Goal: Transaction & Acquisition: Purchase product/service

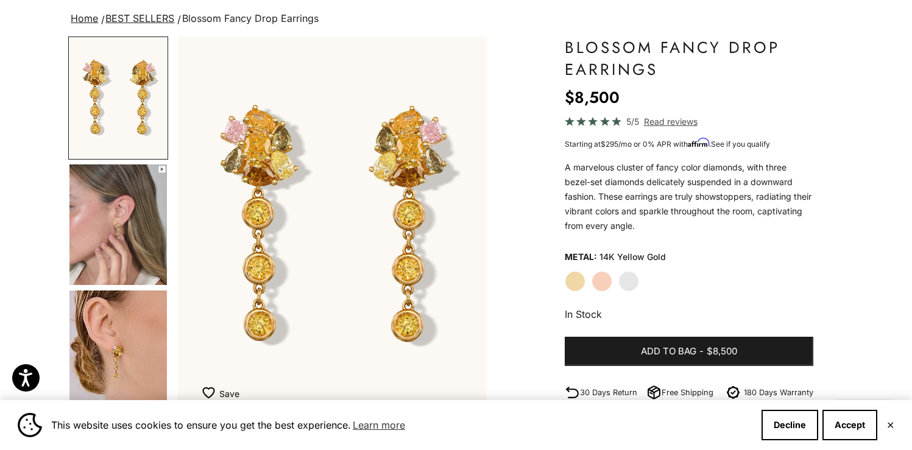
scroll to position [88, 0]
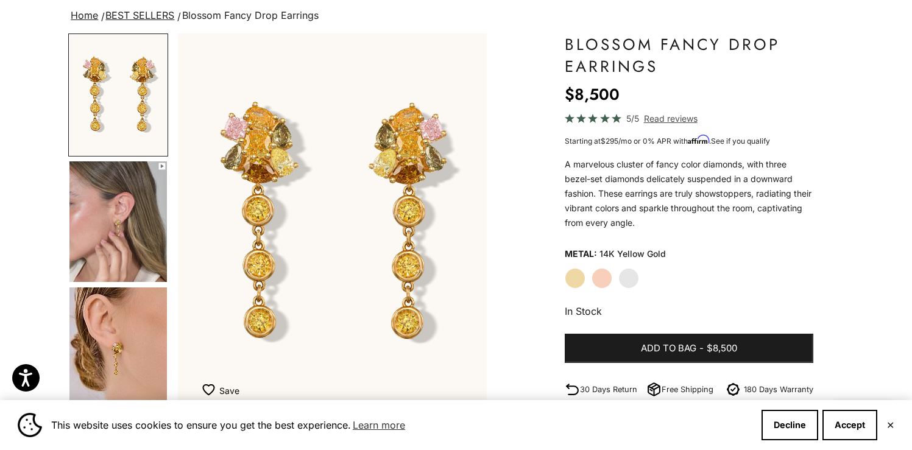
click at [636, 276] on label "White Gold" at bounding box center [629, 278] width 21 height 21
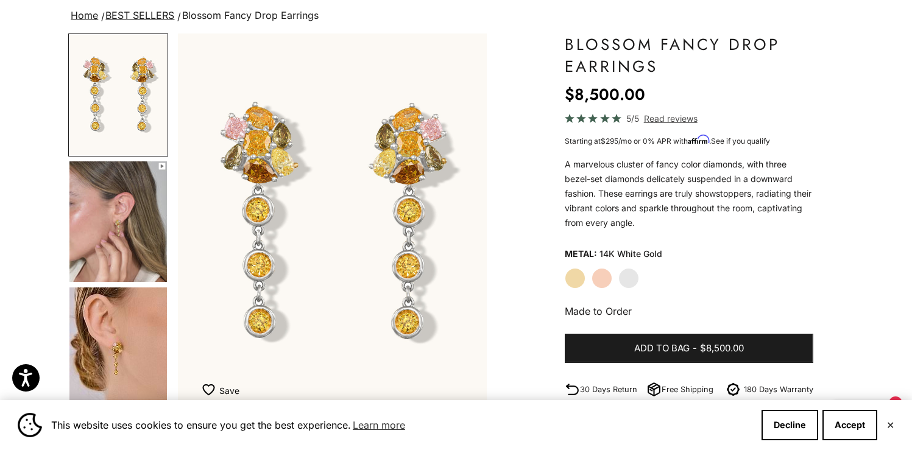
click at [122, 250] on img "Go to item 4" at bounding box center [118, 222] width 98 height 121
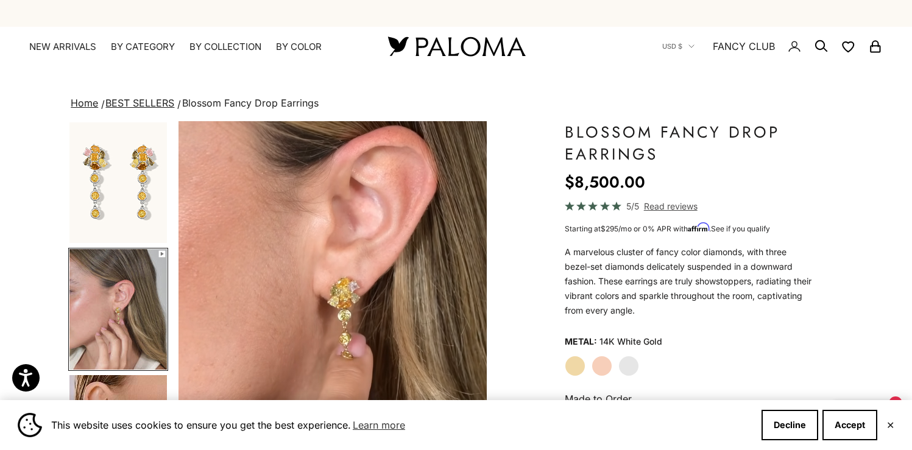
click at [156, 102] on link "BEST SELLERS" at bounding box center [139, 103] width 69 height 12
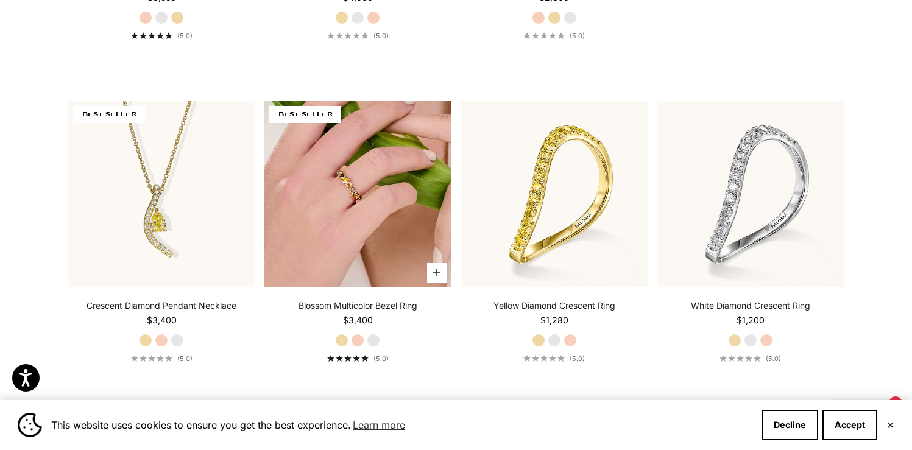
scroll to position [608, 0]
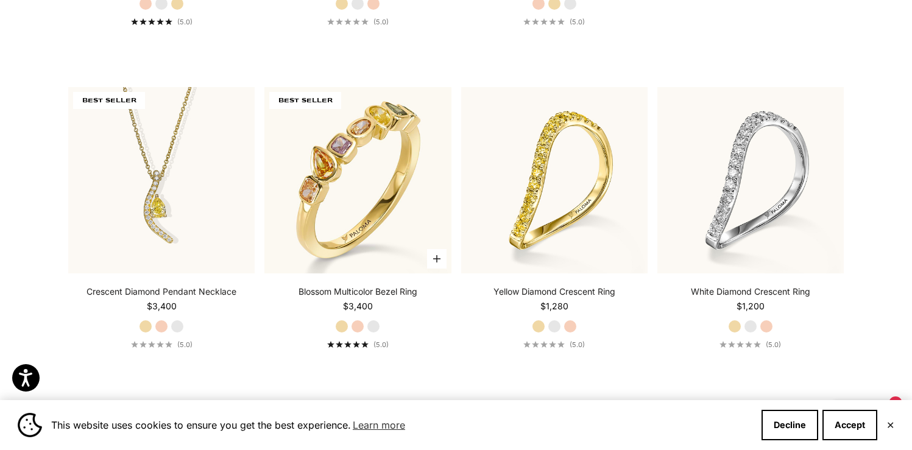
click at [369, 325] on label "White Gold" at bounding box center [373, 326] width 13 height 13
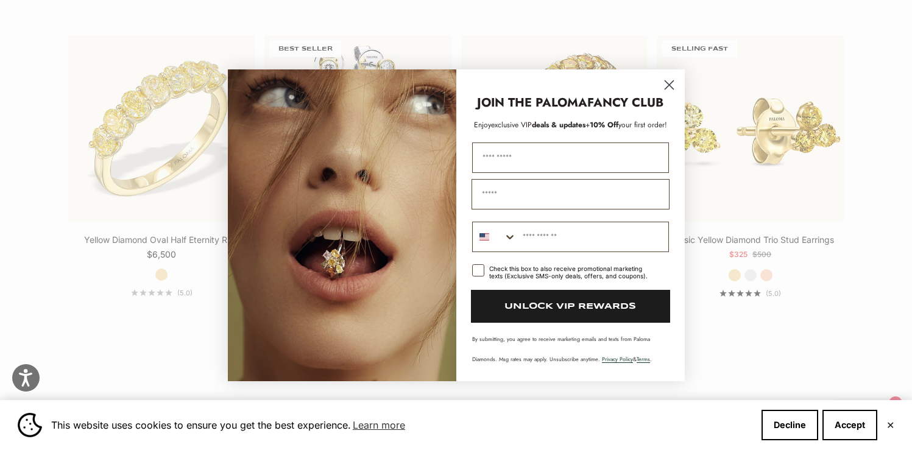
scroll to position [1318, 0]
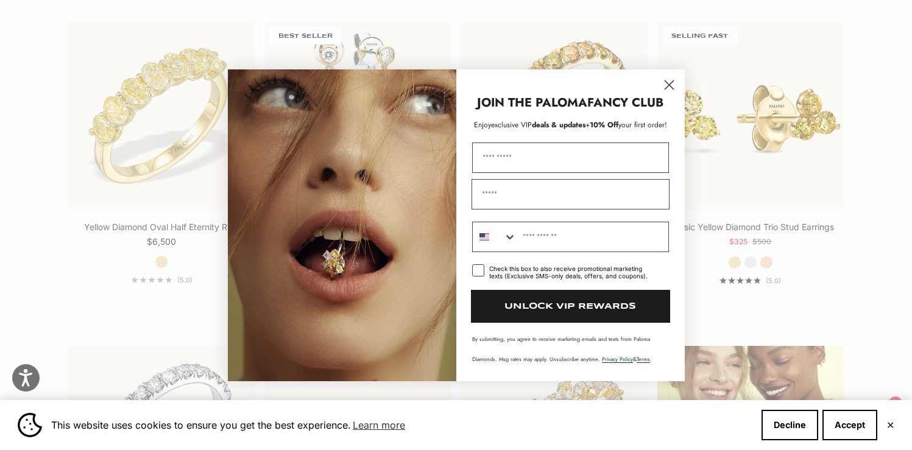
click at [666, 83] on circle "Close dialog" at bounding box center [669, 84] width 20 height 20
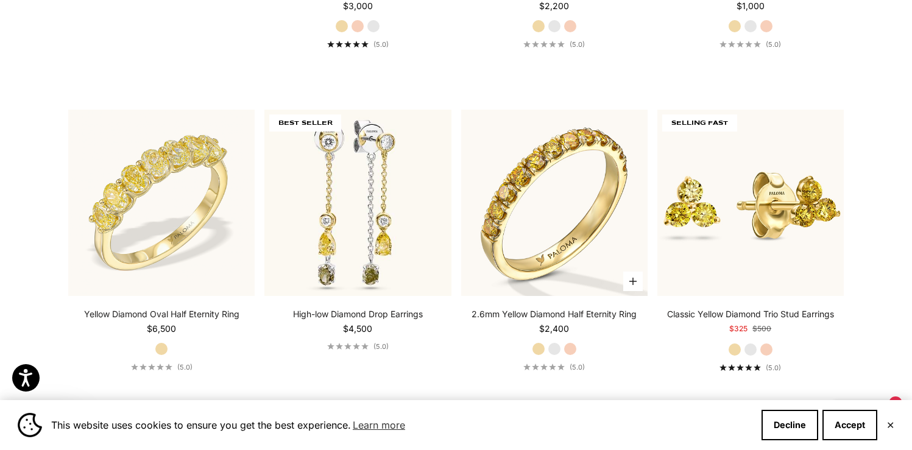
scroll to position [1229, 0]
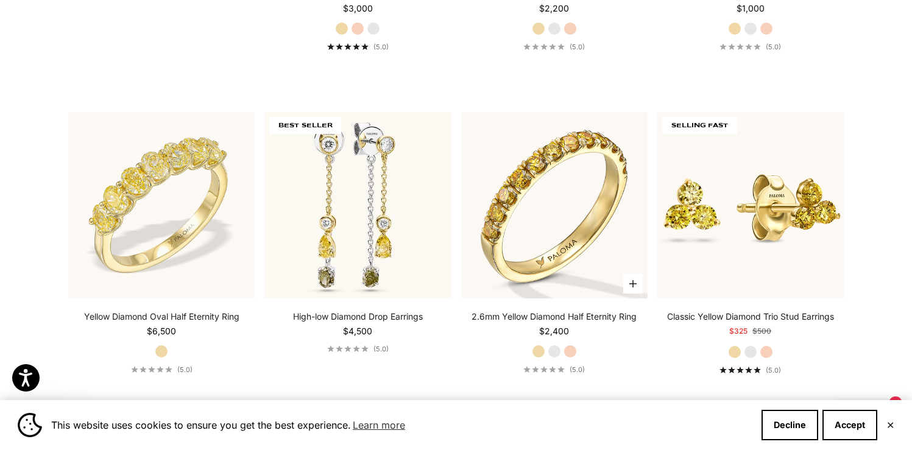
click at [553, 353] on label "White Gold" at bounding box center [554, 351] width 13 height 13
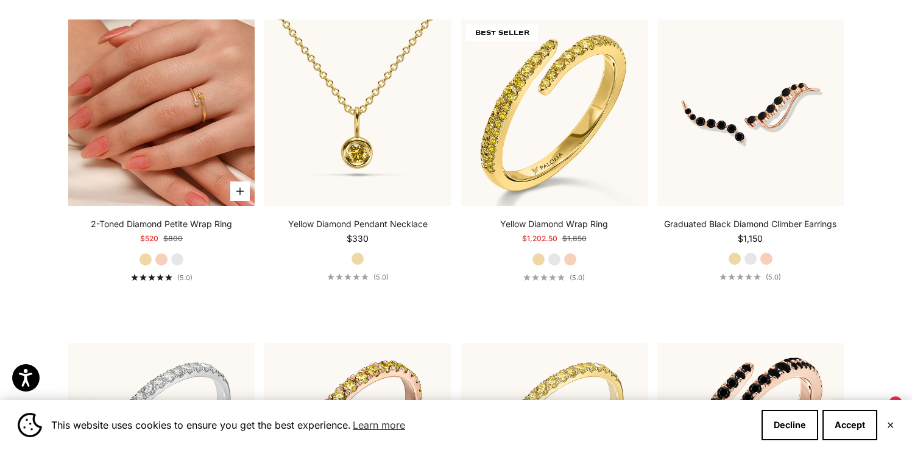
scroll to position [4574, 0]
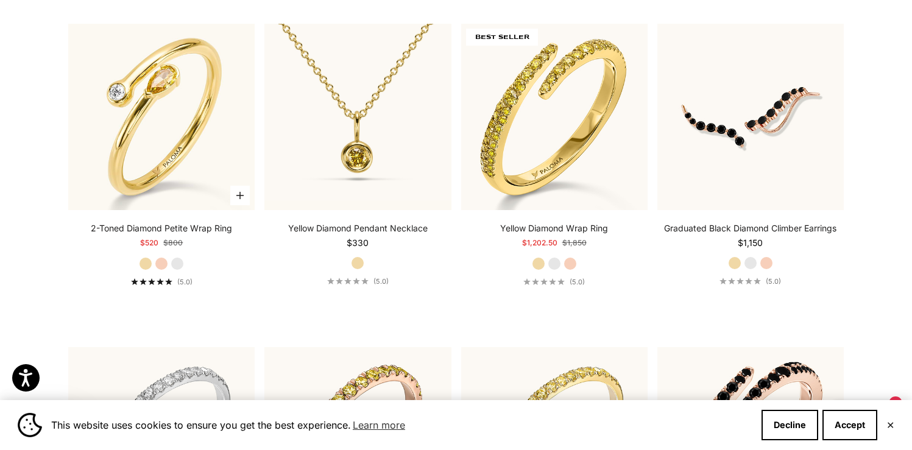
click at [179, 257] on label "White Gold" at bounding box center [177, 263] width 13 height 13
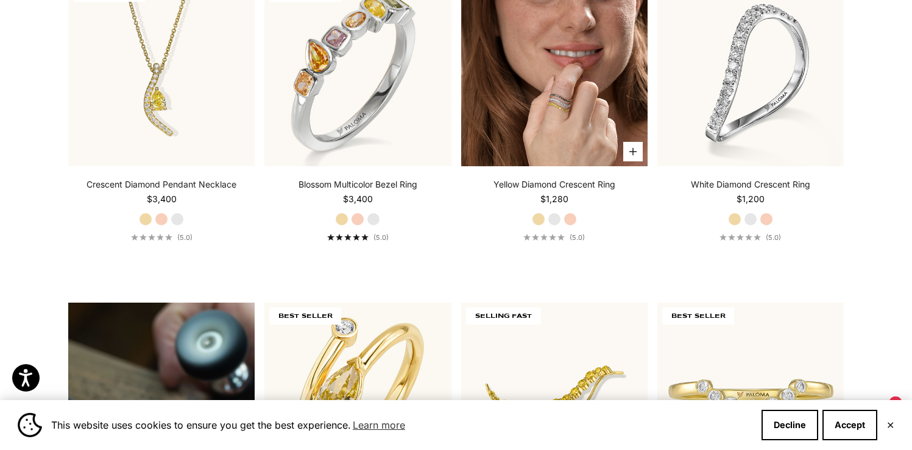
scroll to position [712, 0]
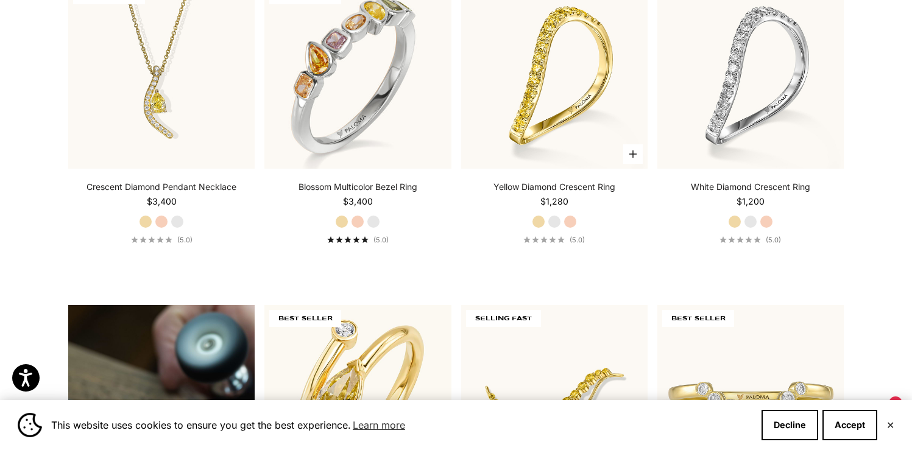
click at [556, 222] on label "White Gold" at bounding box center [554, 221] width 13 height 13
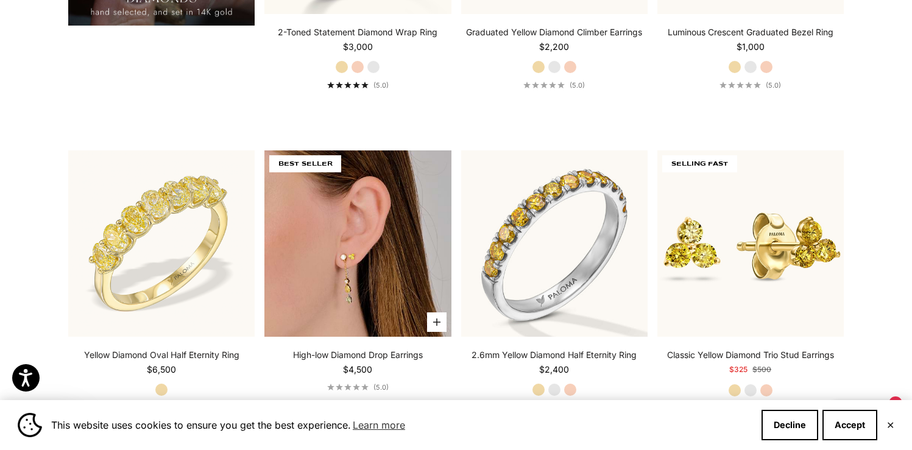
scroll to position [1199, 0]
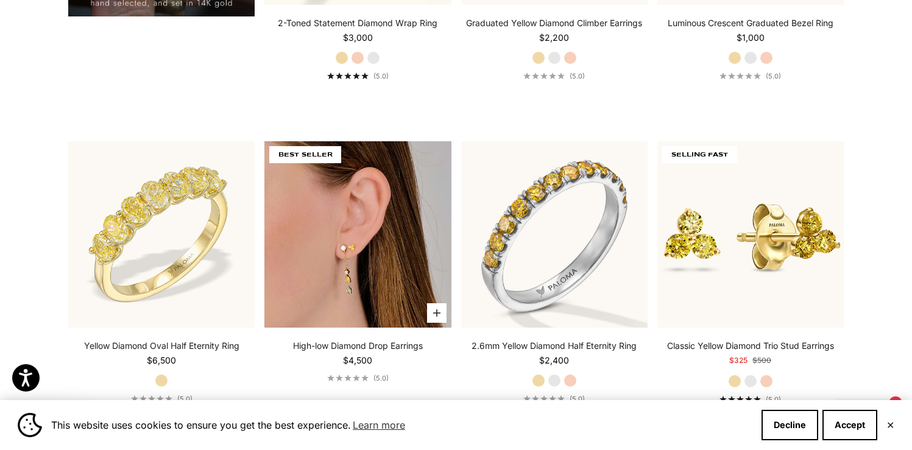
click at [436, 311] on icon "submit" at bounding box center [436, 313] width 7 height 7
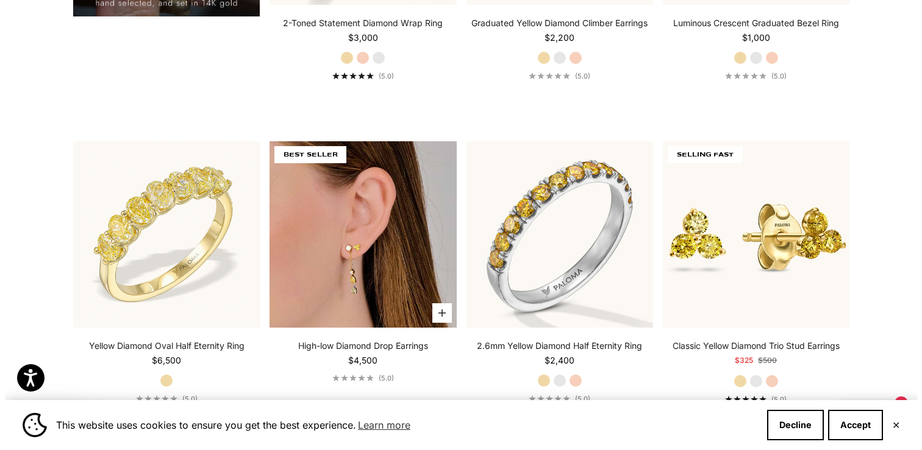
scroll to position [1206, 0]
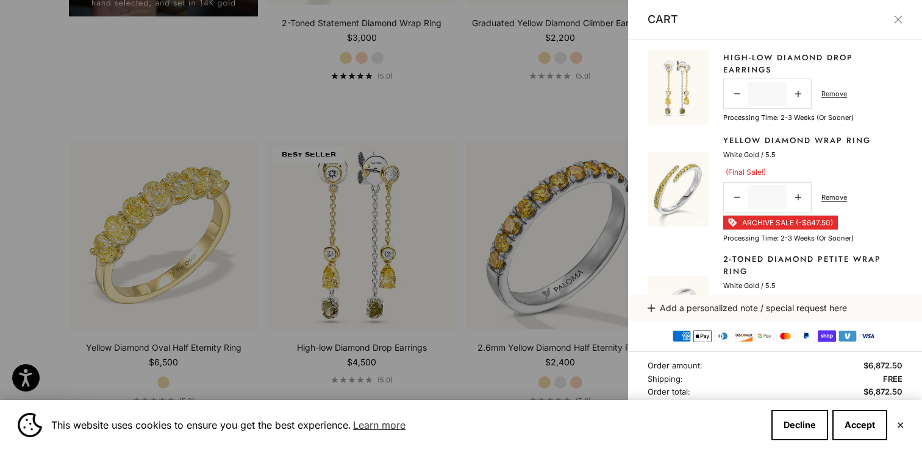
click at [177, 267] on div at bounding box center [461, 225] width 922 height 450
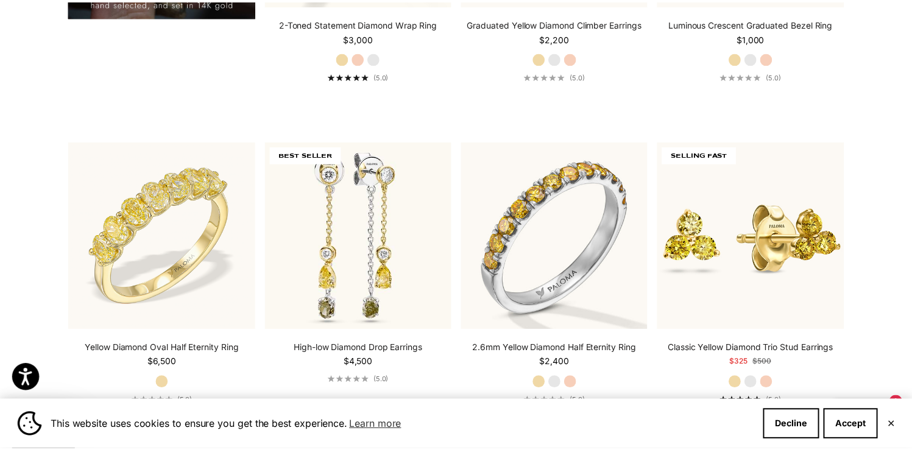
scroll to position [1199, 0]
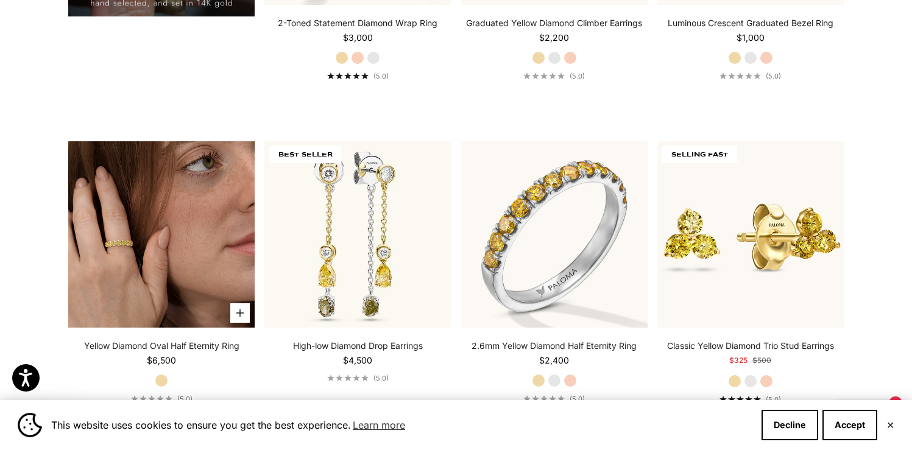
click at [174, 258] on img at bounding box center [161, 234] width 187 height 187
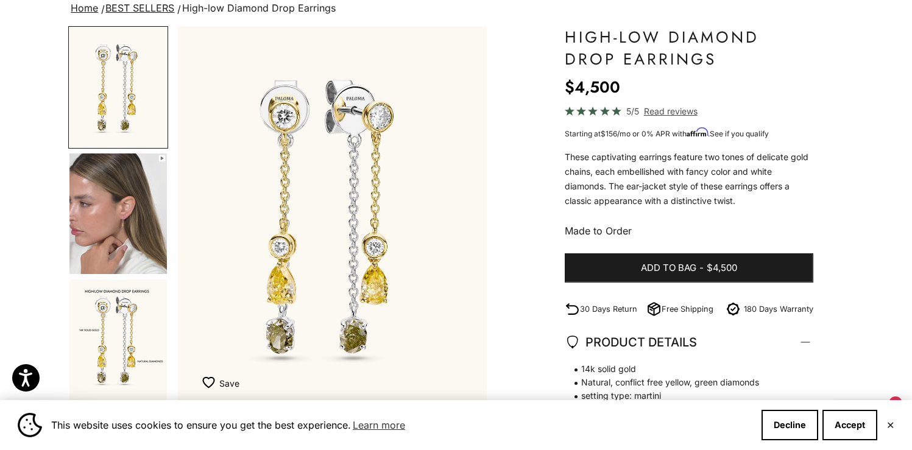
scroll to position [96, 0]
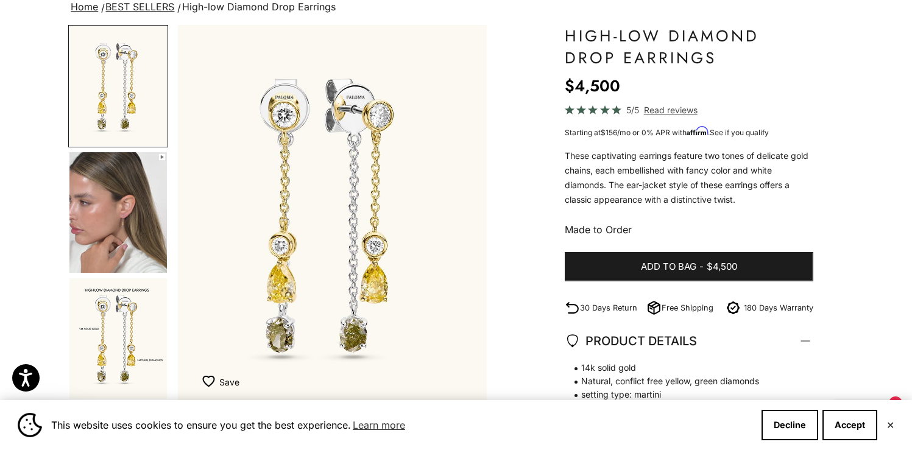
click at [119, 196] on img "Go to item 2" at bounding box center [118, 212] width 98 height 121
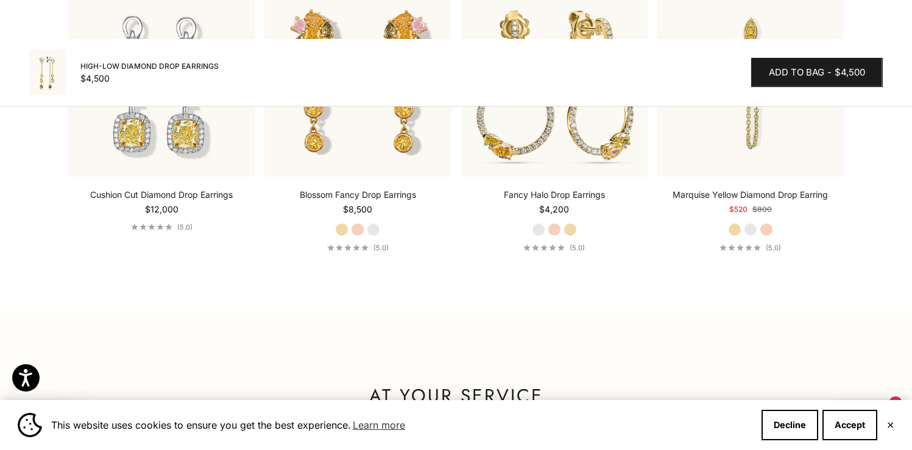
scroll to position [2122, 0]
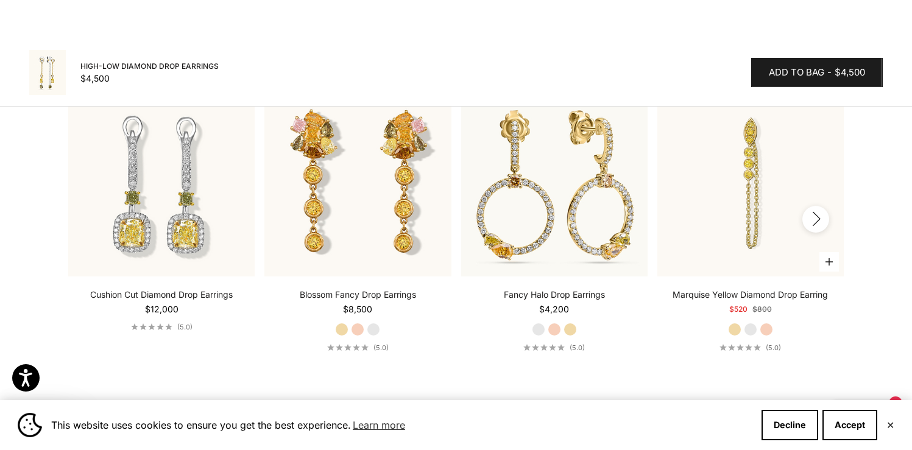
click at [751, 336] on label "White Gold" at bounding box center [750, 329] width 13 height 13
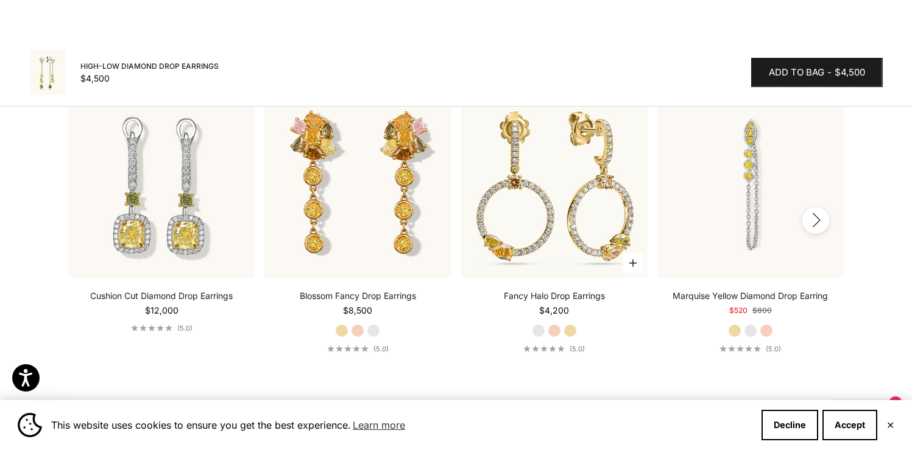
scroll to position [2104, 0]
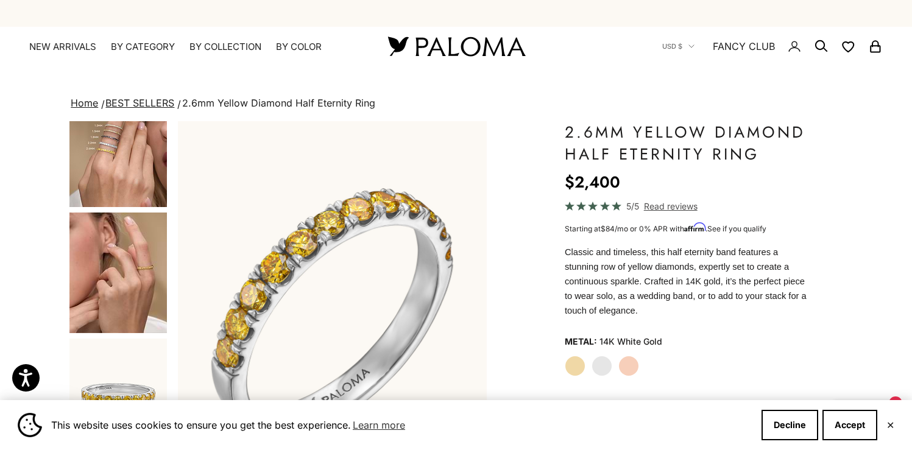
scroll to position [208, 0]
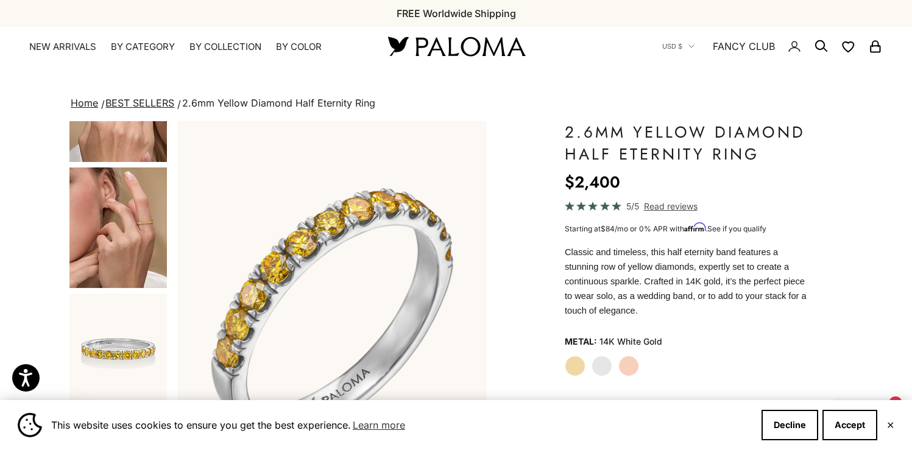
click at [126, 347] on img "Go to item 7" at bounding box center [118, 354] width 98 height 121
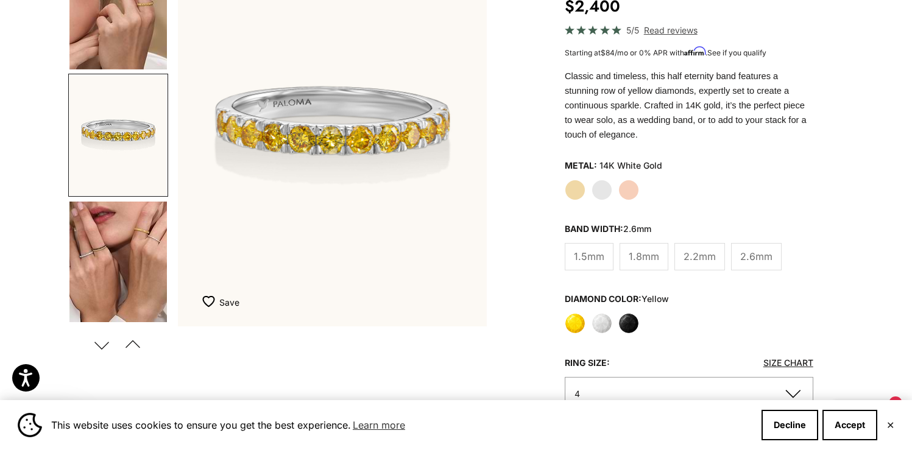
scroll to position [194, 0]
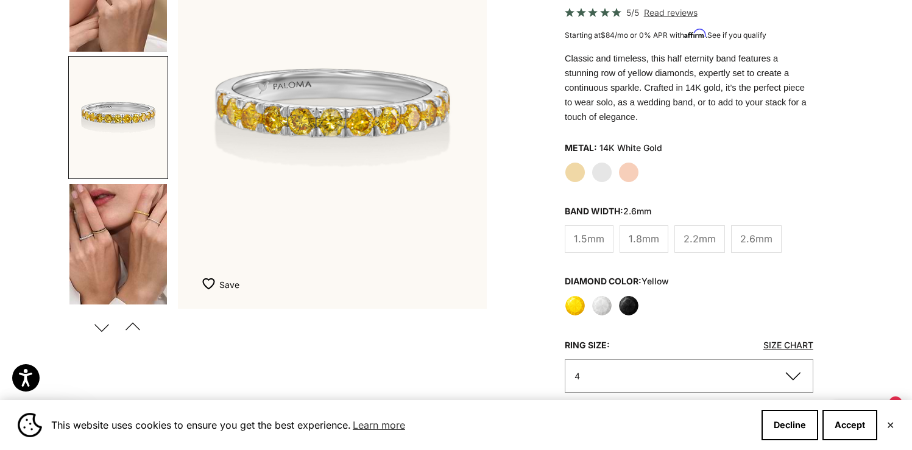
click at [128, 229] on img "Go to item 9" at bounding box center [118, 244] width 98 height 121
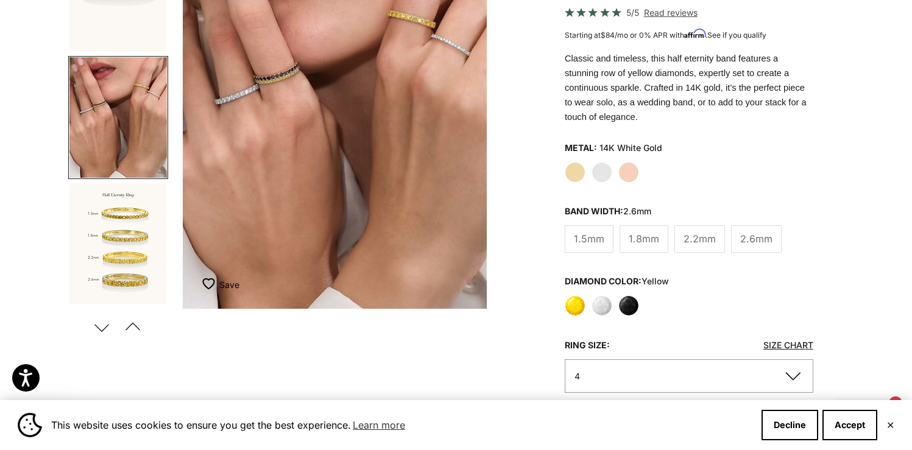
scroll to position [0, 1293]
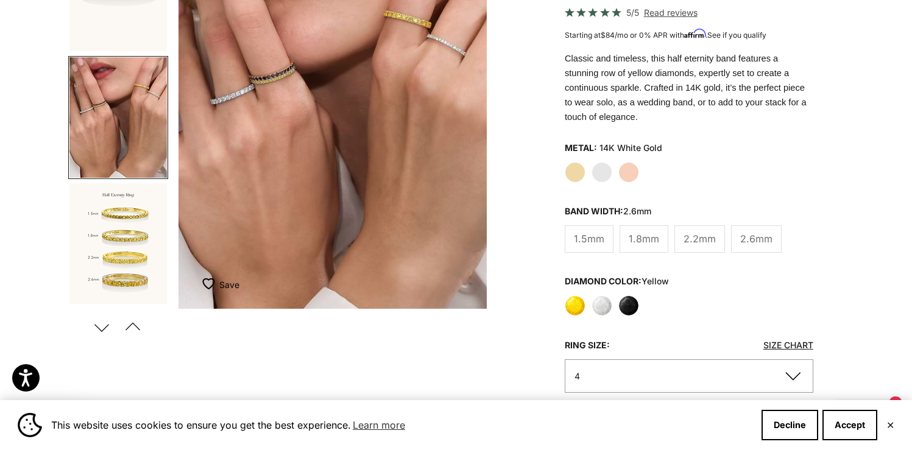
click at [130, 116] on img "Go to item 9" at bounding box center [118, 117] width 98 height 121
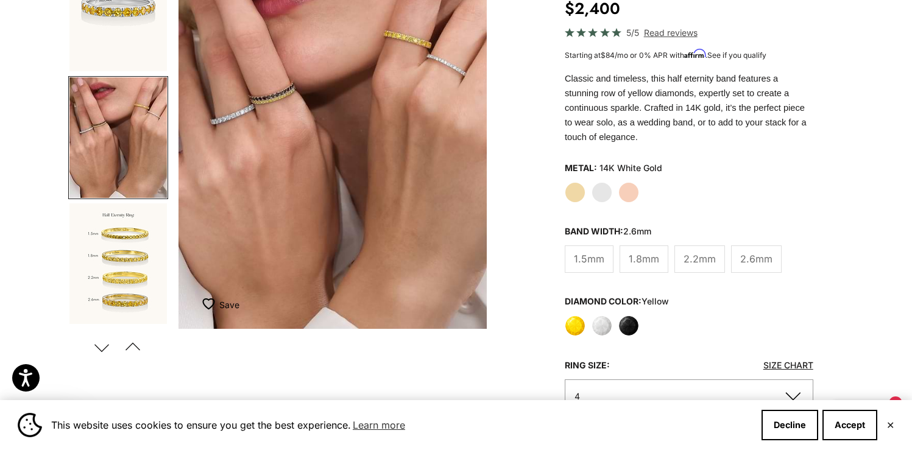
scroll to position [108, 0]
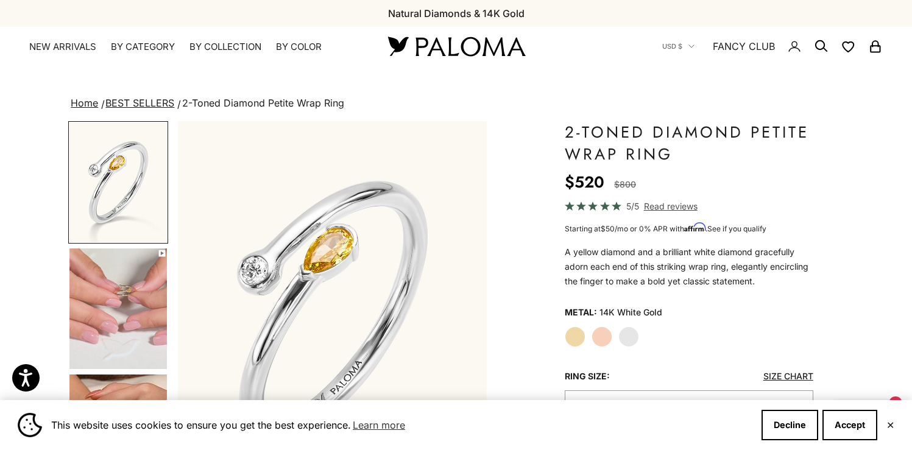
click at [143, 313] on img "Go to item 4" at bounding box center [118, 309] width 98 height 121
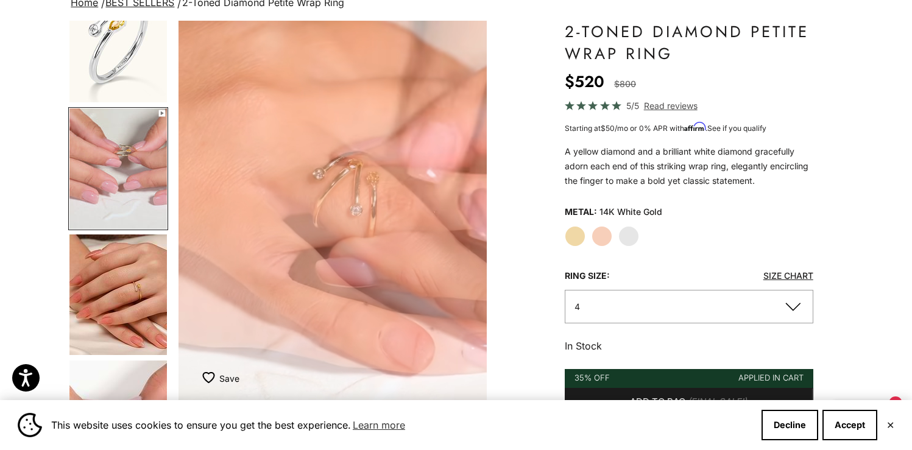
scroll to position [190, 0]
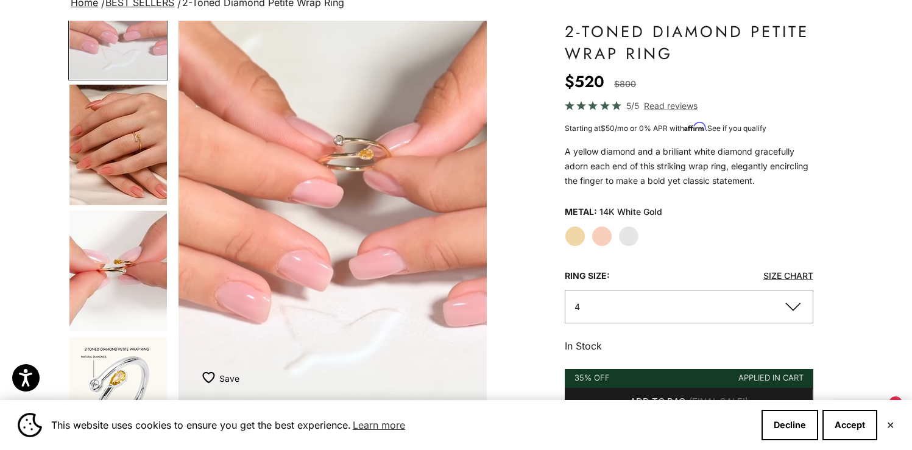
click at [634, 309] on button "4" at bounding box center [689, 307] width 249 height 34
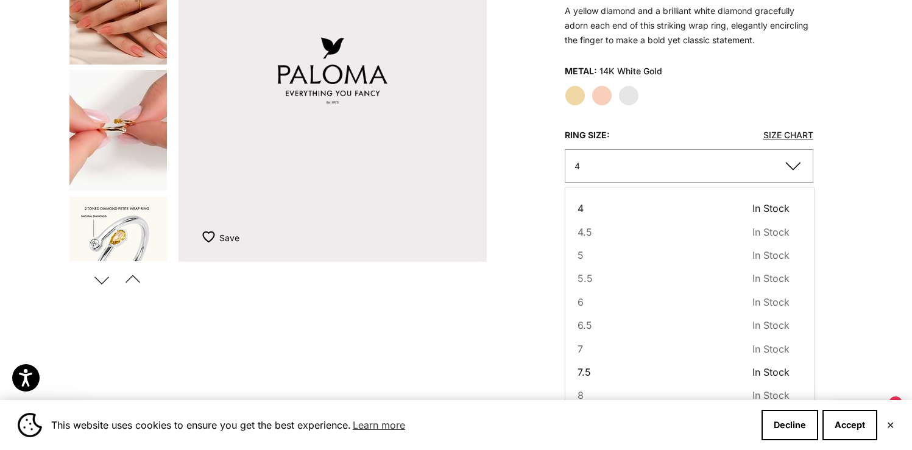
scroll to position [274, 0]
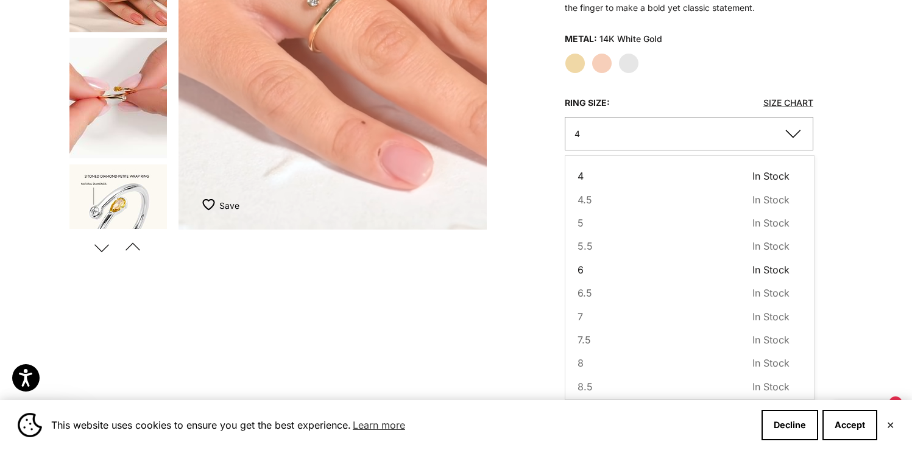
click at [619, 265] on button "6 In Stock Sold out" at bounding box center [684, 270] width 212 height 16
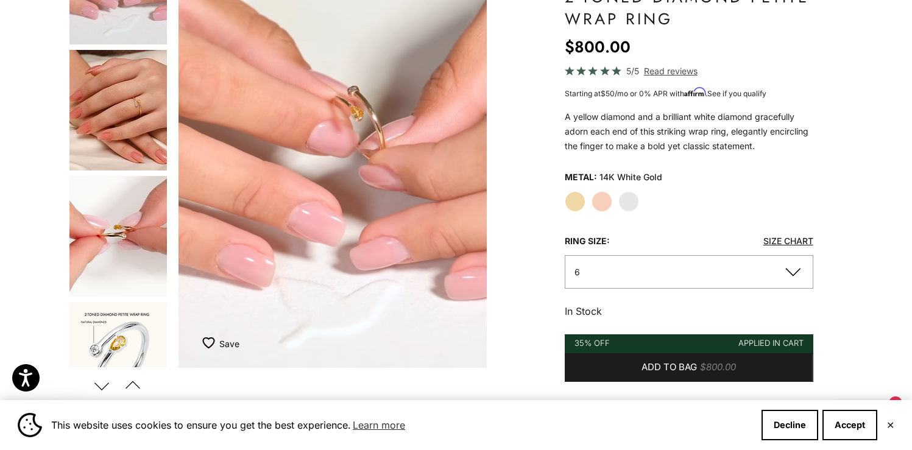
scroll to position [136, 0]
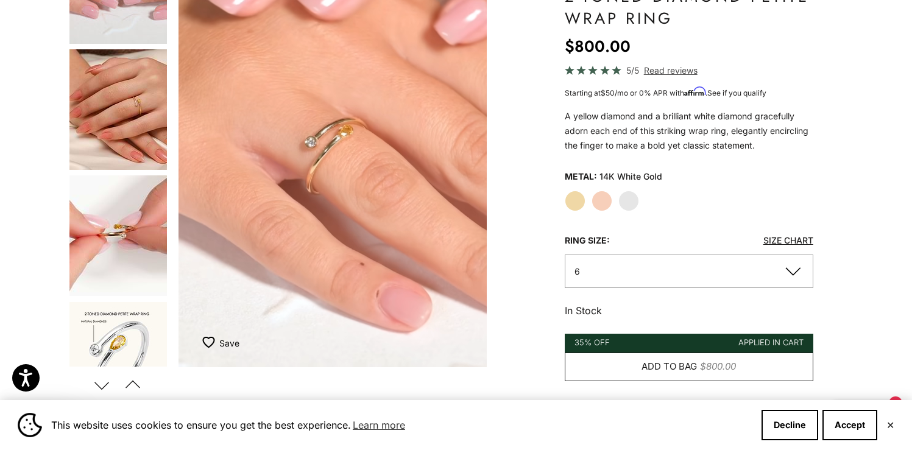
click at [651, 372] on span "Add to bag" at bounding box center [669, 367] width 55 height 15
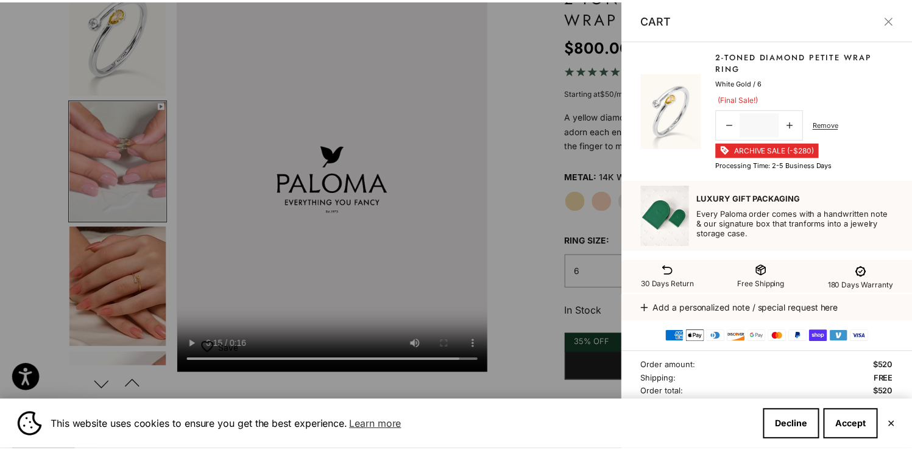
scroll to position [0, 0]
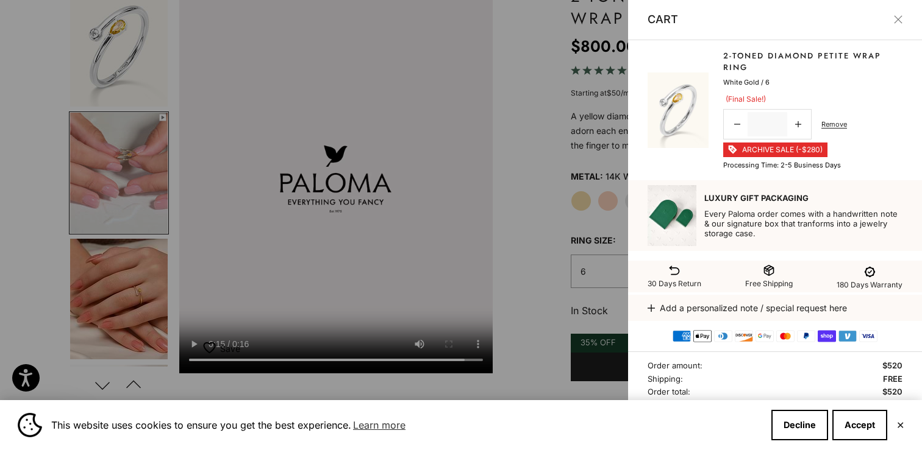
click at [533, 227] on div at bounding box center [461, 225] width 922 height 450
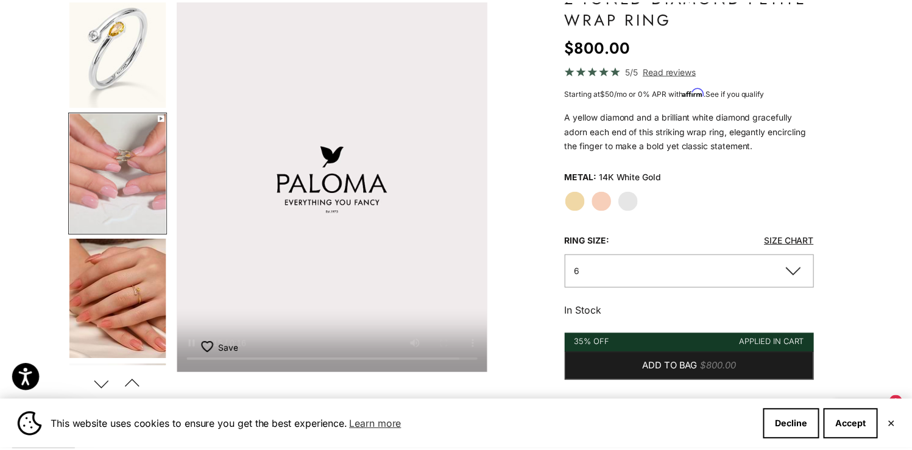
scroll to position [0, 323]
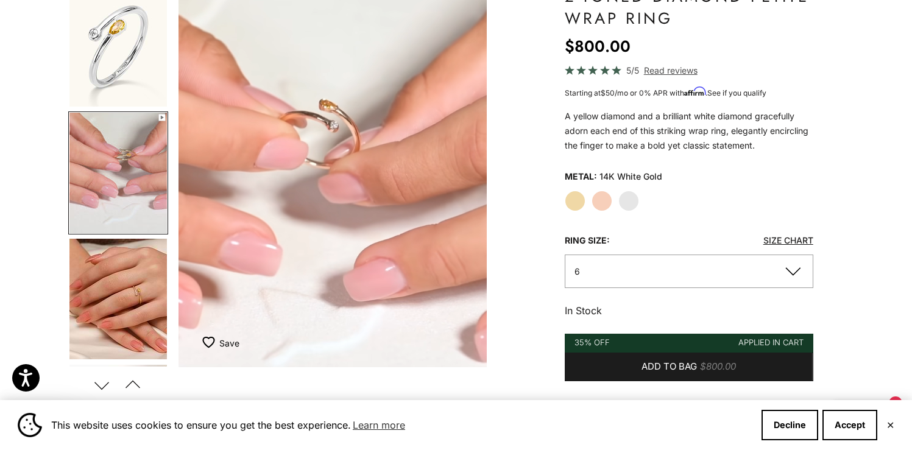
click at [564, 199] on div "Zoom picture Save Add to wishlist Next Previous Go to item 1" at bounding box center [455, 361] width 775 height 753
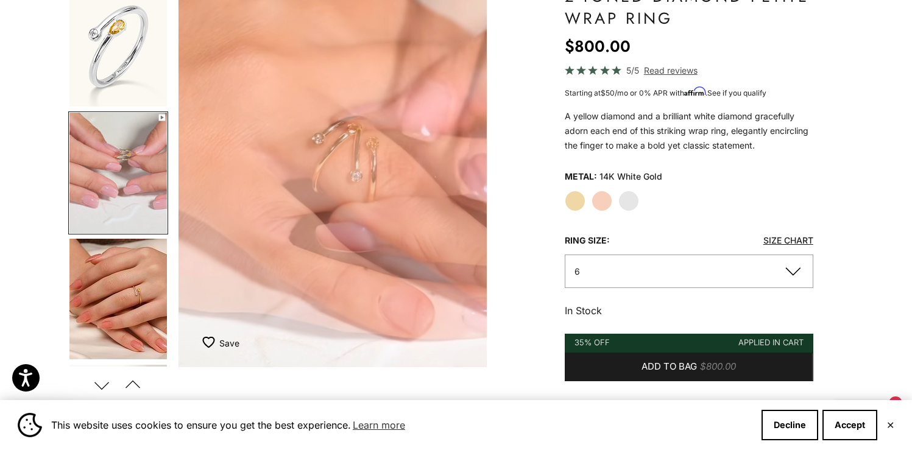
click at [570, 199] on label "Yellow Gold" at bounding box center [575, 201] width 21 height 21
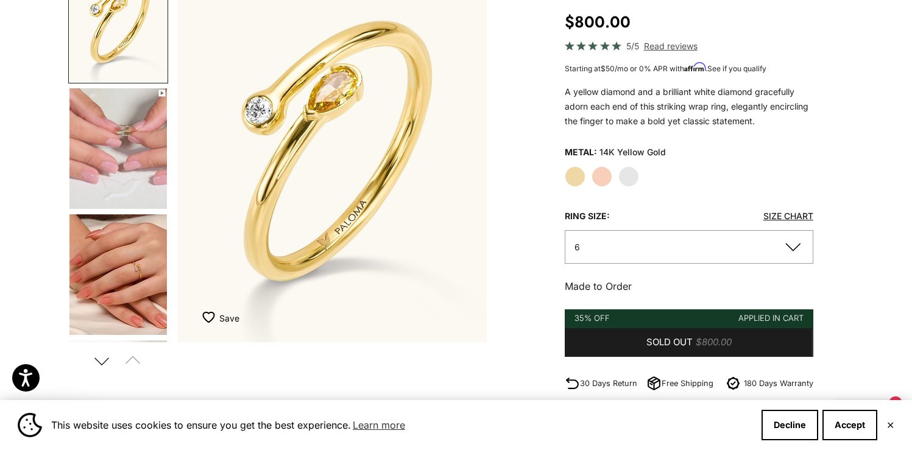
scroll to position [177, 0]
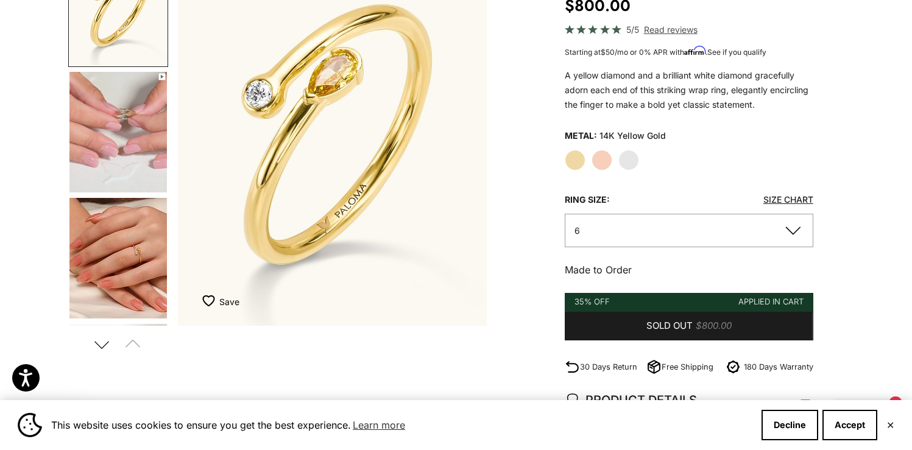
click at [666, 241] on button "6" at bounding box center [689, 231] width 249 height 34
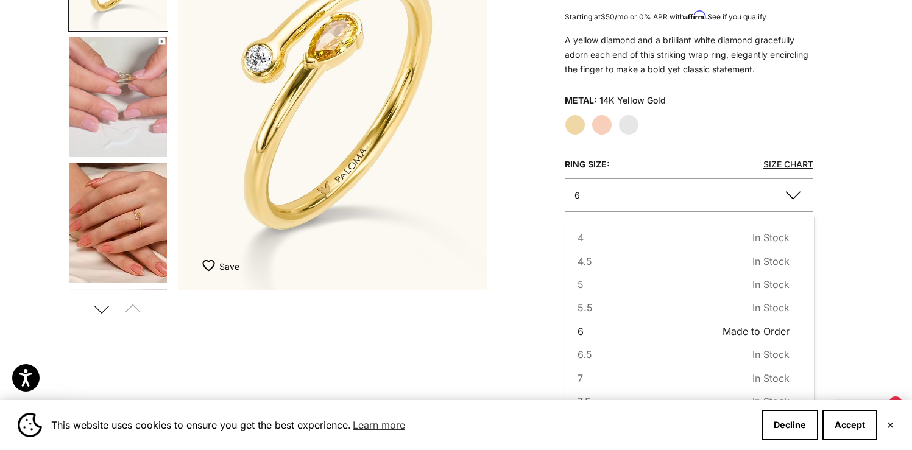
scroll to position [238, 0]
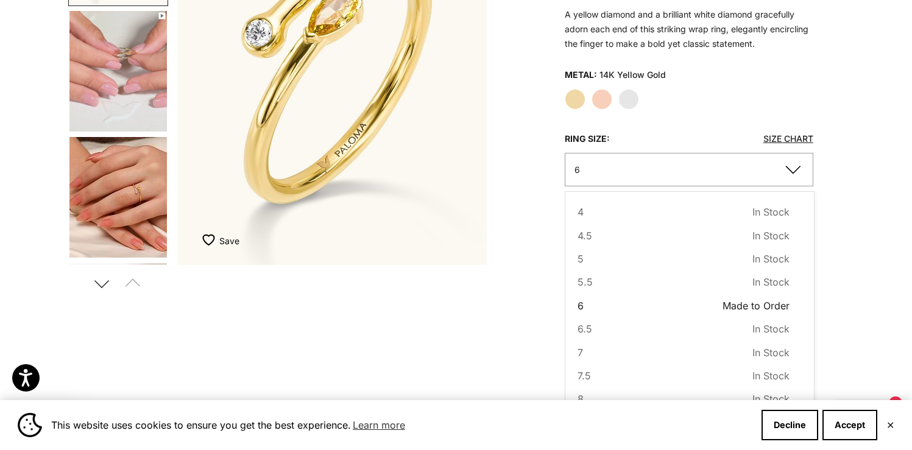
click at [845, 300] on div "Home BEST SELLERS 2-Toned Diamond Petite Wrap Ring Zoom picture Save Add to wis…" at bounding box center [456, 246] width 912 height 779
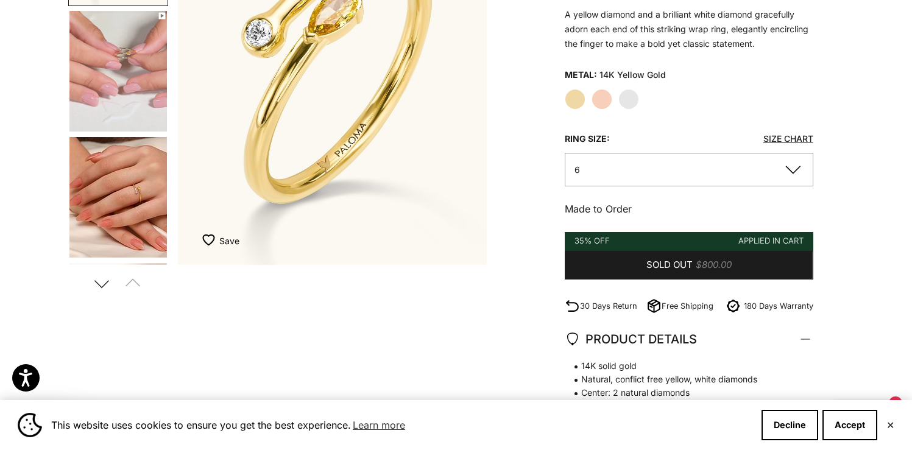
click at [798, 168] on button "6" at bounding box center [689, 170] width 249 height 34
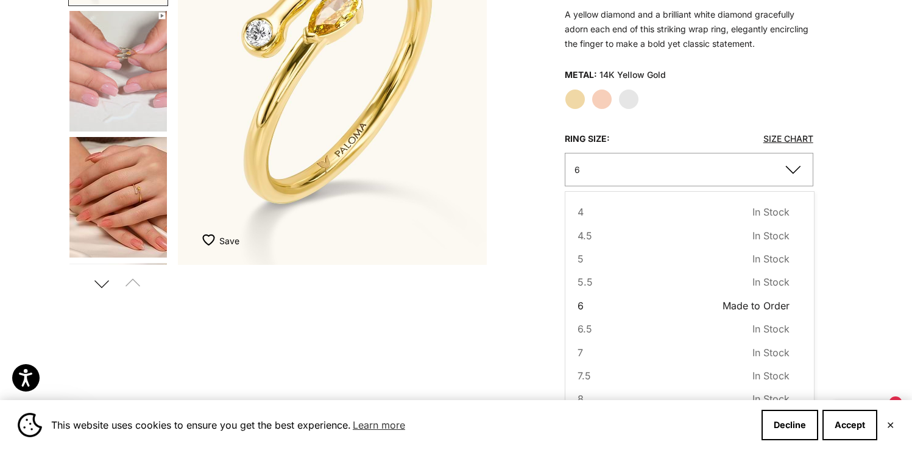
click at [898, 307] on div "Home BEST SELLERS 2-Toned Diamond Petite Wrap Ring Zoom picture Save Add to wis…" at bounding box center [456, 246] width 912 height 779
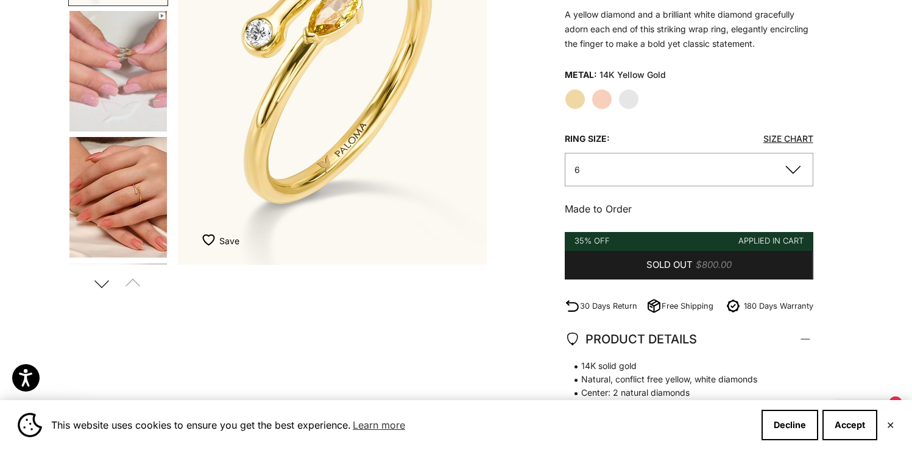
click at [624, 99] on label "White Gold" at bounding box center [629, 99] width 21 height 21
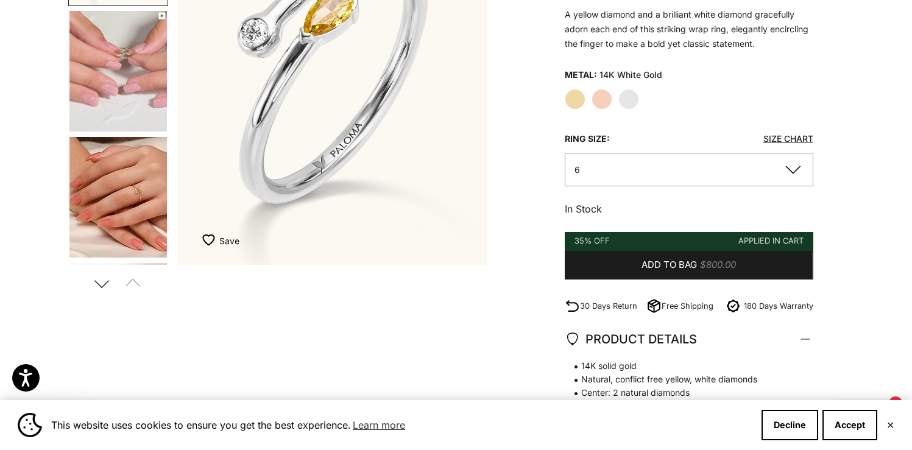
click at [572, 99] on label "Yellow Gold" at bounding box center [575, 99] width 21 height 21
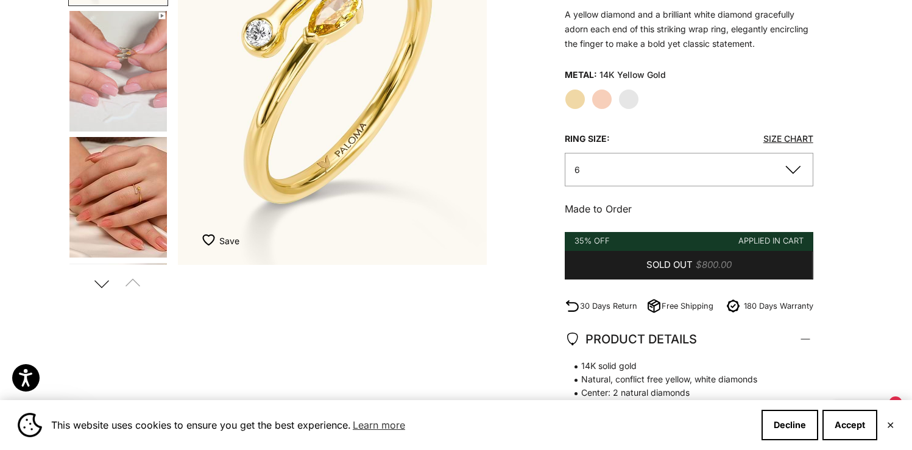
click at [655, 159] on button "6" at bounding box center [689, 170] width 249 height 34
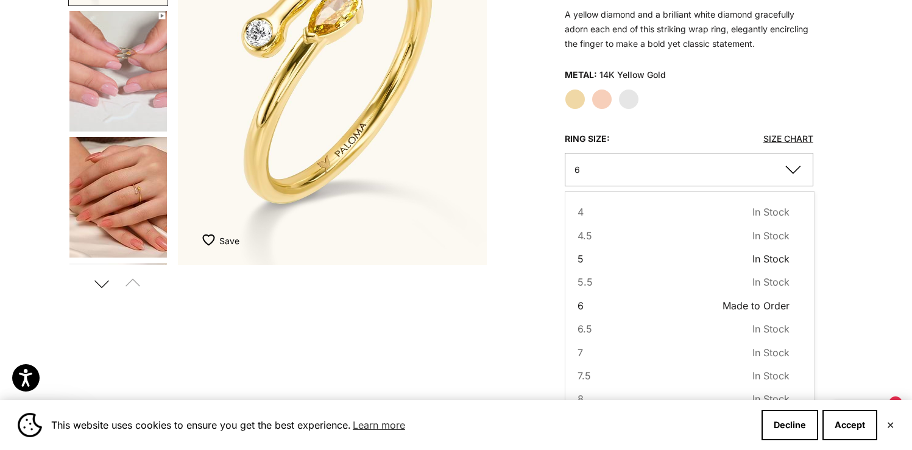
click at [645, 259] on button "5 In Stock Sold out" at bounding box center [684, 259] width 212 height 16
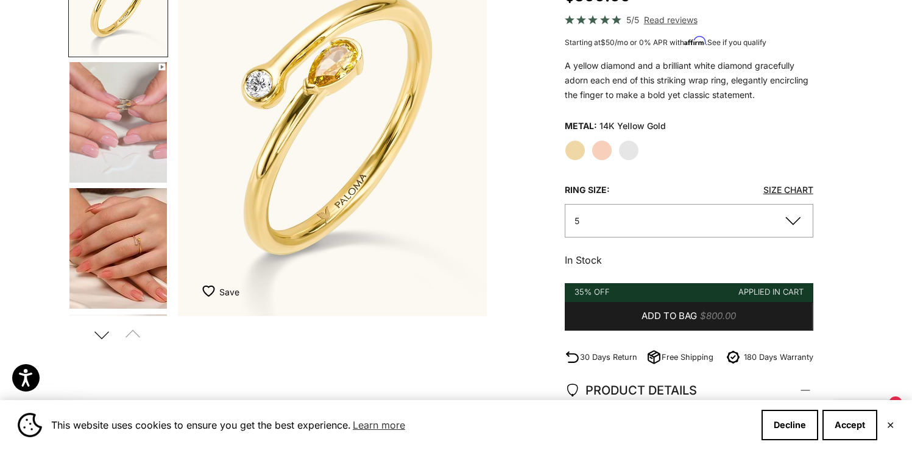
scroll to position [135, 0]
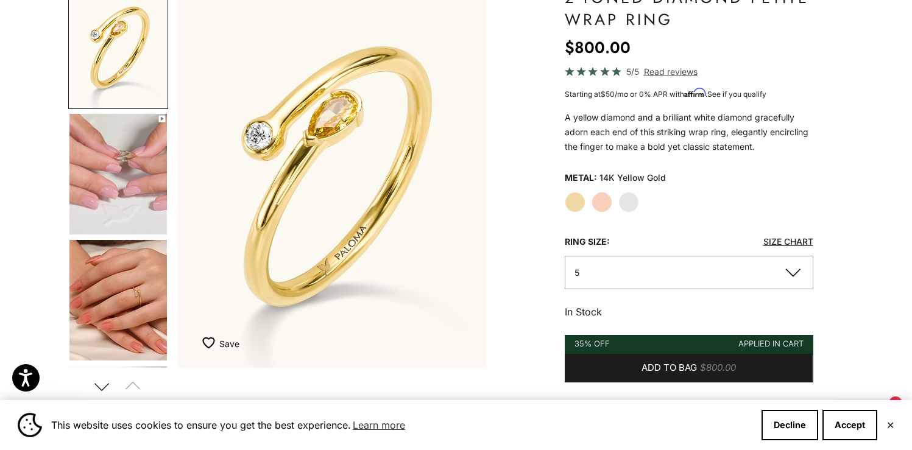
click at [99, 322] on img "Go to item 5" at bounding box center [118, 300] width 98 height 121
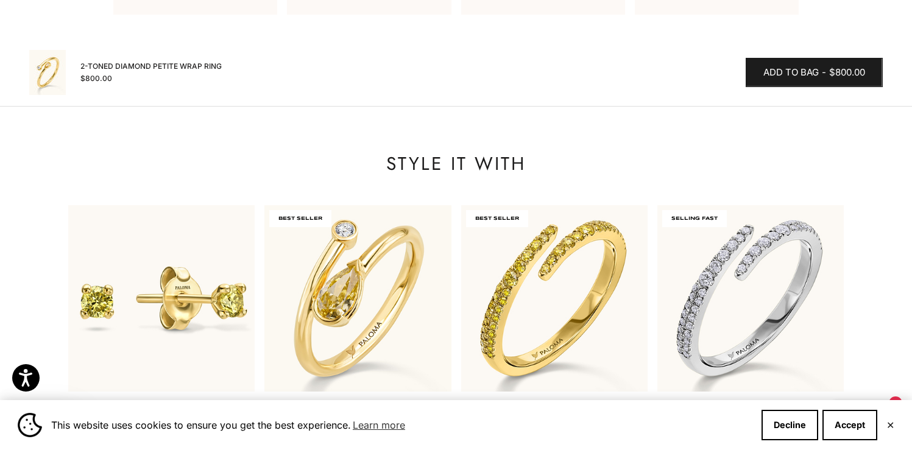
scroll to position [806, 0]
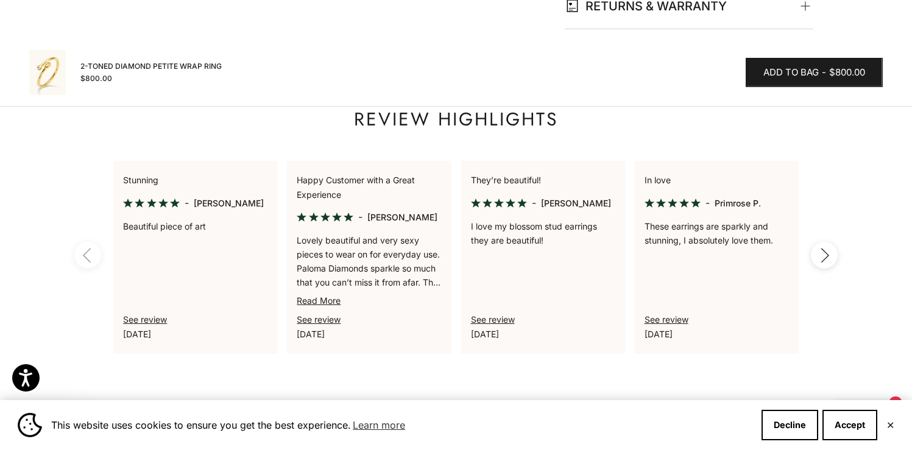
click at [824, 252] on button "Next" at bounding box center [824, 255] width 27 height 27
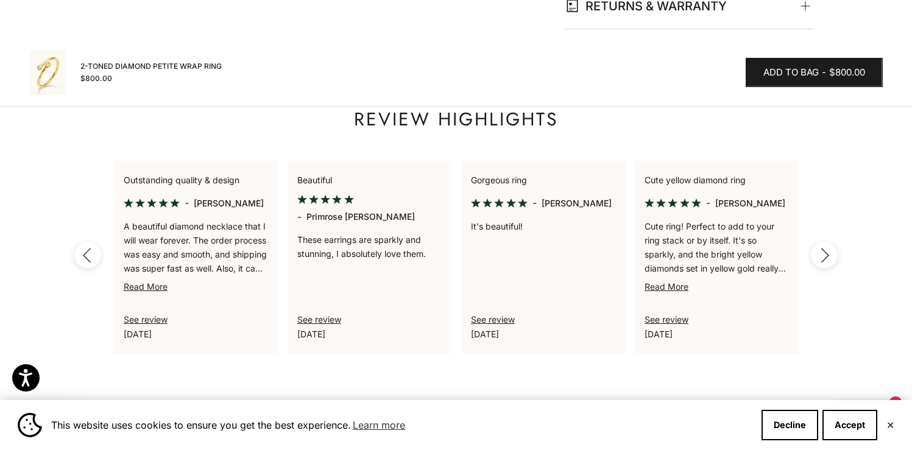
click at [824, 252] on icon "button" at bounding box center [824, 255] width 13 height 15
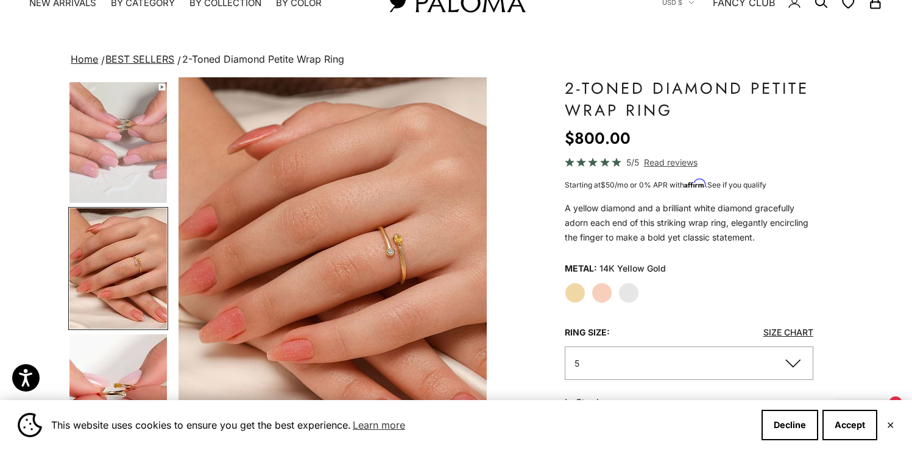
scroll to position [55, 0]
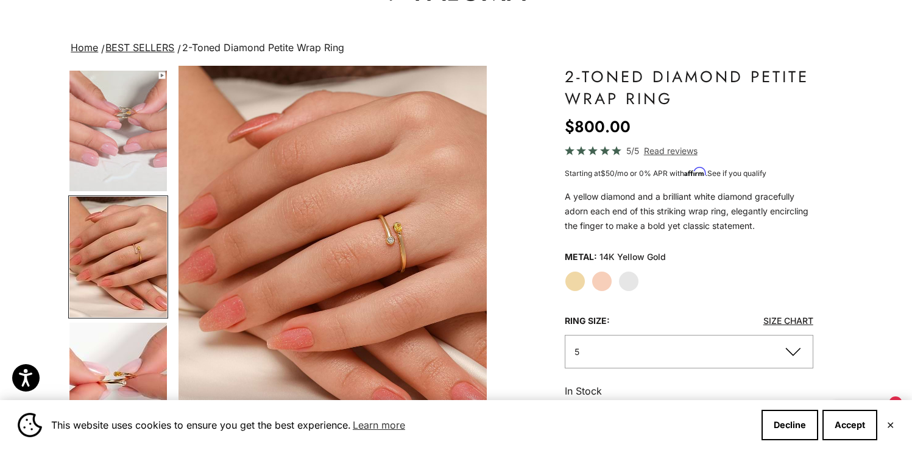
click at [619, 358] on button "5" at bounding box center [689, 352] width 249 height 34
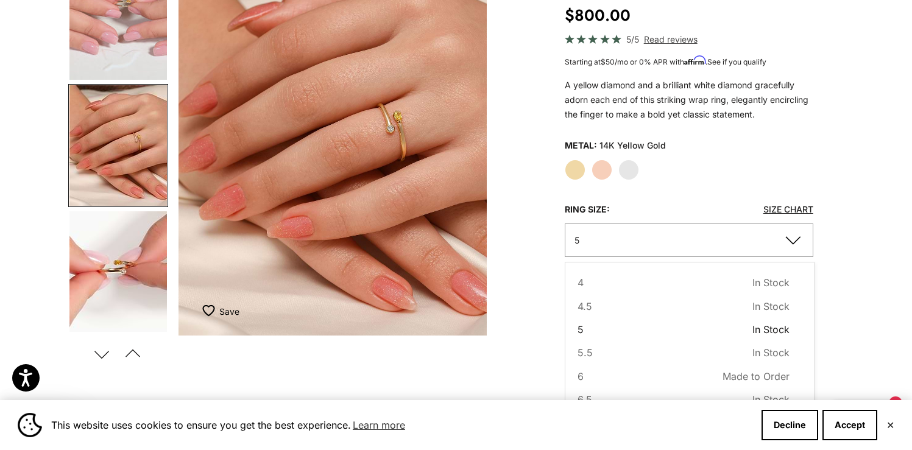
scroll to position [208, 0]
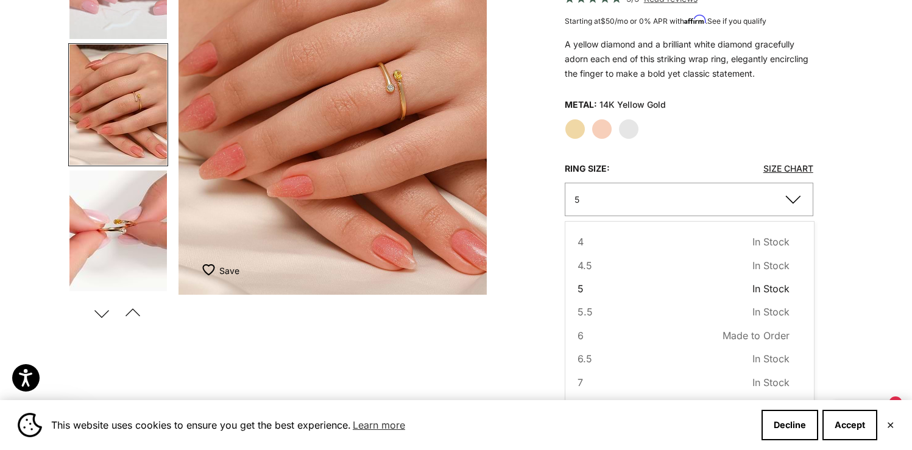
click at [629, 137] on label "White Gold" at bounding box center [629, 129] width 21 height 21
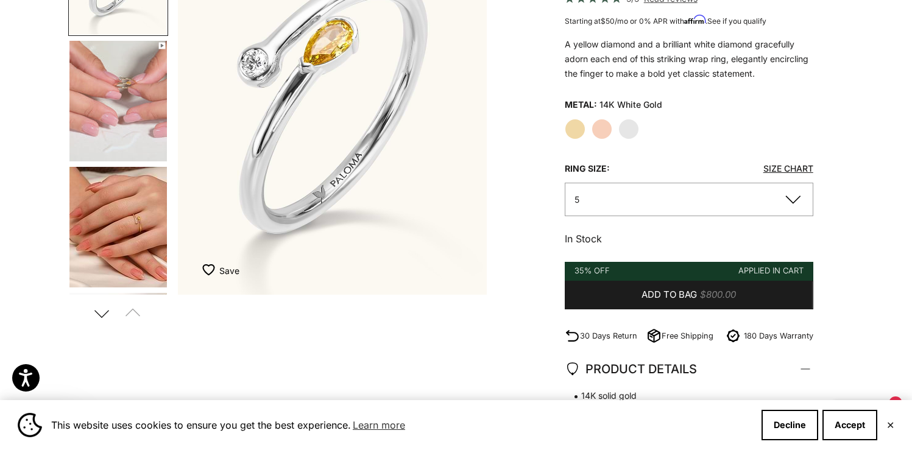
click at [631, 194] on button "5" at bounding box center [689, 200] width 249 height 34
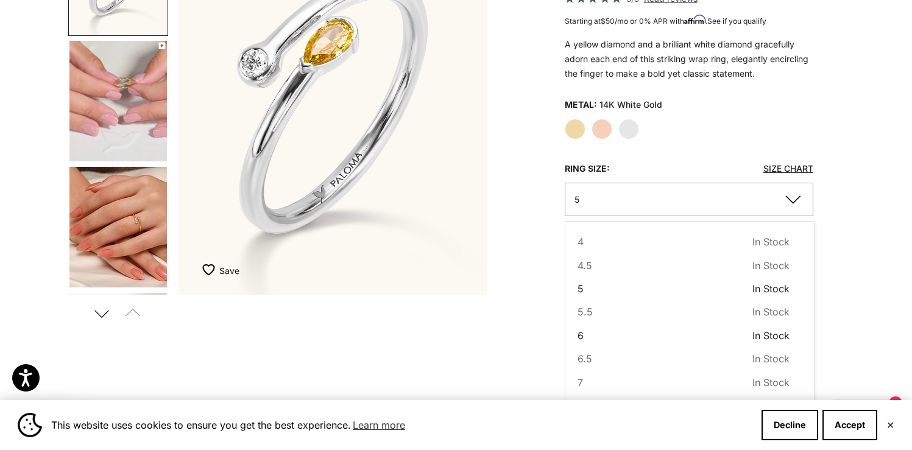
click at [598, 340] on button "6 In Stock Sold out" at bounding box center [684, 336] width 212 height 16
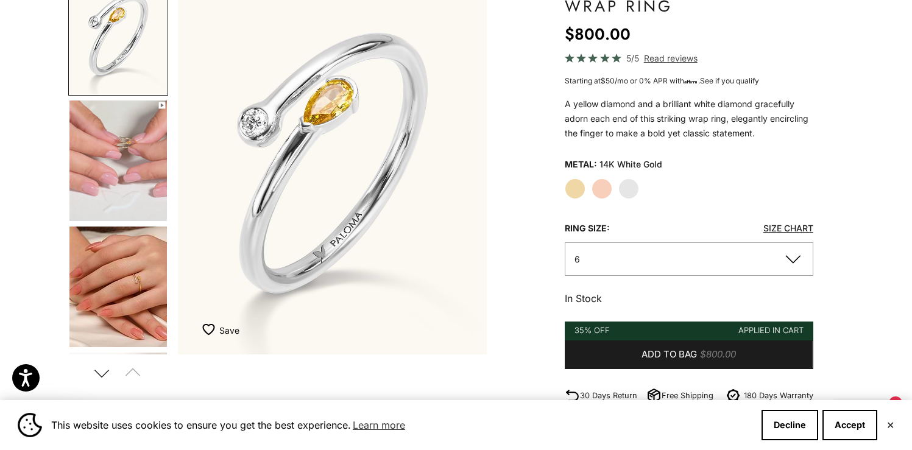
scroll to position [75, 0]
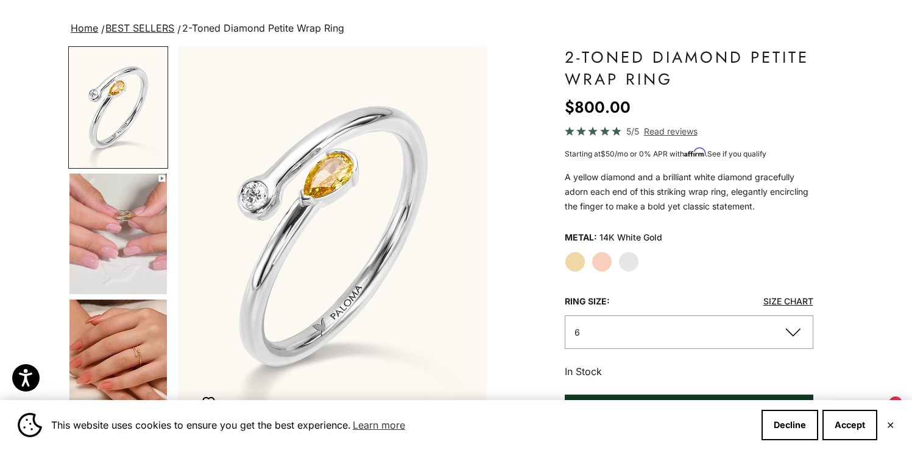
click at [666, 336] on button "6" at bounding box center [689, 333] width 249 height 34
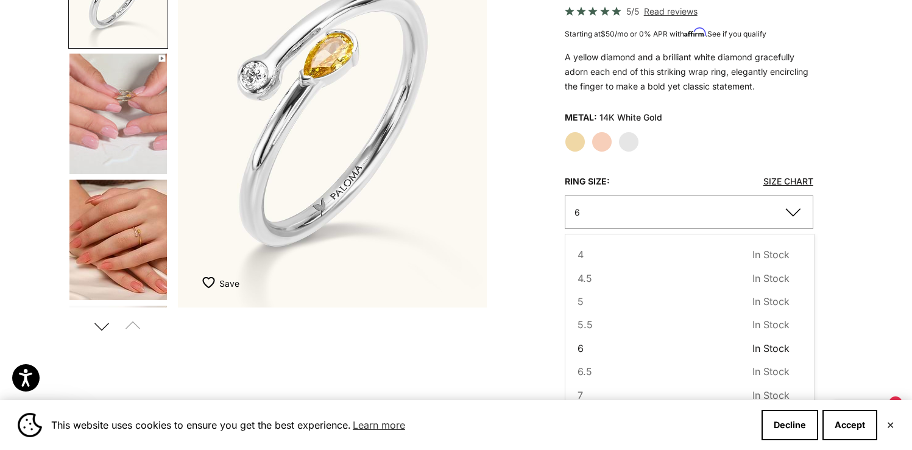
scroll to position [236, 0]
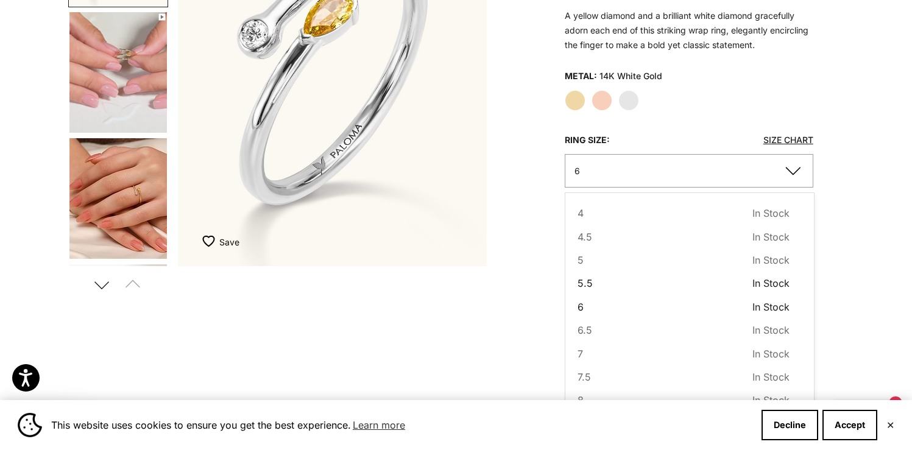
click at [645, 283] on button "5.5 In Stock Sold out" at bounding box center [684, 283] width 212 height 16
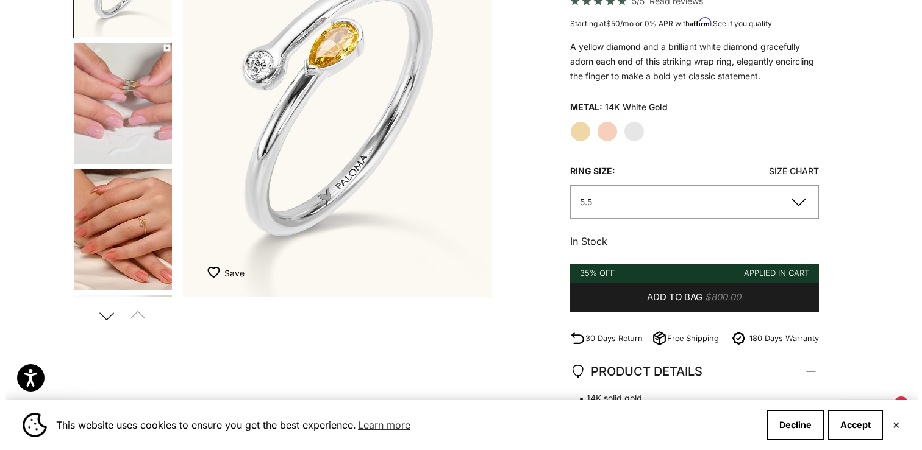
scroll to position [201, 0]
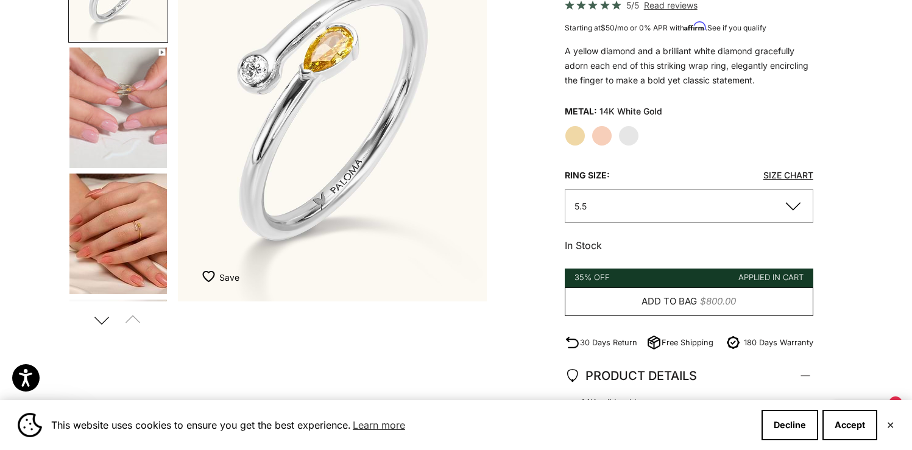
click at [654, 297] on span "Add to bag" at bounding box center [669, 301] width 55 height 15
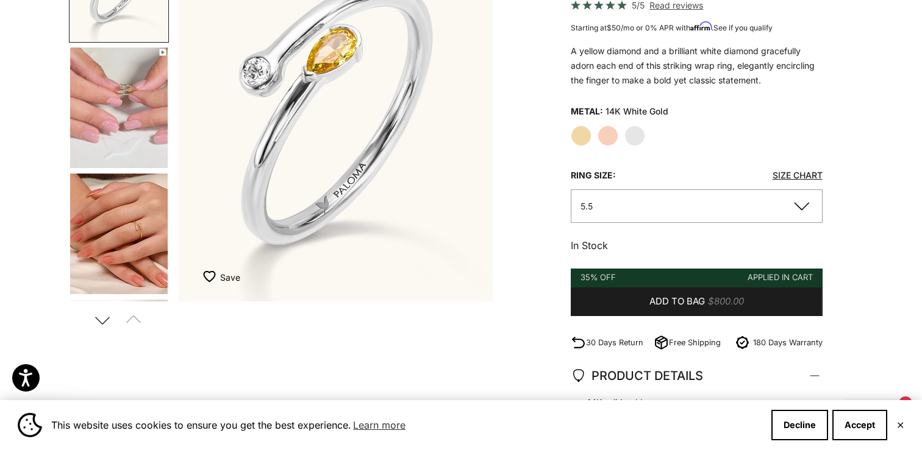
scroll to position [0, 1405]
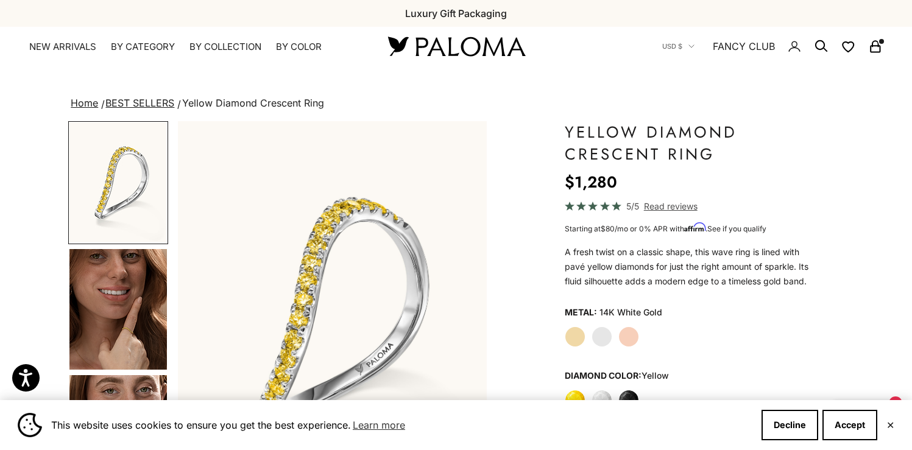
scroll to position [175, 0]
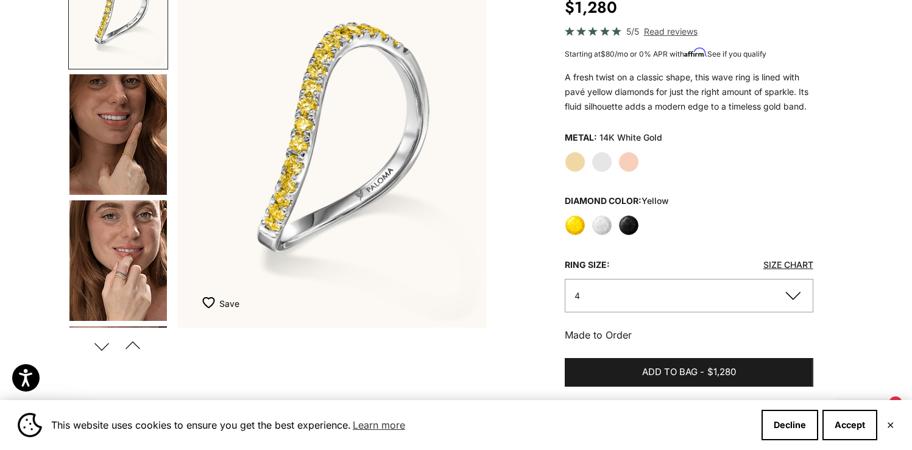
click at [143, 280] on img "Go to item 5" at bounding box center [118, 261] width 98 height 121
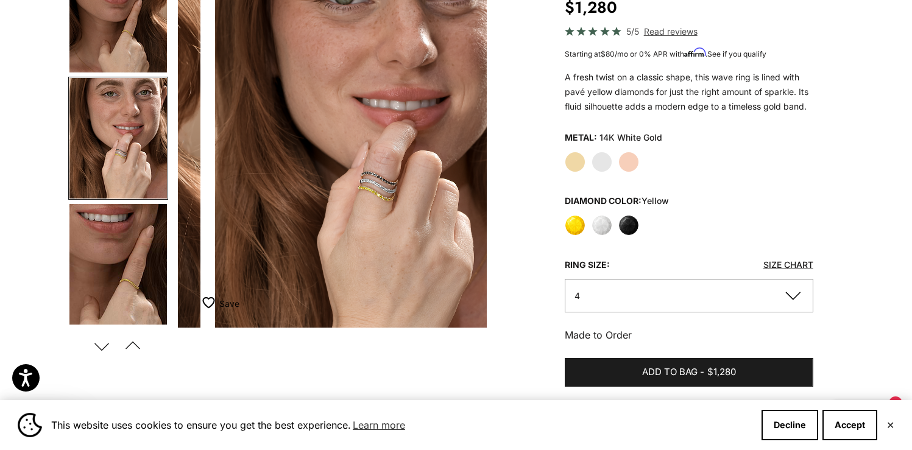
scroll to position [0, 647]
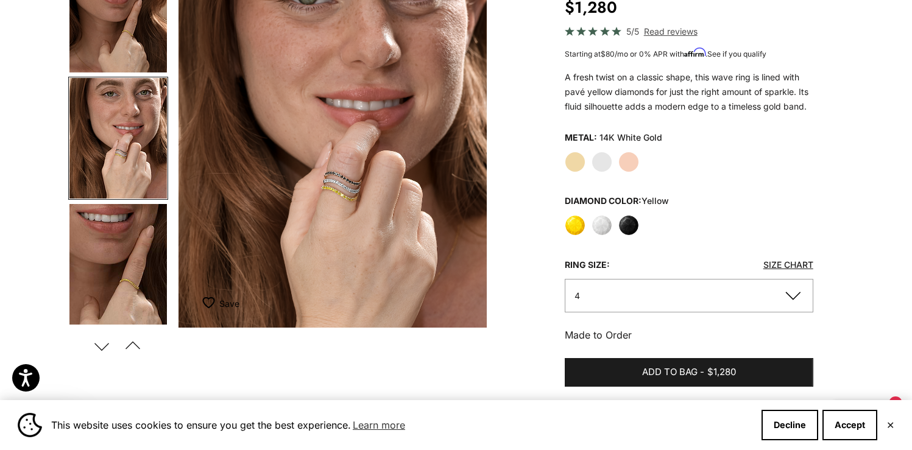
click at [135, 345] on button "Previous" at bounding box center [132, 346] width 27 height 28
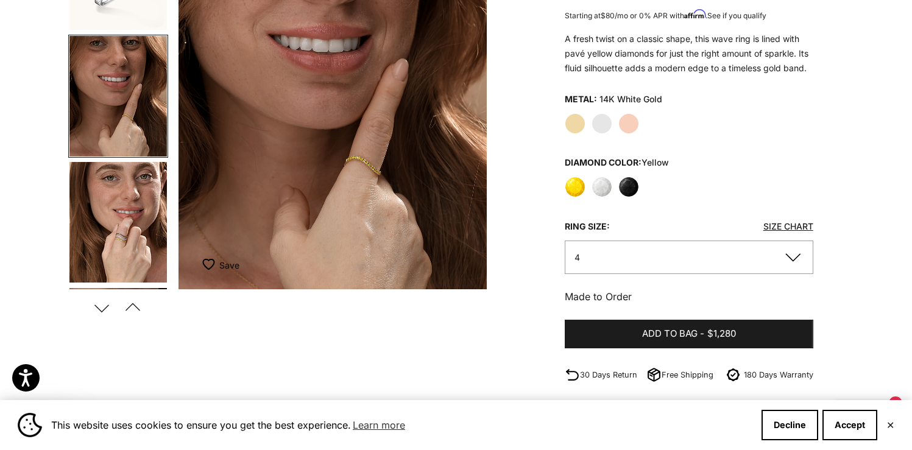
scroll to position [213, 0]
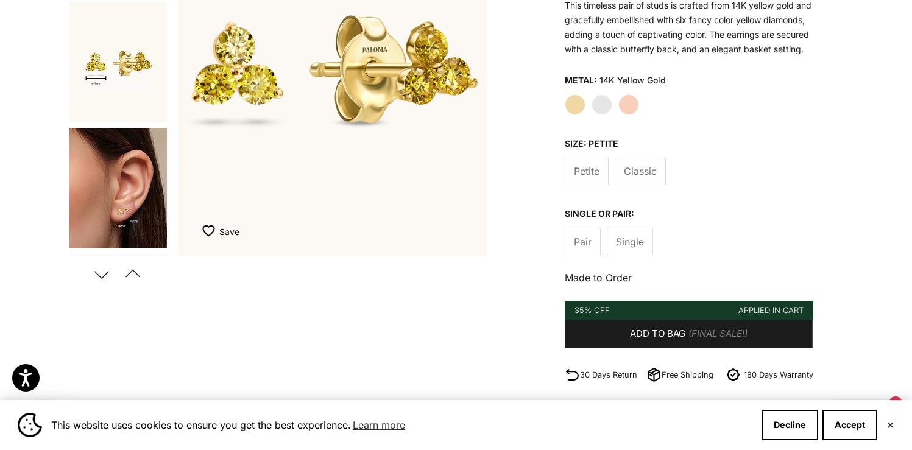
scroll to position [260, 0]
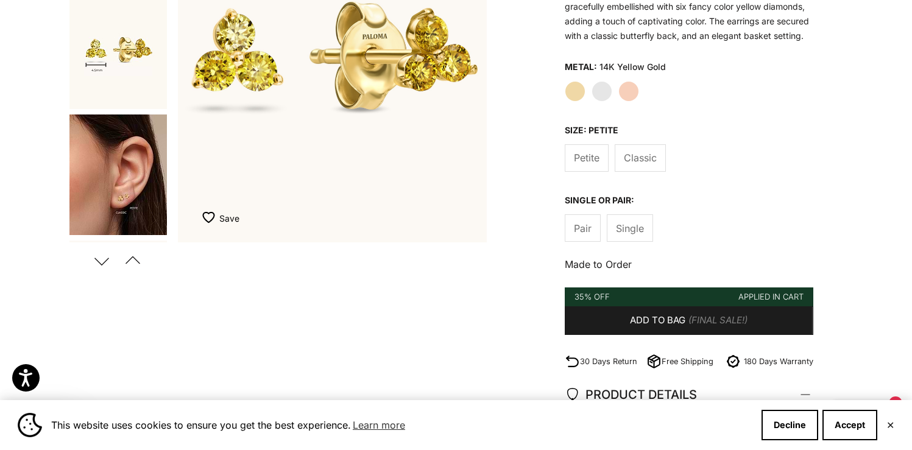
click at [629, 166] on span "Classic" at bounding box center [640, 158] width 33 height 16
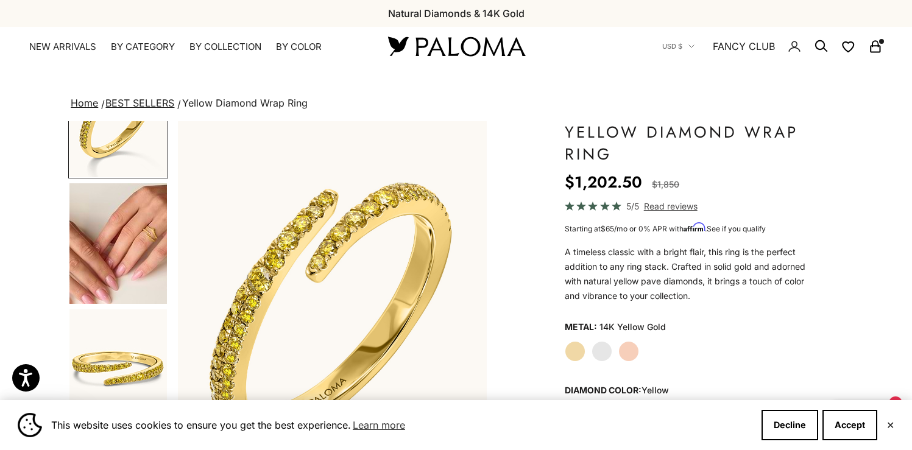
scroll to position [77, 0]
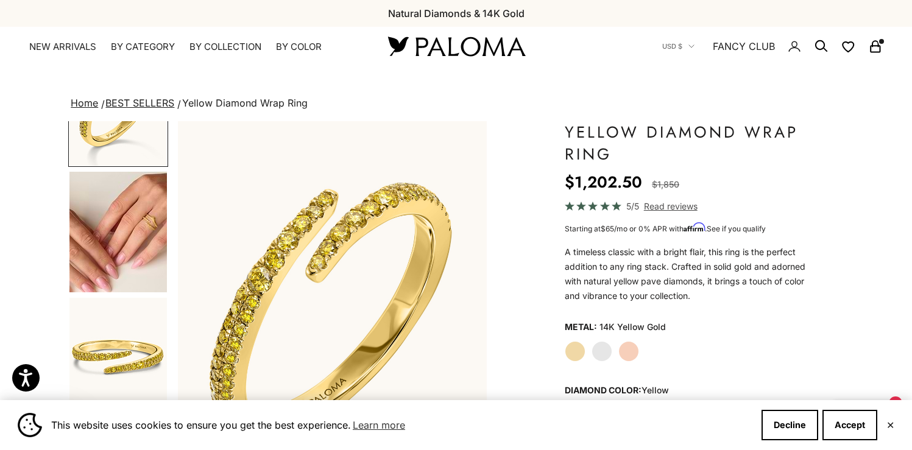
click at [123, 255] on img "Go to item 4" at bounding box center [118, 232] width 98 height 121
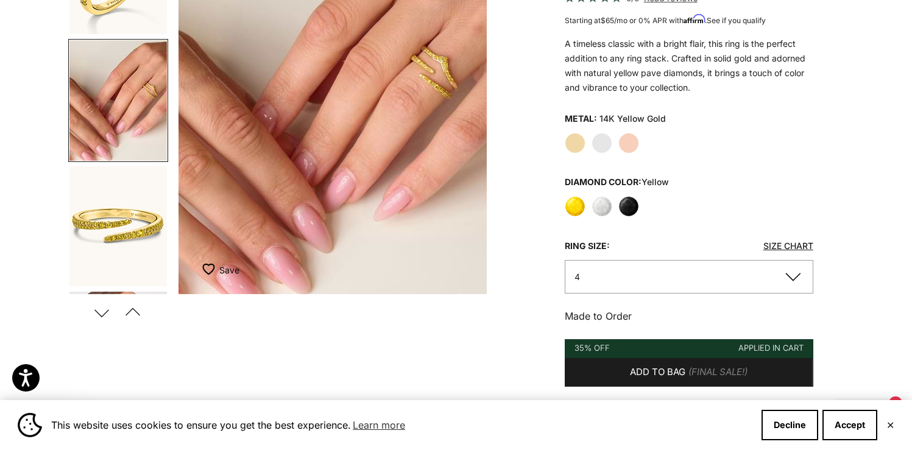
scroll to position [255, 0]
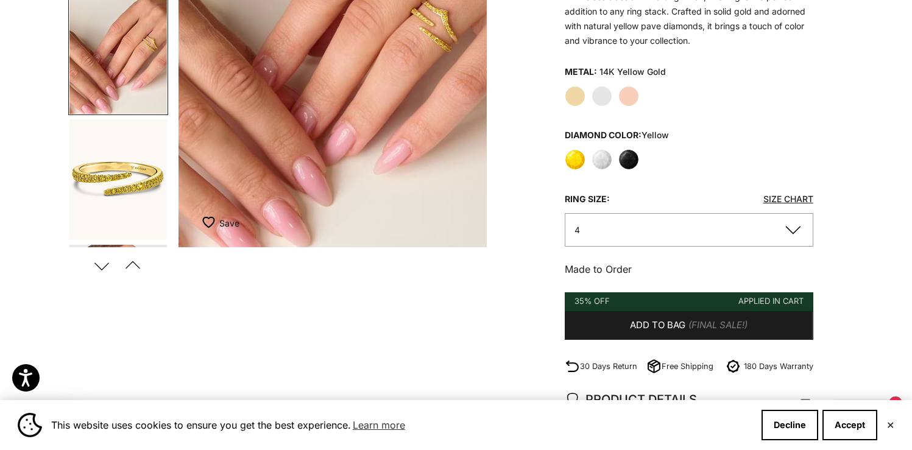
click at [110, 266] on button "Next" at bounding box center [101, 266] width 27 height 28
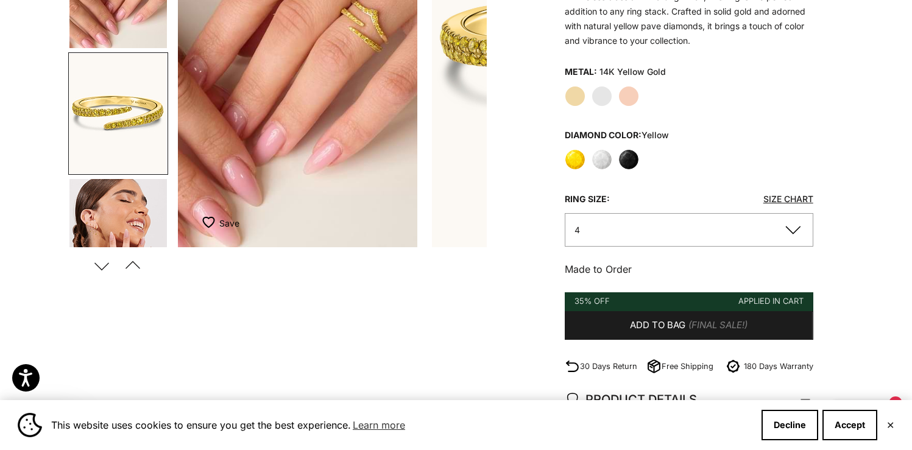
scroll to position [123, 0]
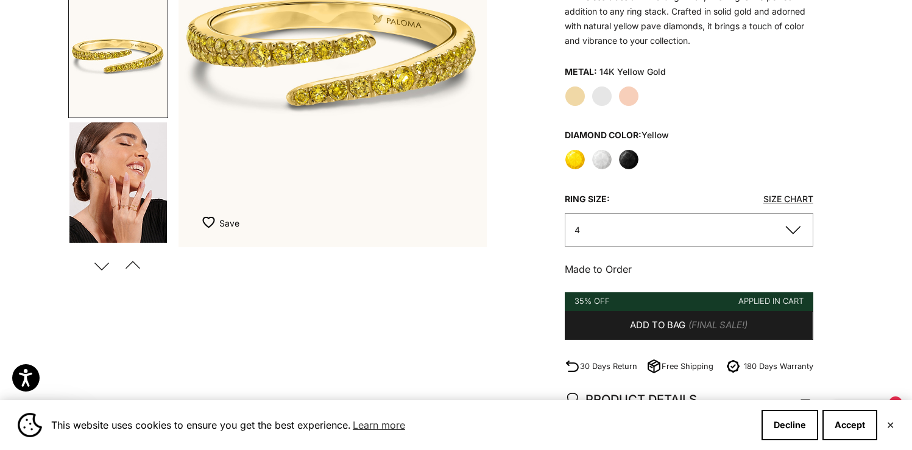
click at [109, 222] on img "Go to item 8" at bounding box center [118, 183] width 98 height 121
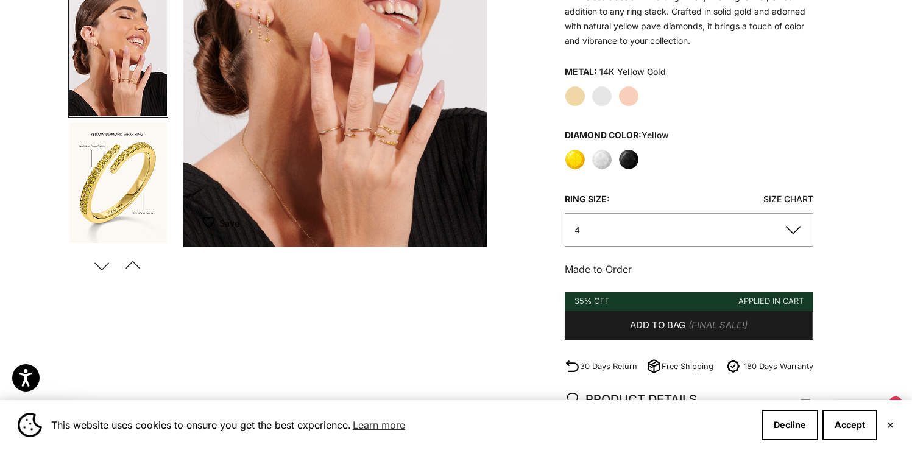
scroll to position [0, 970]
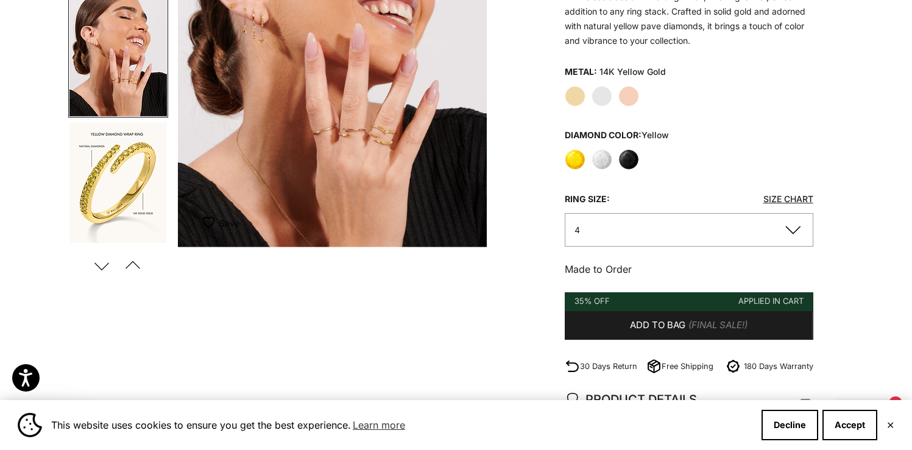
click at [399, 157] on img "Item 8 of 15" at bounding box center [332, 57] width 309 height 382
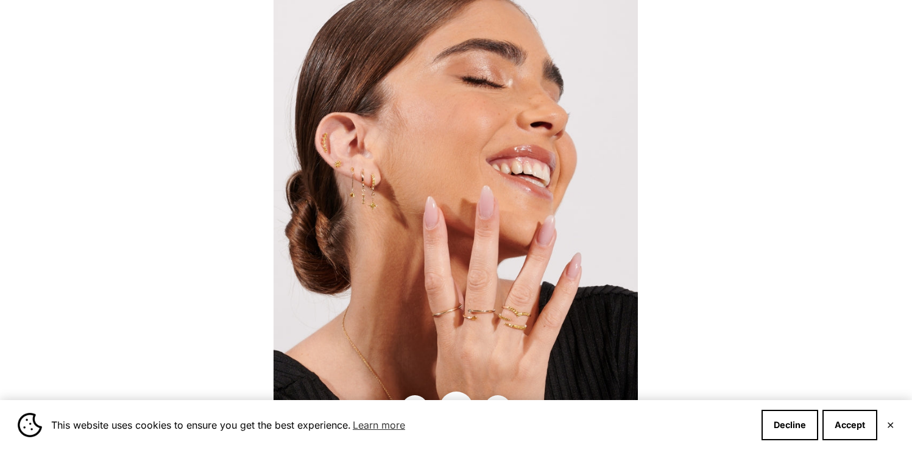
click at [470, 325] on img at bounding box center [456, 225] width 364 height 450
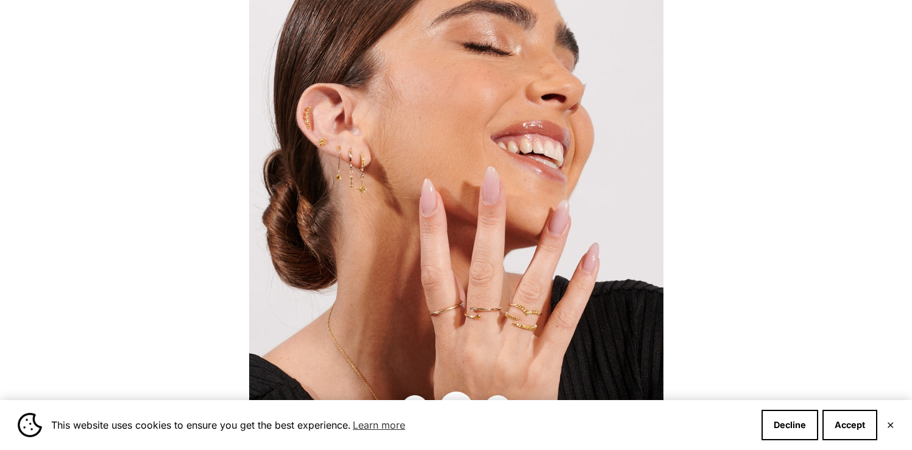
click at [555, 297] on img at bounding box center [456, 212] width 414 height 512
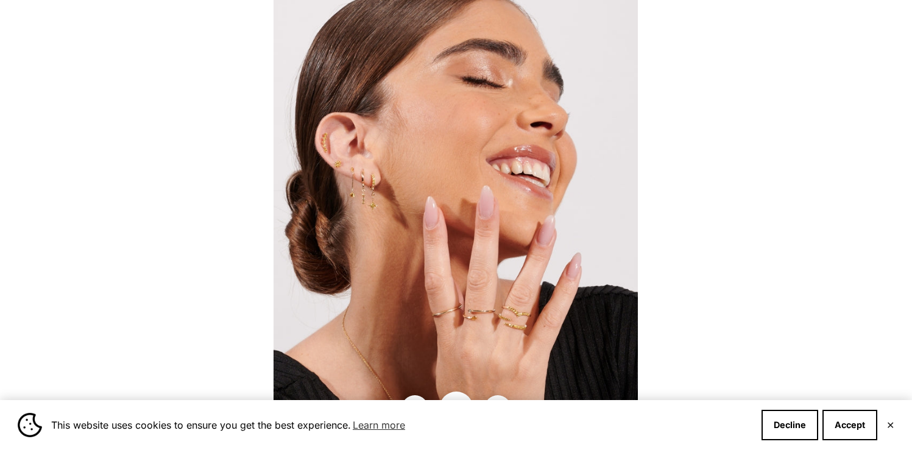
click at [892, 27] on div at bounding box center [456, 225] width 912 height 450
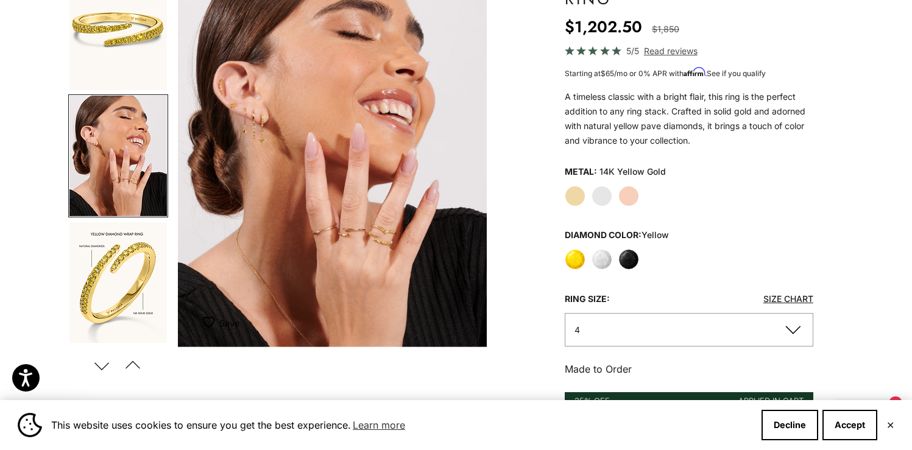
scroll to position [246, 0]
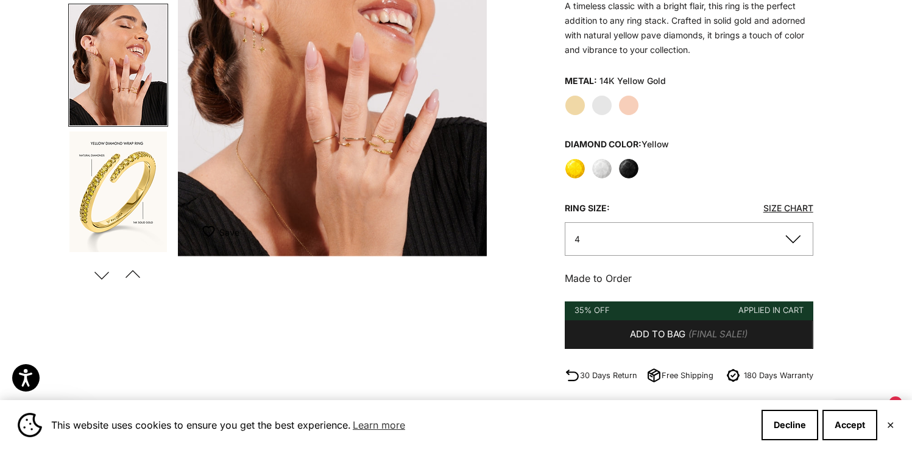
click at [645, 238] on button "4" at bounding box center [689, 239] width 249 height 34
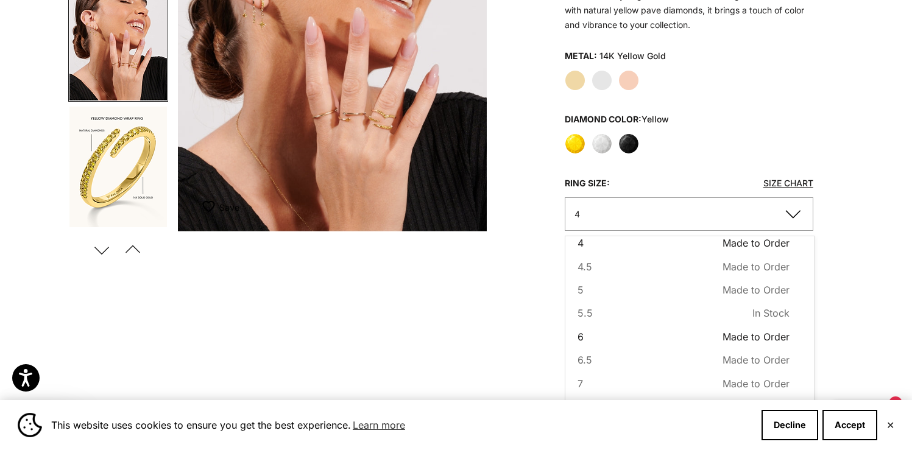
scroll to position [16, 0]
click at [753, 313] on span "In Stock" at bounding box center [771, 311] width 37 height 16
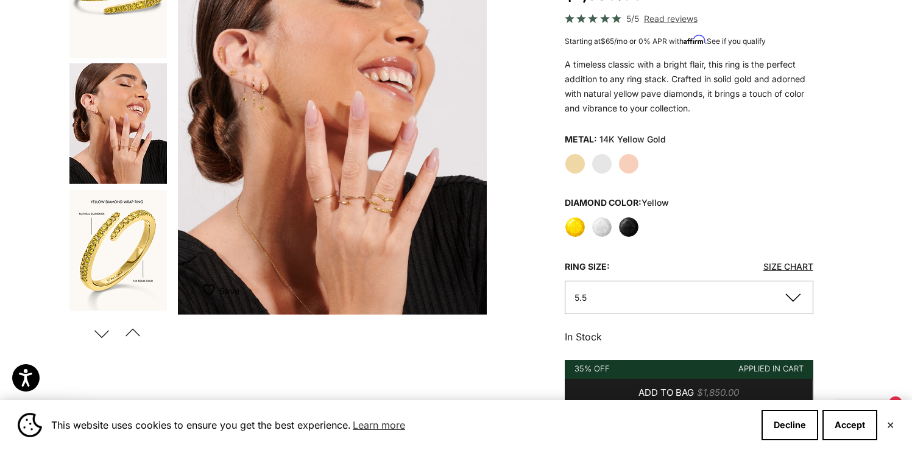
scroll to position [207, 0]
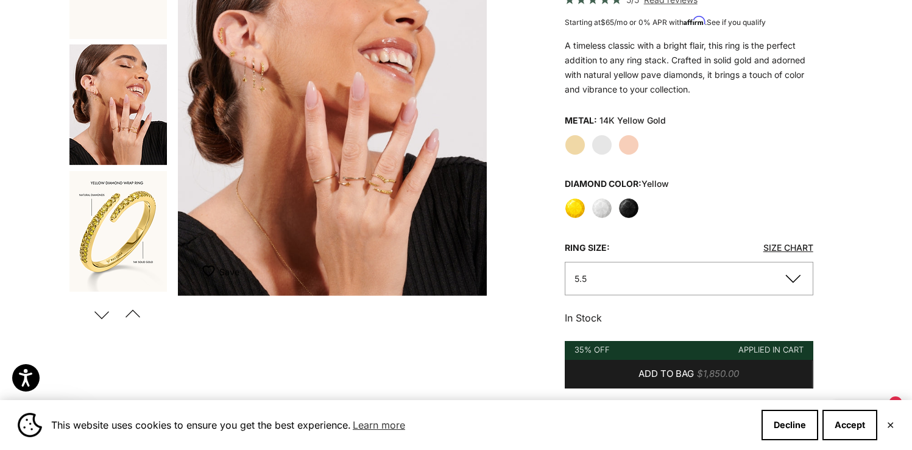
click at [597, 205] on label "White" at bounding box center [602, 208] width 21 height 21
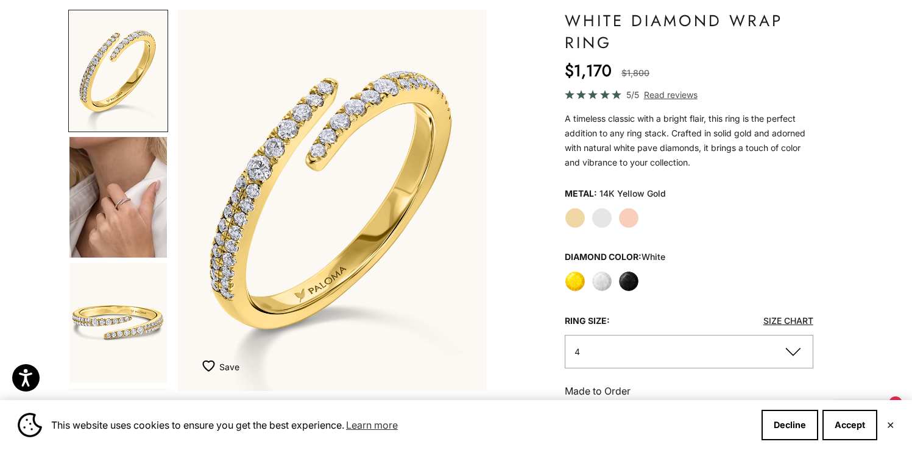
scroll to position [196, 0]
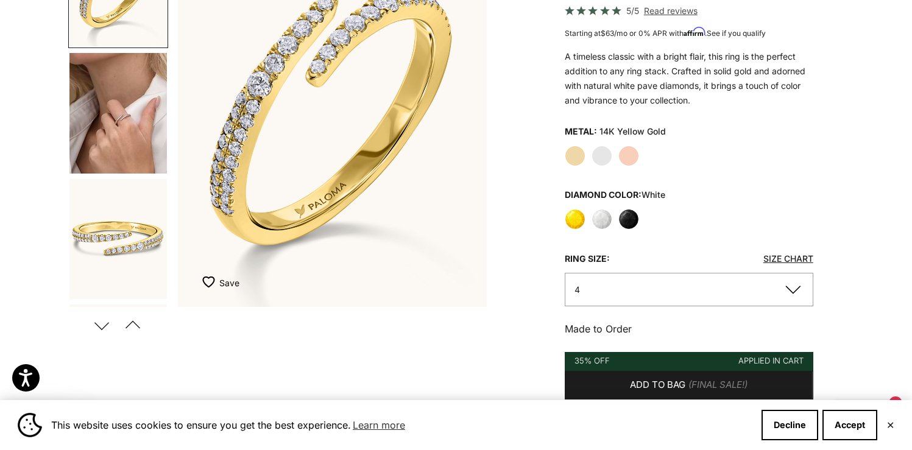
click at [575, 200] on legend "Diamond Color: white" at bounding box center [615, 195] width 101 height 18
click at [577, 221] on label "Yellow" at bounding box center [575, 219] width 21 height 21
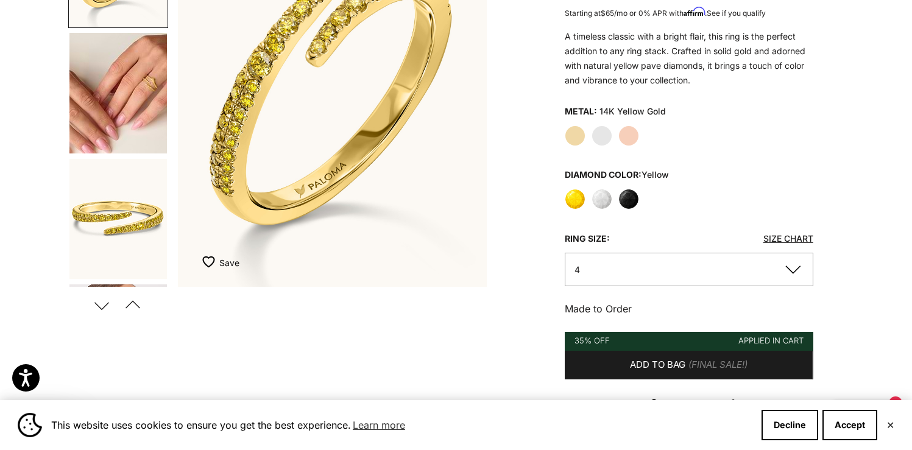
scroll to position [165, 0]
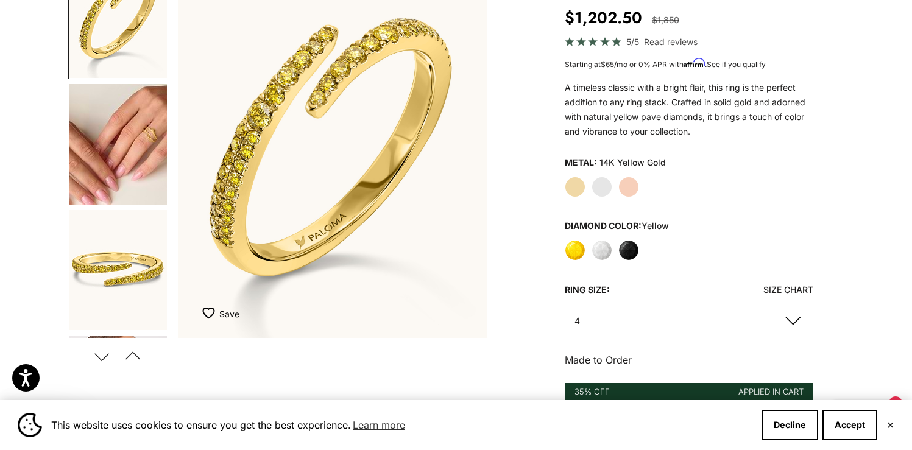
click at [603, 187] on label "White Gold" at bounding box center [602, 187] width 21 height 21
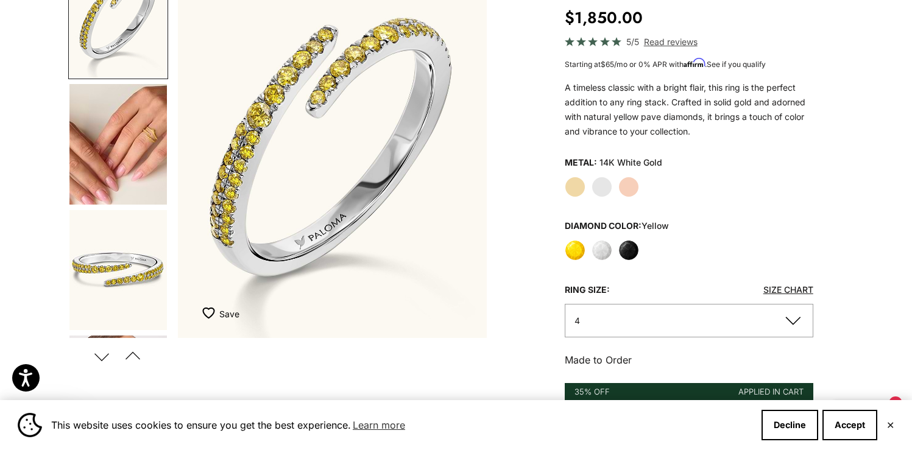
click at [652, 331] on button "4" at bounding box center [689, 321] width 249 height 34
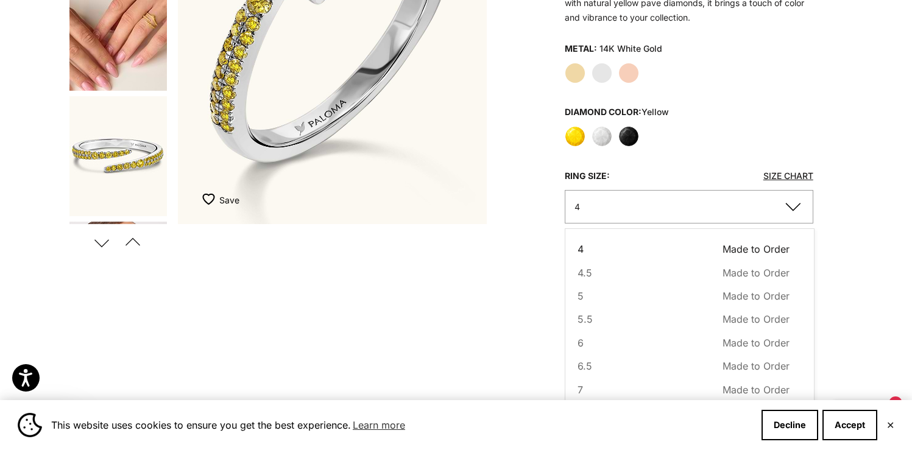
scroll to position [29, 0]
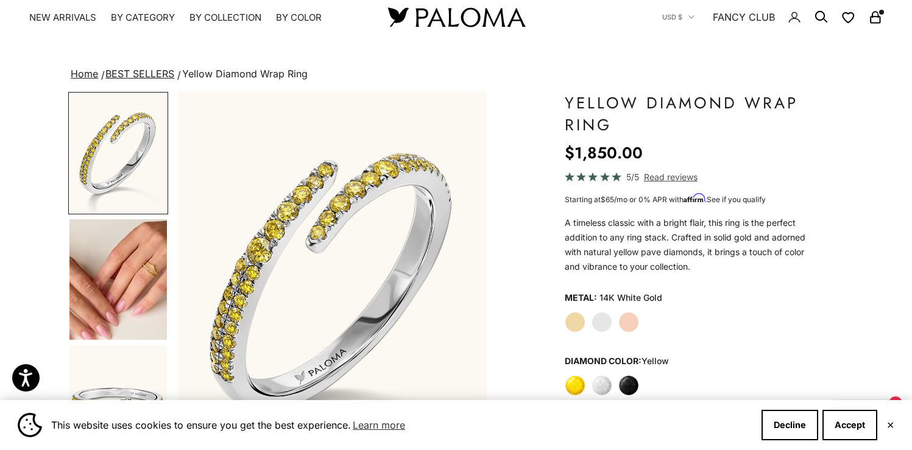
click at [94, 288] on img "Go to item 4" at bounding box center [118, 279] width 98 height 121
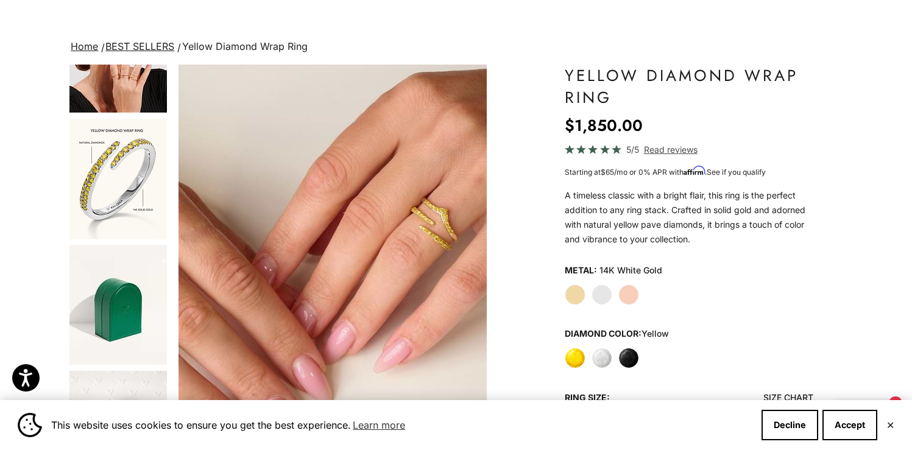
scroll to position [113, 0]
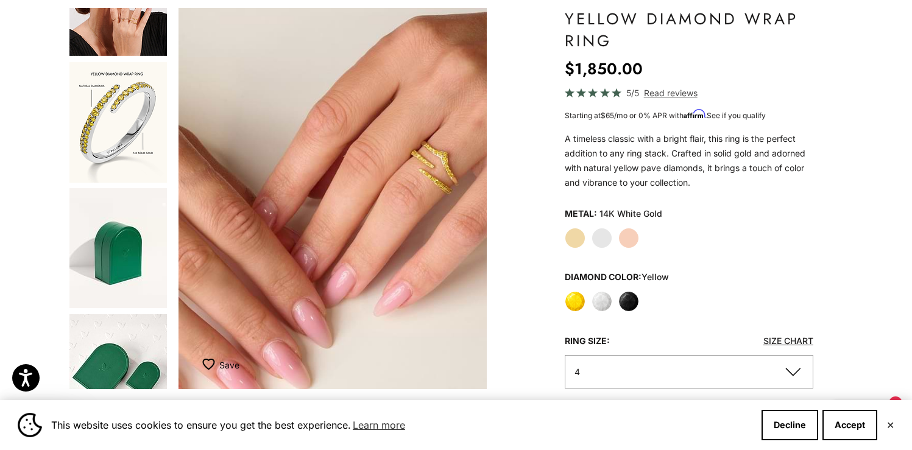
click at [571, 236] on label "Yellow Gold" at bounding box center [575, 238] width 21 height 21
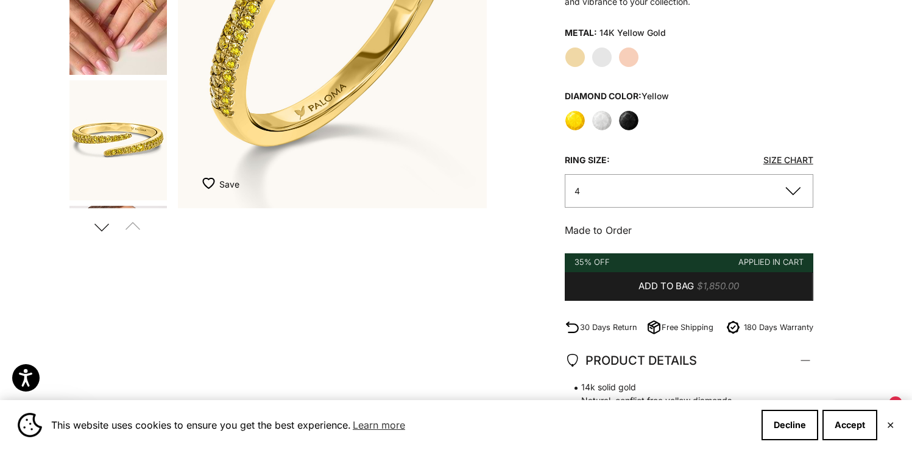
click at [641, 198] on button "4" at bounding box center [689, 191] width 249 height 34
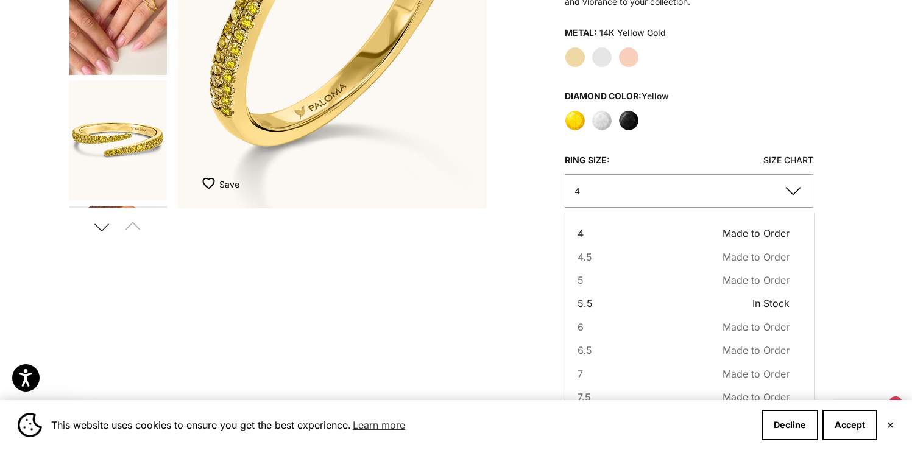
click at [715, 299] on button "5.5 In Stock Sold out" at bounding box center [684, 304] width 212 height 16
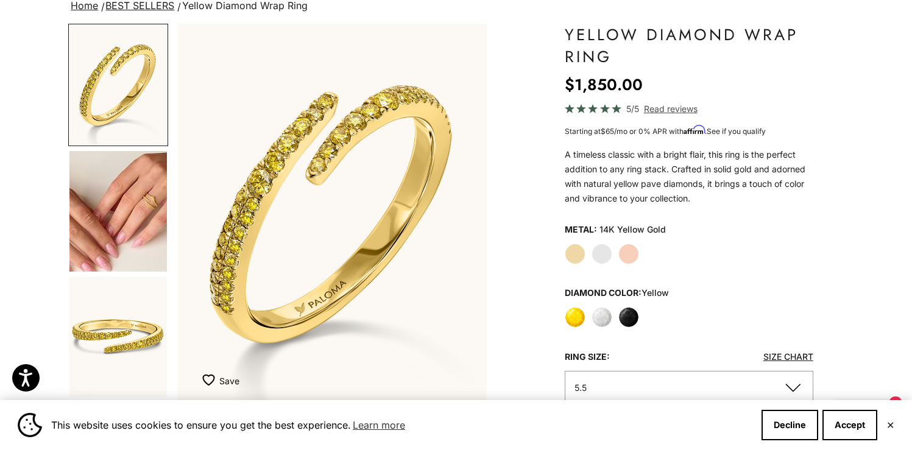
scroll to position [197, 0]
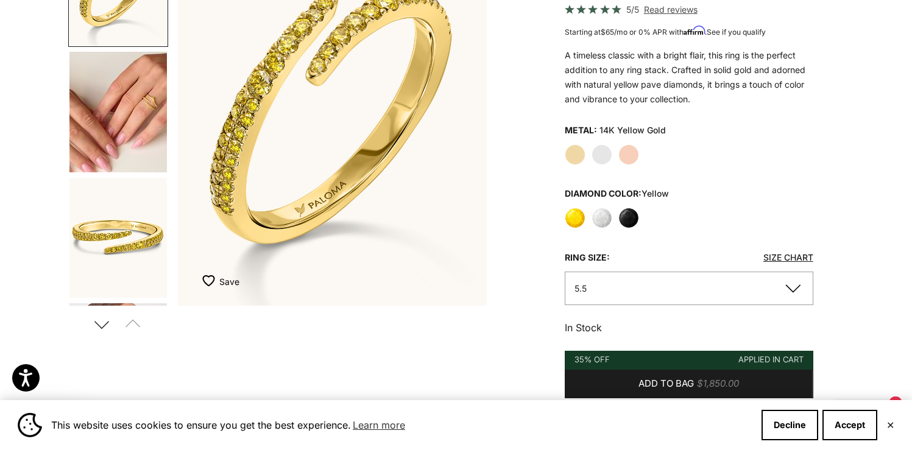
click at [629, 288] on button "5.5" at bounding box center [689, 289] width 249 height 34
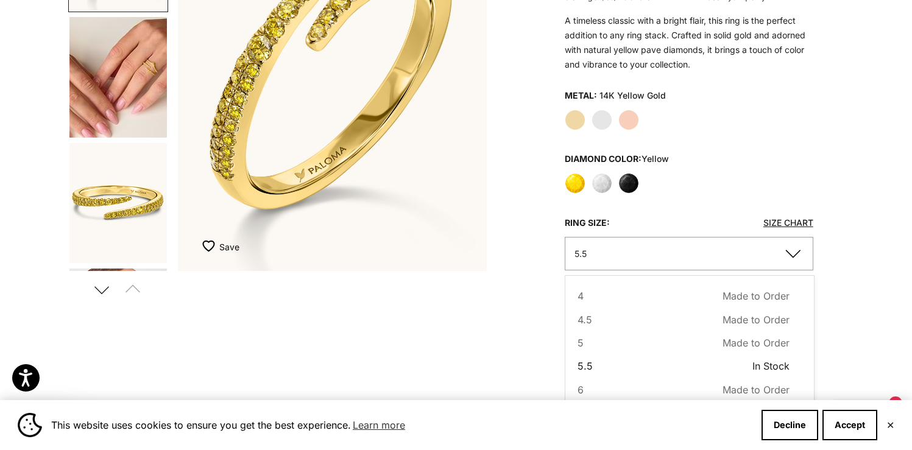
scroll to position [286, 0]
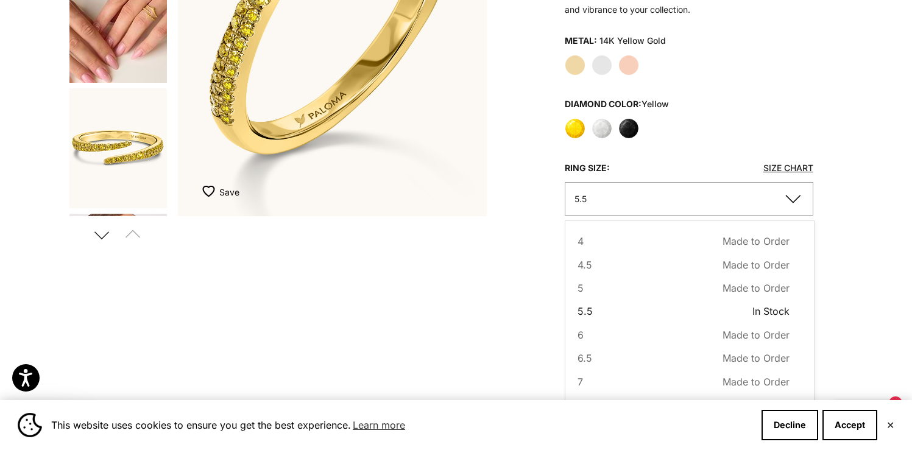
click at [780, 98] on div "Diamond Color: yellow" at bounding box center [689, 104] width 249 height 18
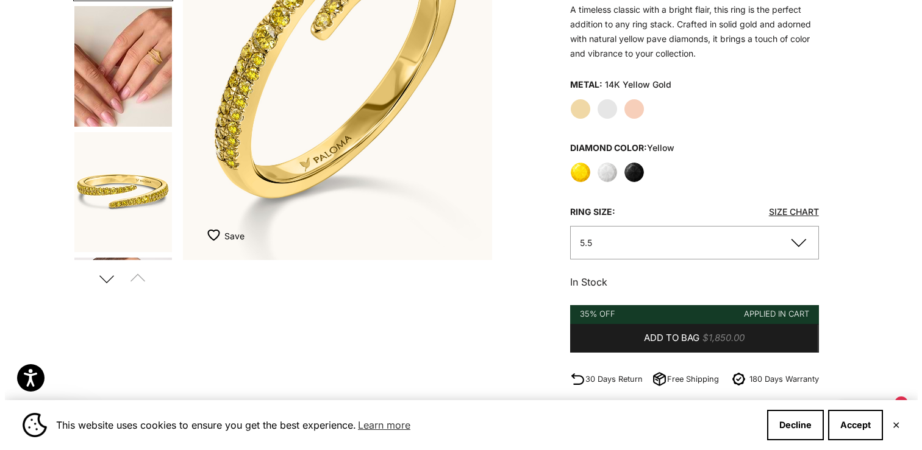
scroll to position [303, 0]
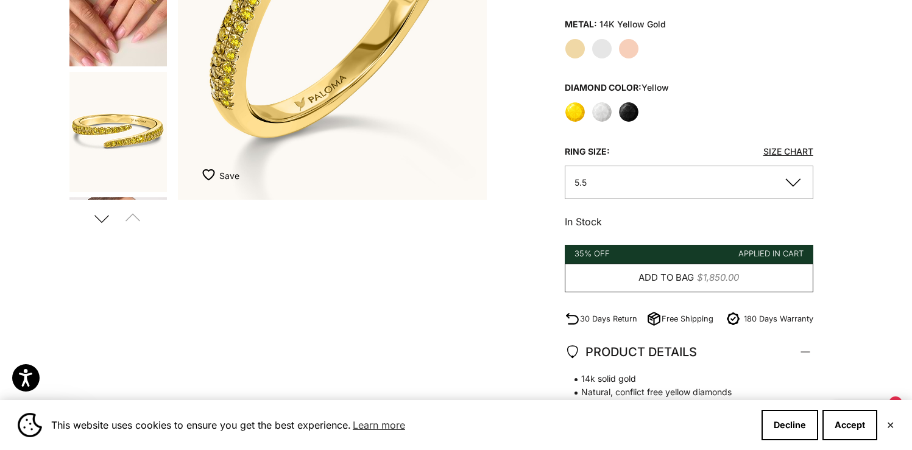
click at [675, 274] on span "Add to bag" at bounding box center [666, 278] width 55 height 15
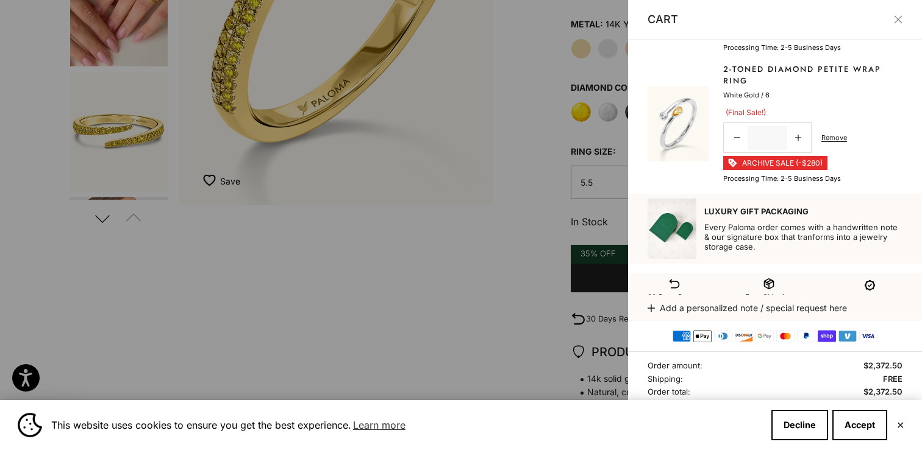
scroll to position [174, 0]
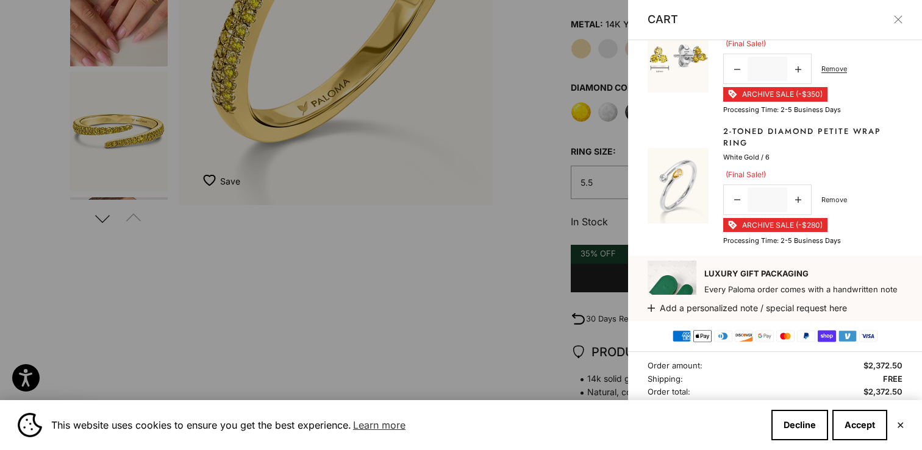
click at [836, 196] on link "Remove" at bounding box center [834, 199] width 26 height 11
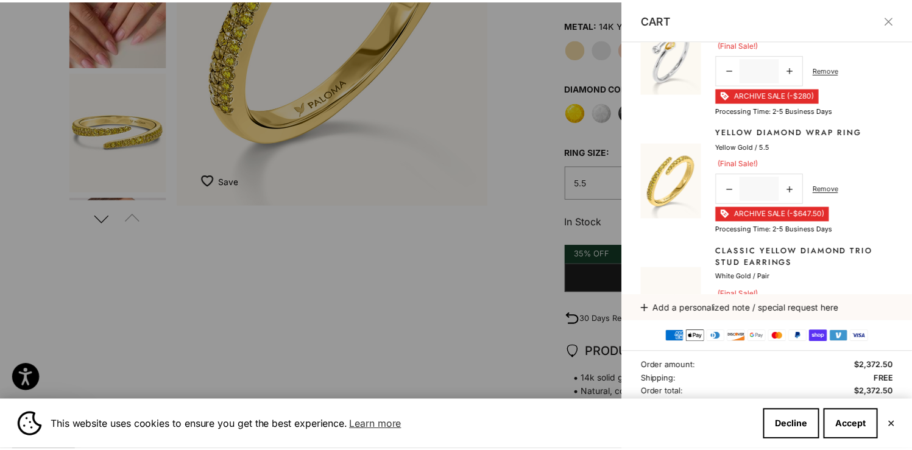
scroll to position [71, 0]
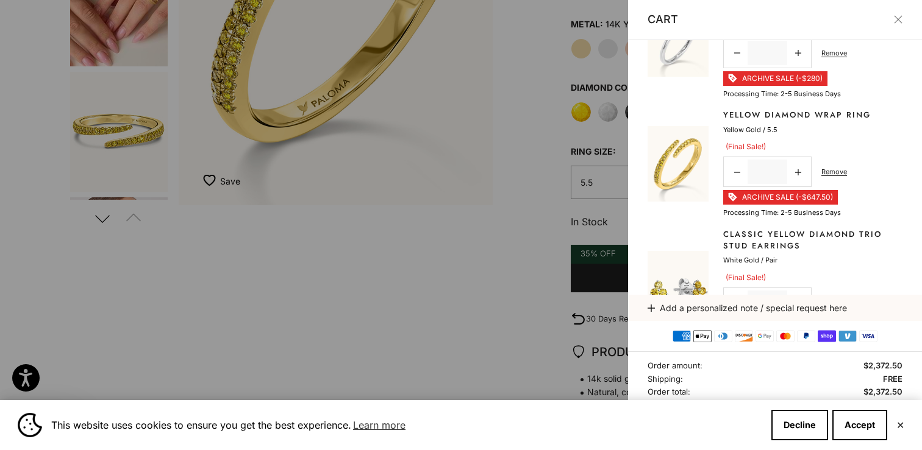
click at [492, 345] on div at bounding box center [461, 225] width 922 height 450
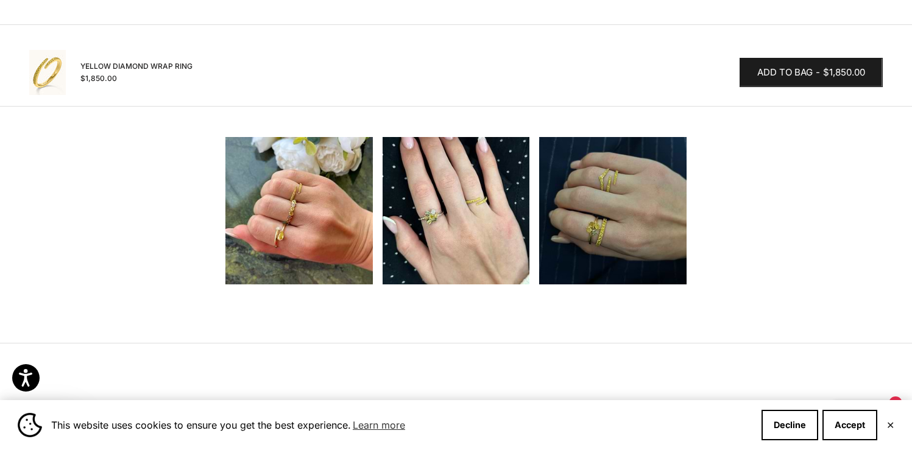
scroll to position [1290, 0]
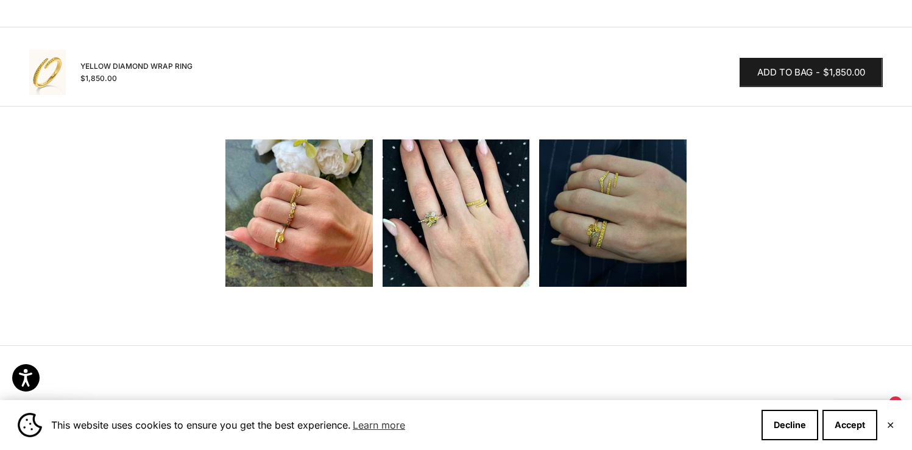
click at [299, 241] on img at bounding box center [299, 213] width 147 height 147
click at [270, 233] on img at bounding box center [299, 213] width 147 height 147
click at [637, 220] on img at bounding box center [612, 213] width 147 height 147
click at [564, 248] on img at bounding box center [612, 213] width 147 height 147
click at [461, 236] on img at bounding box center [456, 213] width 147 height 147
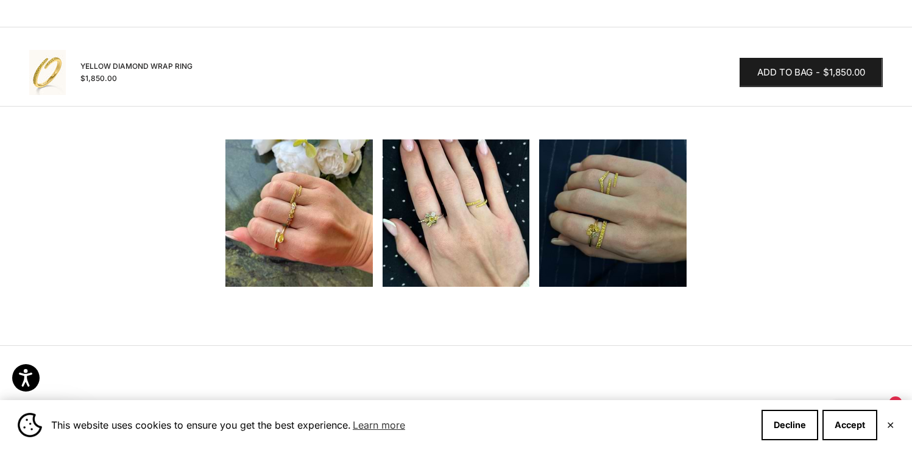
click at [461, 236] on img at bounding box center [456, 213] width 147 height 147
click at [254, 207] on img at bounding box center [299, 213] width 147 height 147
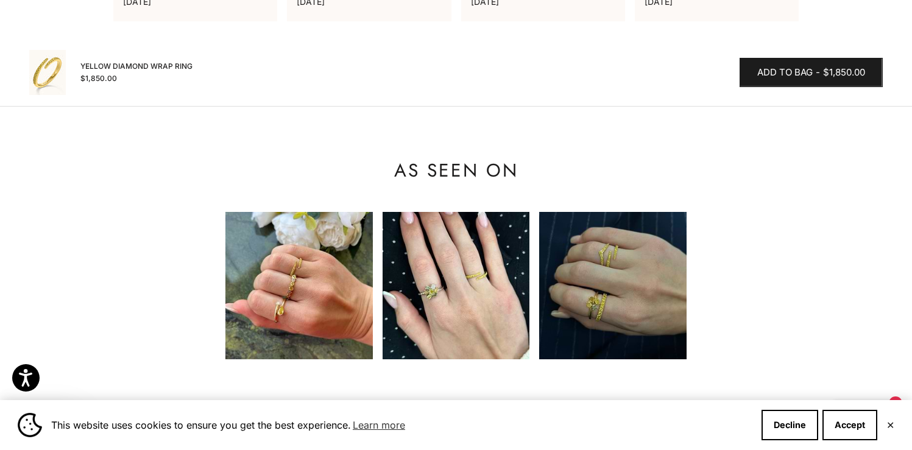
scroll to position [1213, 0]
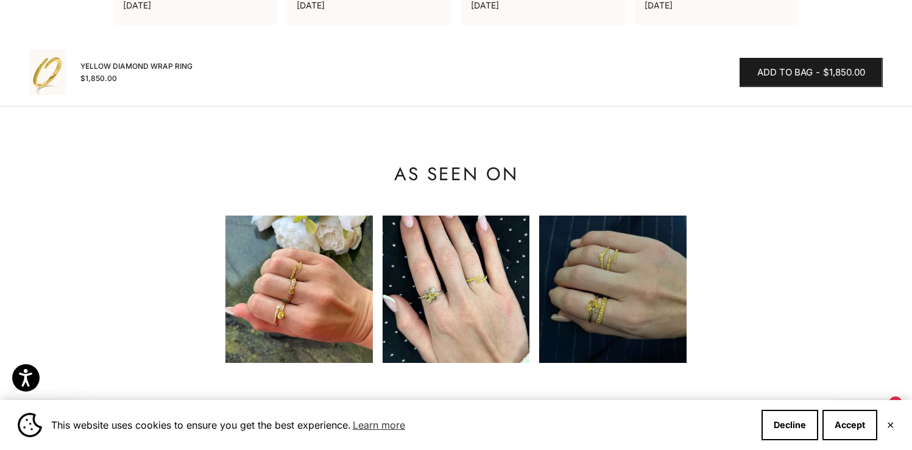
click at [293, 298] on img at bounding box center [299, 289] width 147 height 147
click at [866, 424] on button "Accept" at bounding box center [850, 425] width 55 height 30
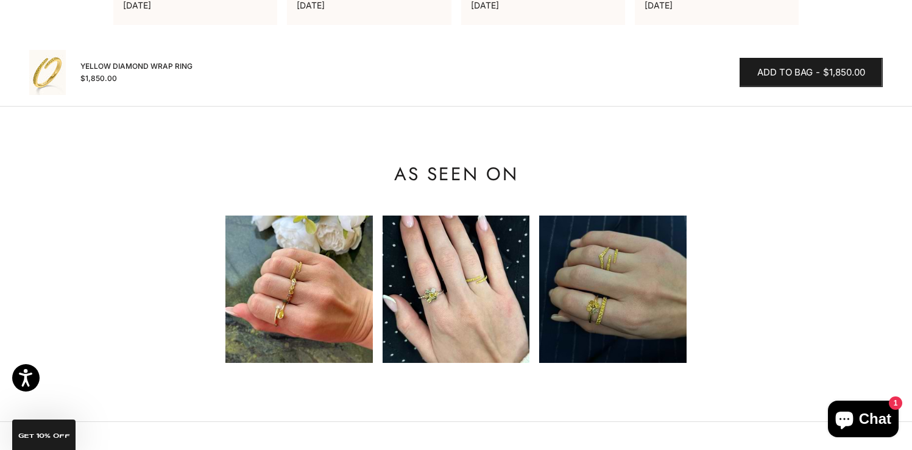
click at [308, 302] on img at bounding box center [299, 289] width 147 height 147
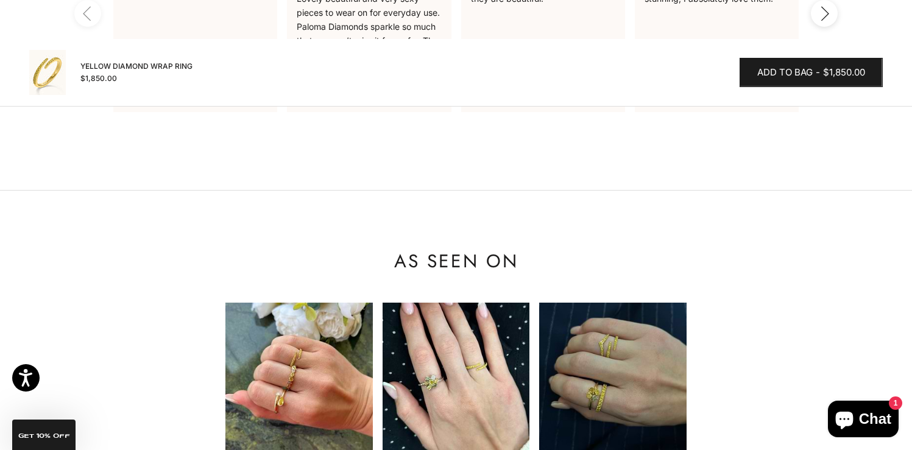
scroll to position [1374, 0]
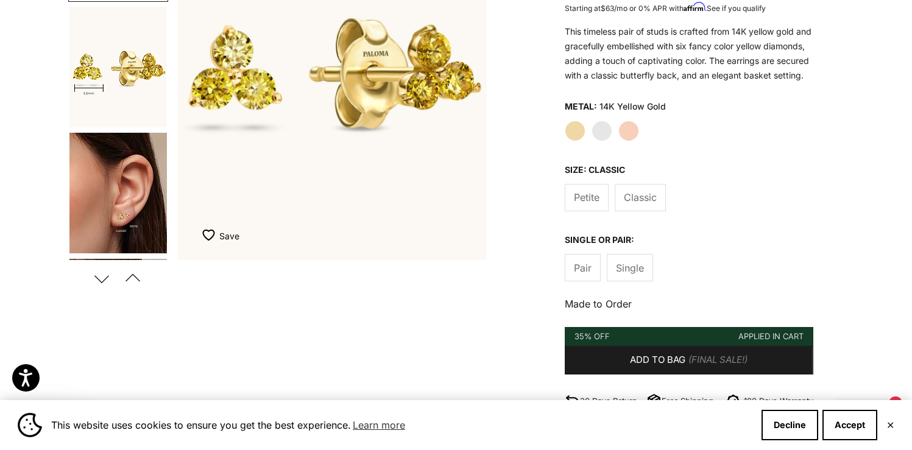
scroll to position [240, 0]
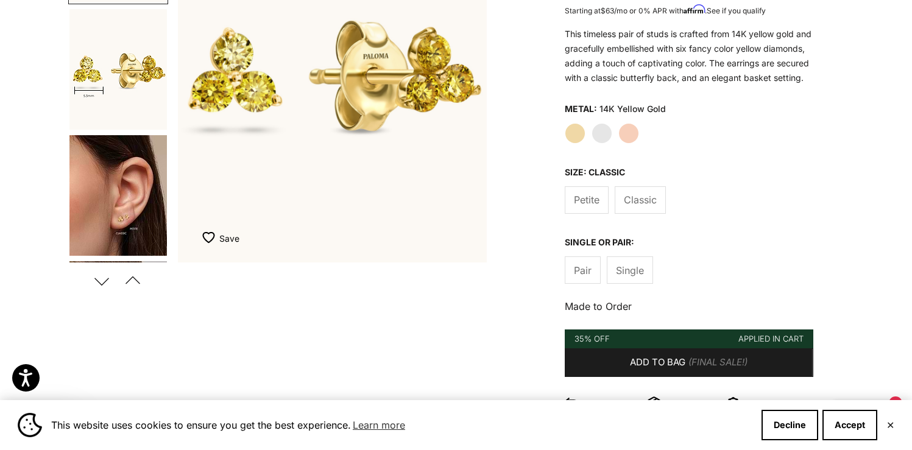
click at [115, 223] on img "Go to item 5" at bounding box center [118, 195] width 98 height 121
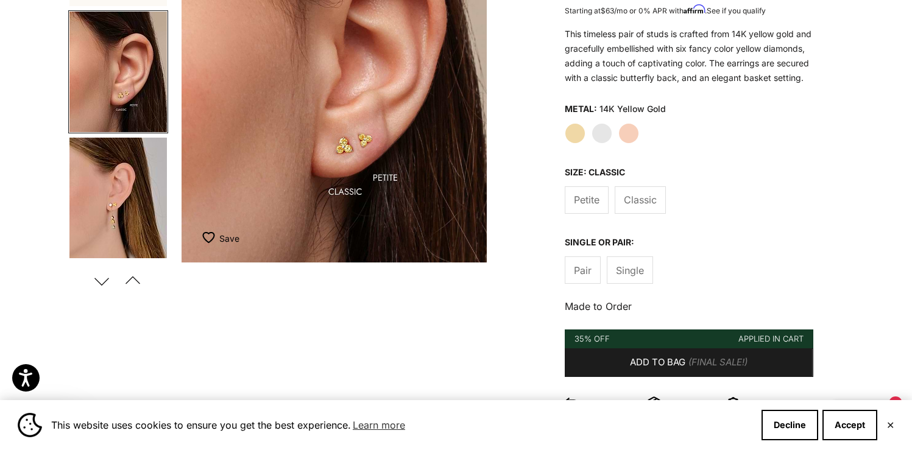
scroll to position [0, 647]
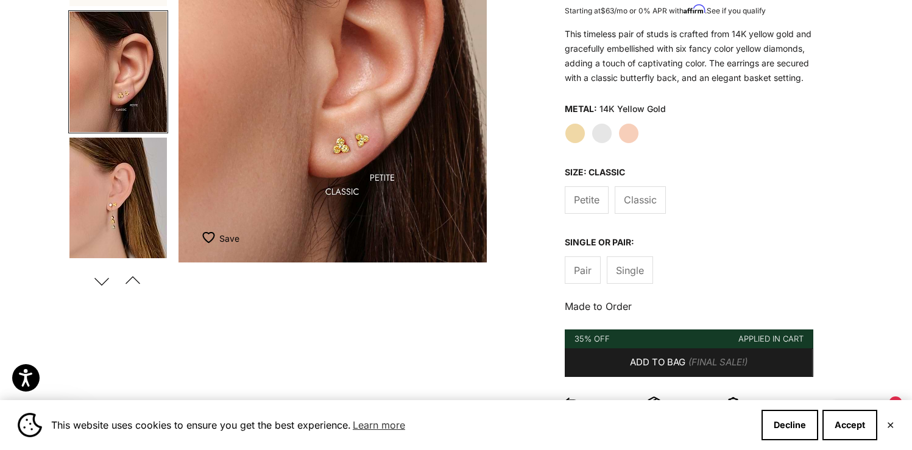
click at [110, 215] on img "Go to item 6" at bounding box center [118, 198] width 98 height 121
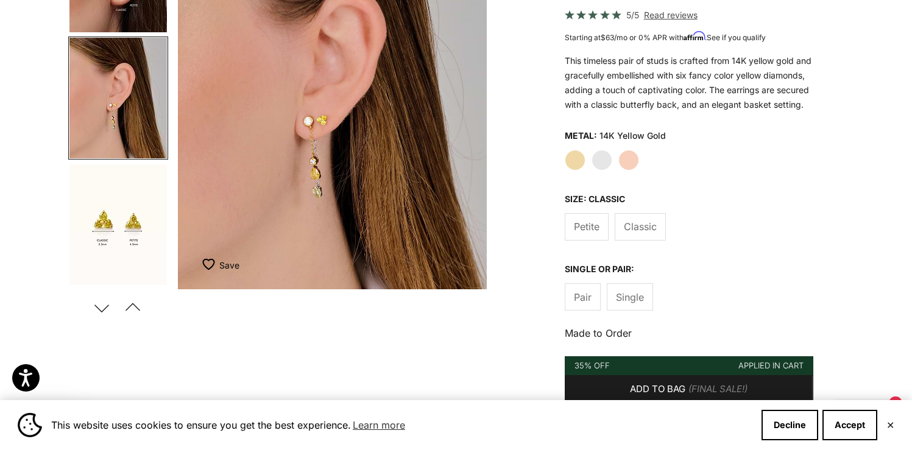
scroll to position [240, 0]
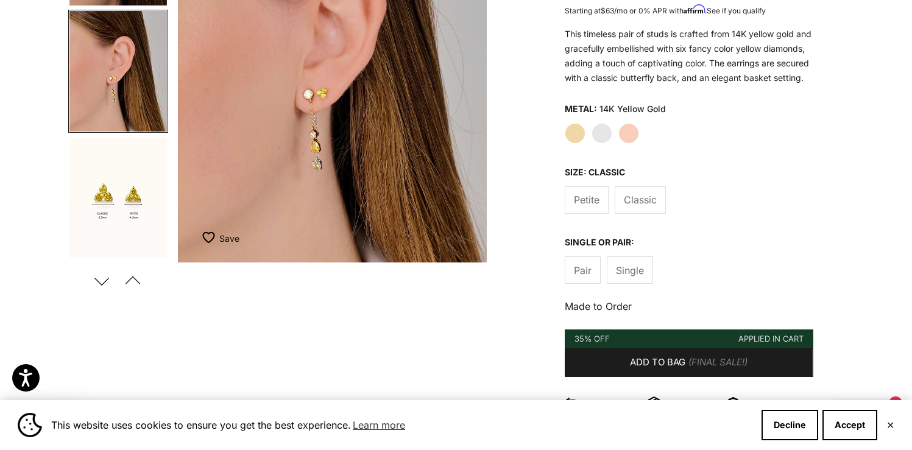
click at [95, 205] on img "Go to item 7" at bounding box center [118, 198] width 98 height 121
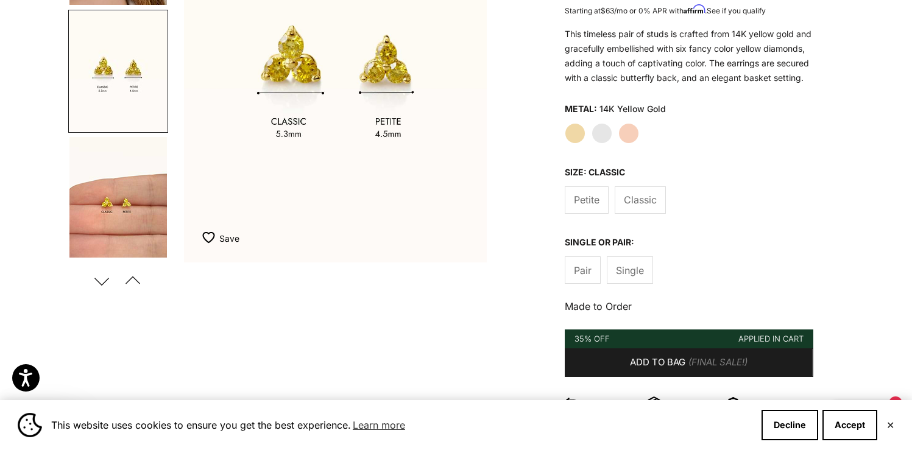
scroll to position [0, 1293]
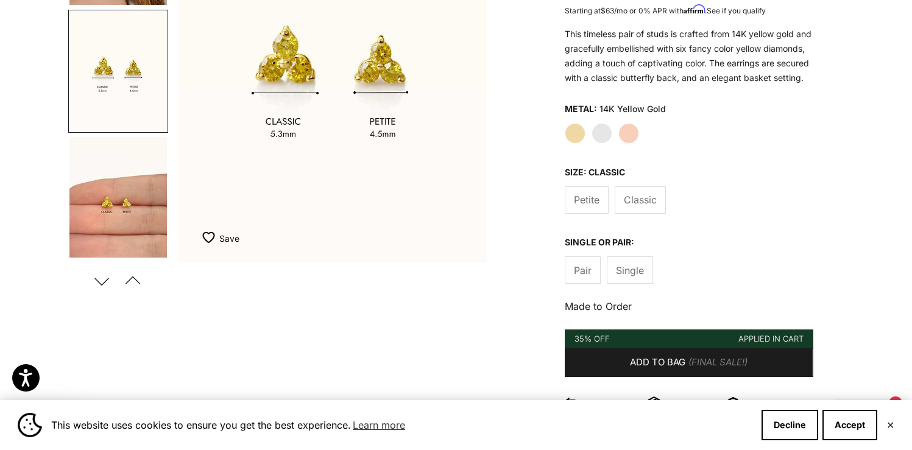
click at [591, 144] on div "Yellow Gold White Gold Rose Gold" at bounding box center [689, 133] width 249 height 21
click at [603, 144] on label "White Gold" at bounding box center [602, 133] width 21 height 21
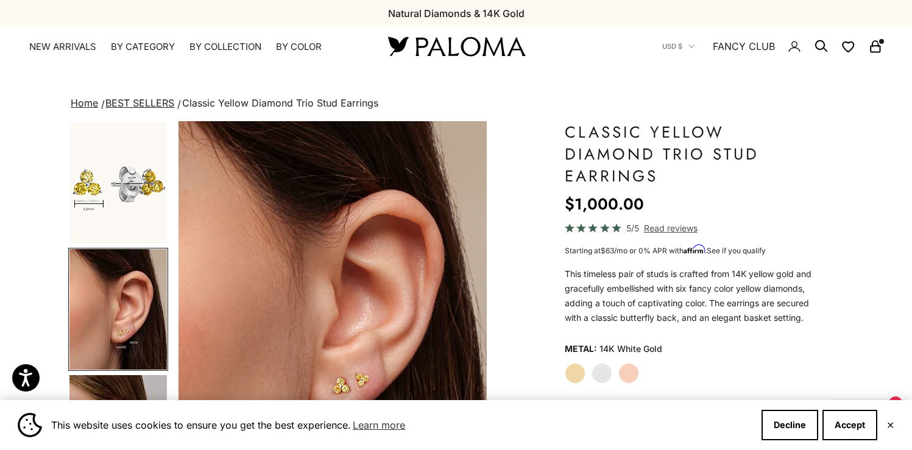
click at [114, 202] on img "Go to item 4" at bounding box center [118, 183] width 98 height 121
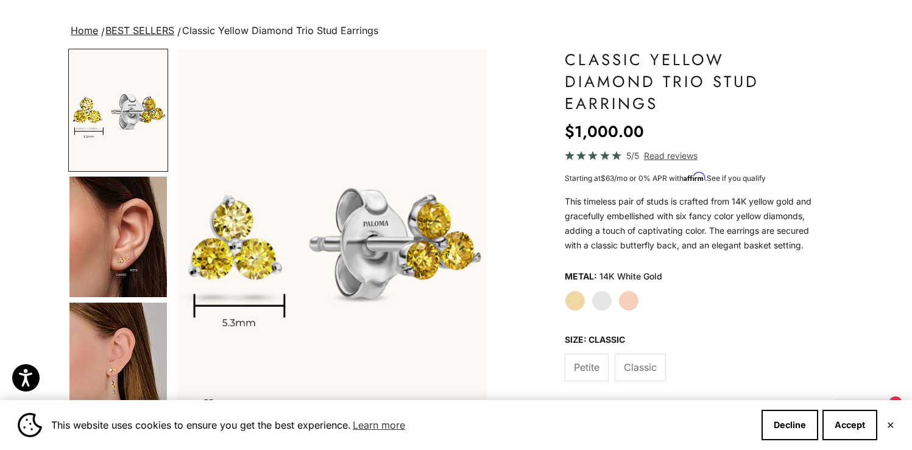
click at [576, 311] on label "Yellow Gold" at bounding box center [575, 301] width 21 height 21
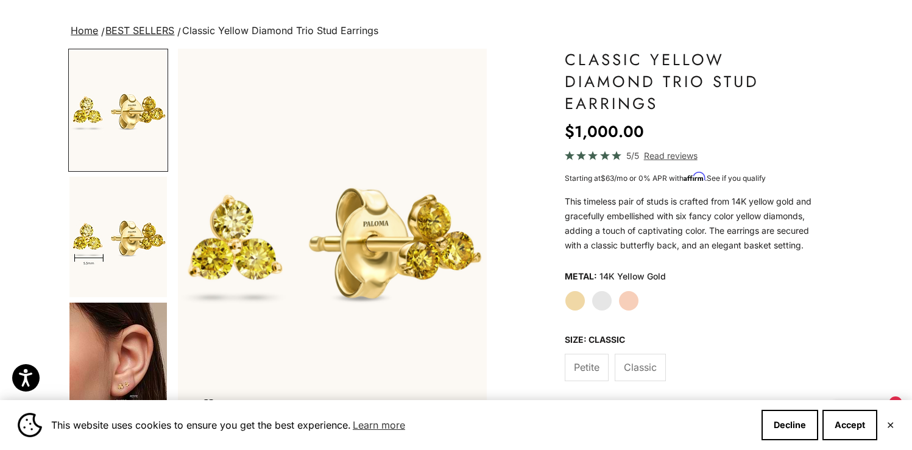
click at [599, 311] on label "White Gold" at bounding box center [602, 301] width 21 height 21
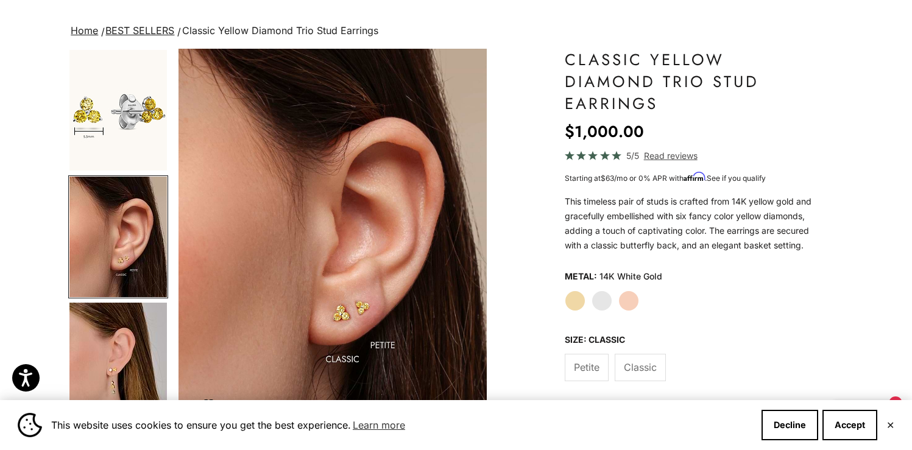
click at [109, 116] on img "Go to item 4" at bounding box center [118, 110] width 98 height 121
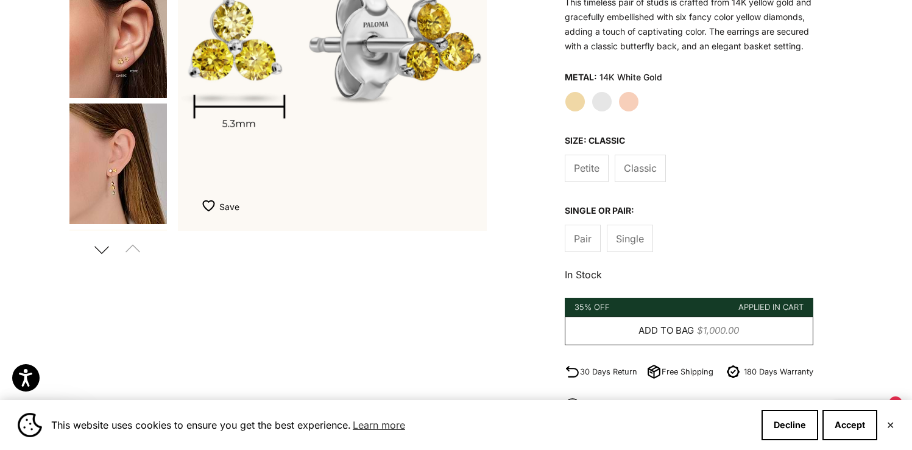
click at [675, 339] on span "Add to bag" at bounding box center [666, 331] width 55 height 15
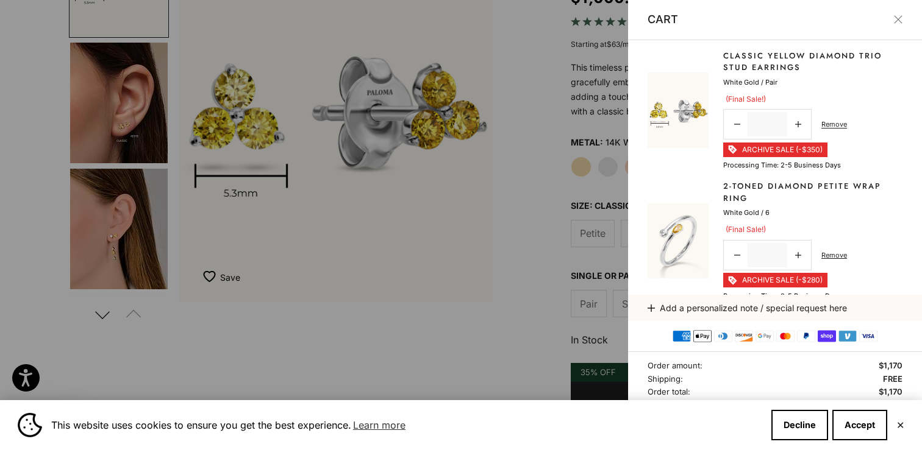
click at [779, 186] on link "2-Toned Diamond Petite Wrap Ring" at bounding box center [812, 192] width 179 height 24
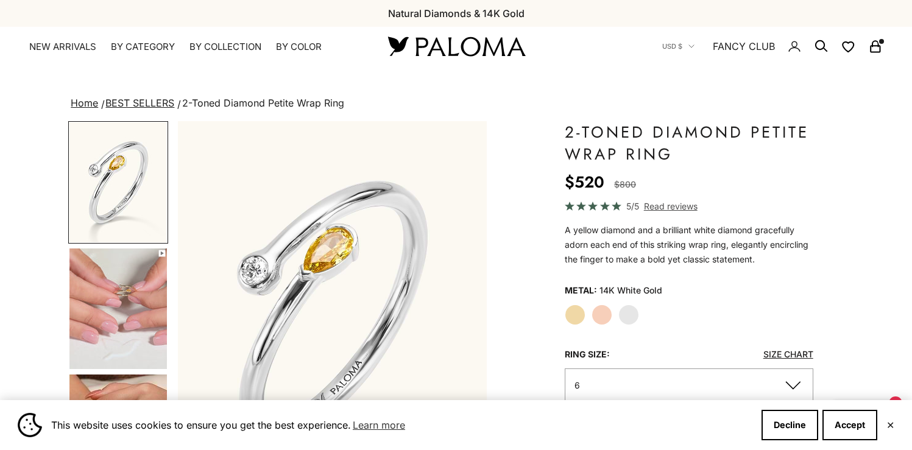
click at [603, 379] on button "6" at bounding box center [689, 386] width 249 height 34
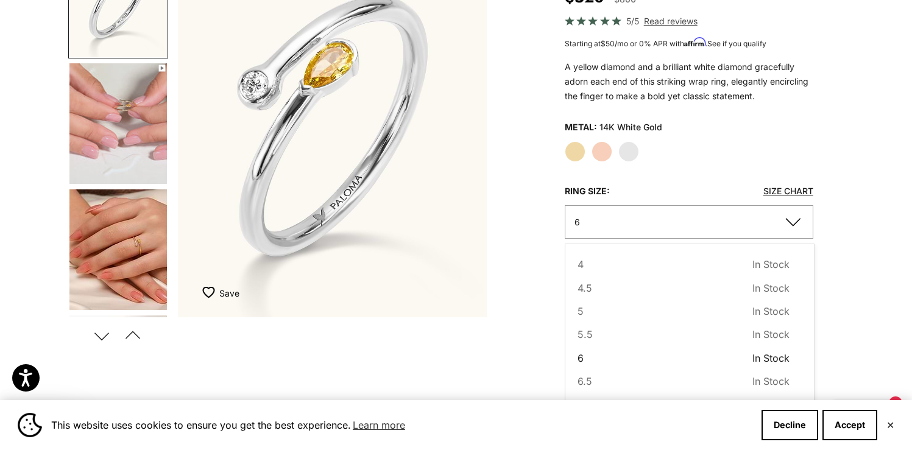
scroll to position [213, 0]
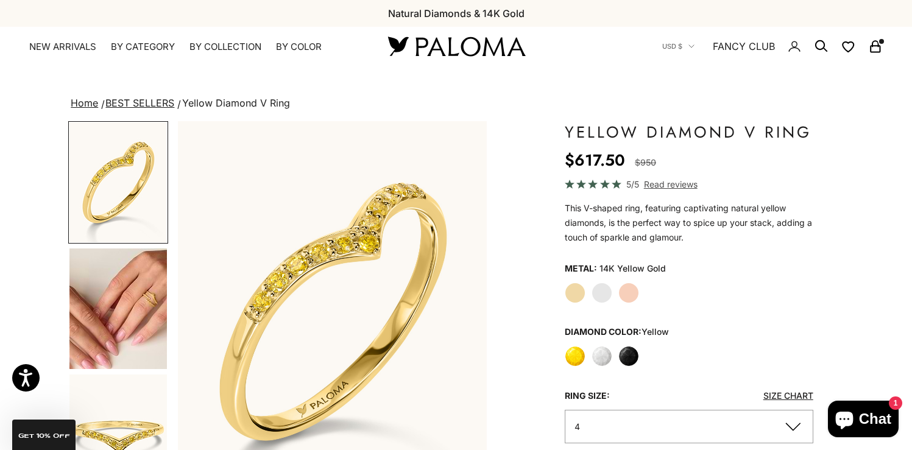
click at [602, 297] on label "White Gold" at bounding box center [602, 293] width 21 height 21
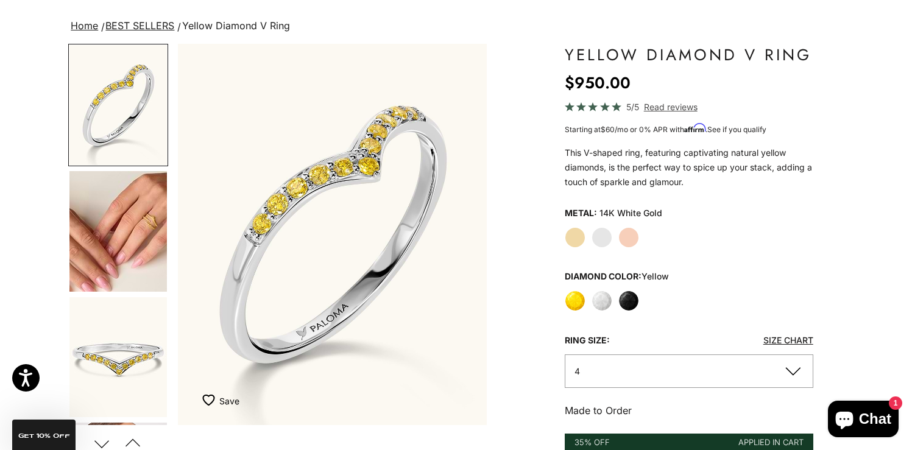
scroll to position [209, 0]
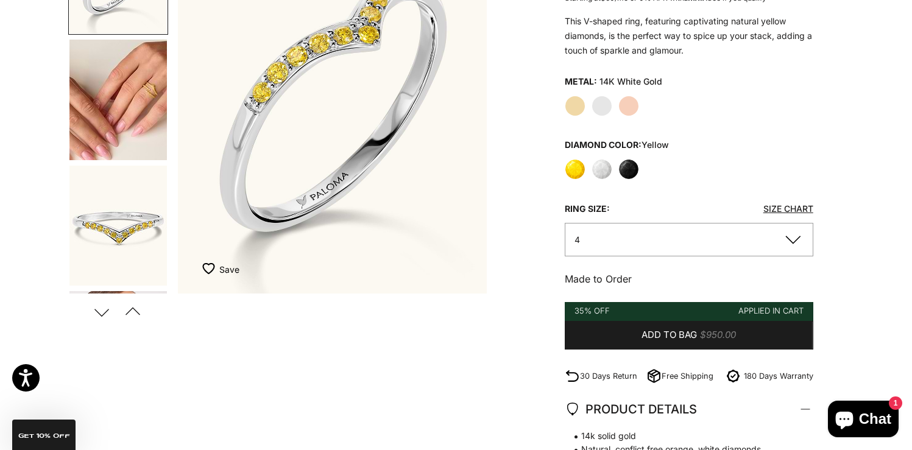
click at [680, 230] on button "4" at bounding box center [689, 240] width 249 height 34
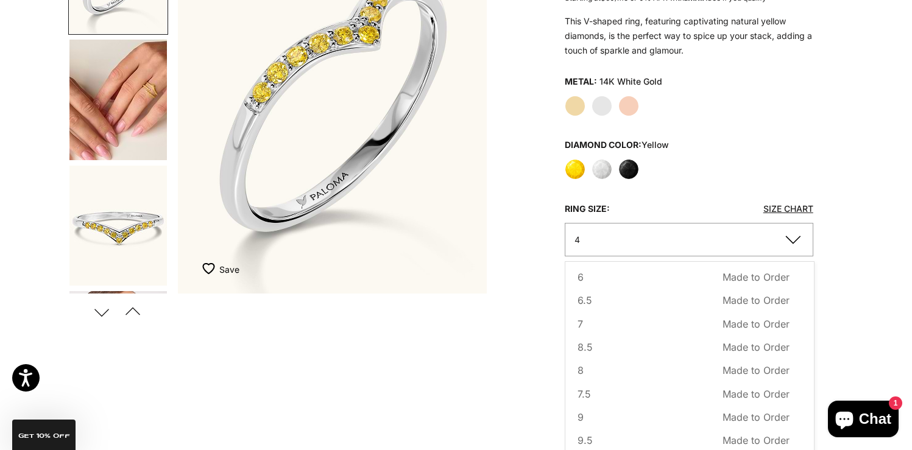
scroll to position [124, 0]
click at [867, 293] on div "Home BEST SELLERS Yellow Diamond V Ring Zoom picture Save Add to wishlist Next" at bounding box center [456, 296] width 912 height 820
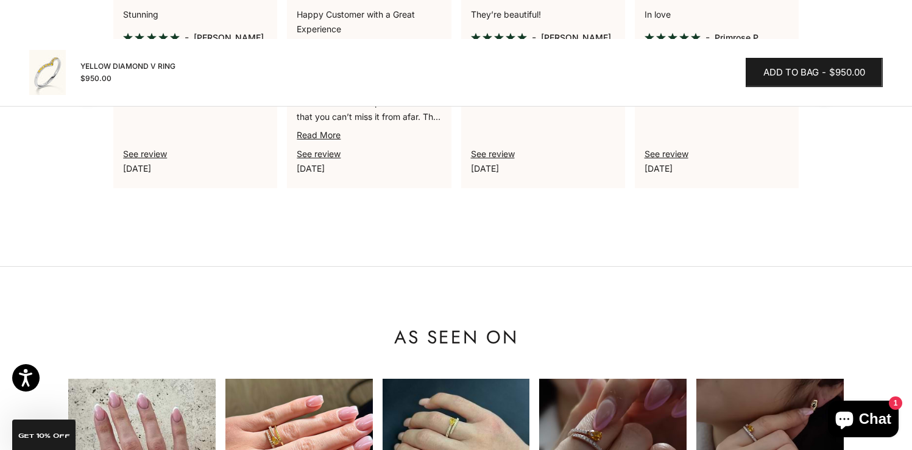
scroll to position [1085, 0]
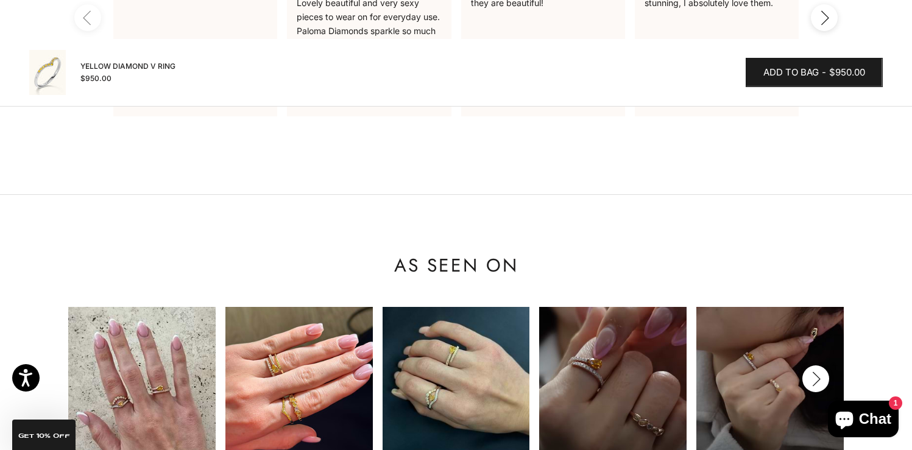
click at [120, 417] on img at bounding box center [141, 380] width 147 height 147
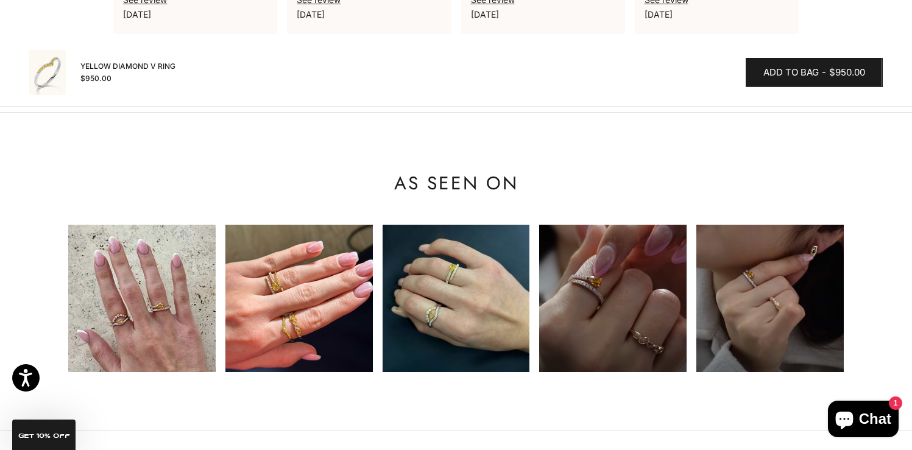
scroll to position [1185, 0]
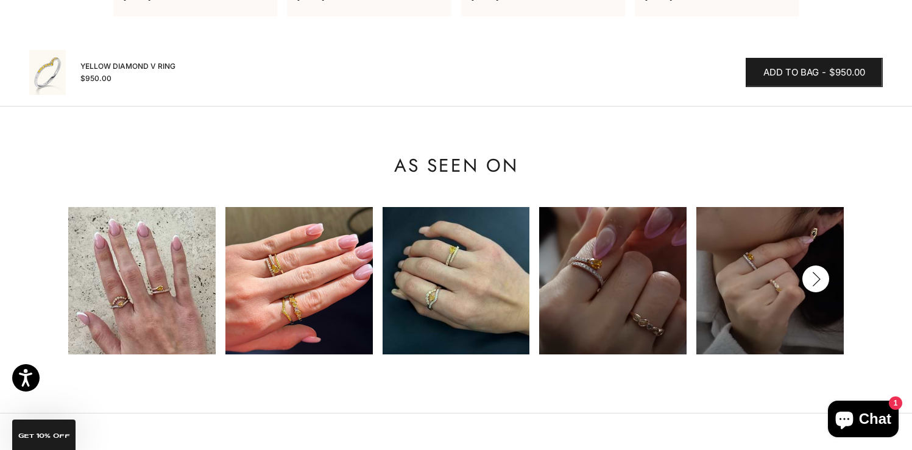
click at [826, 283] on button "Next" at bounding box center [816, 279] width 27 height 27
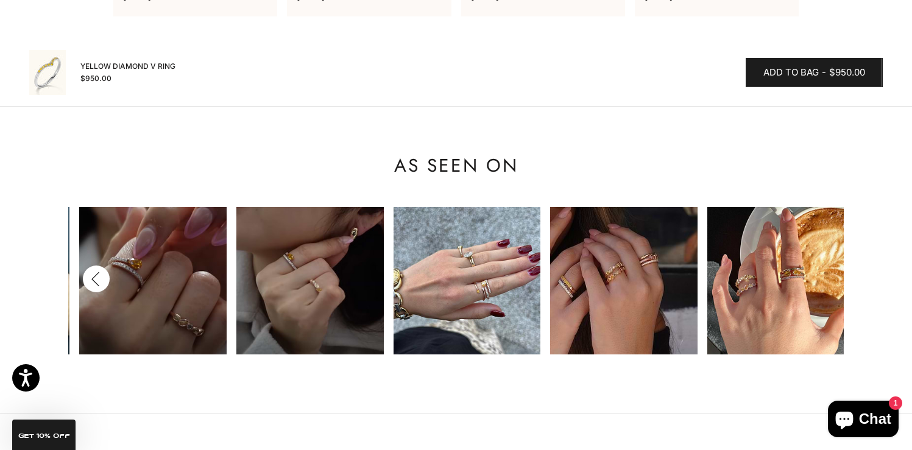
scroll to position [0, 471]
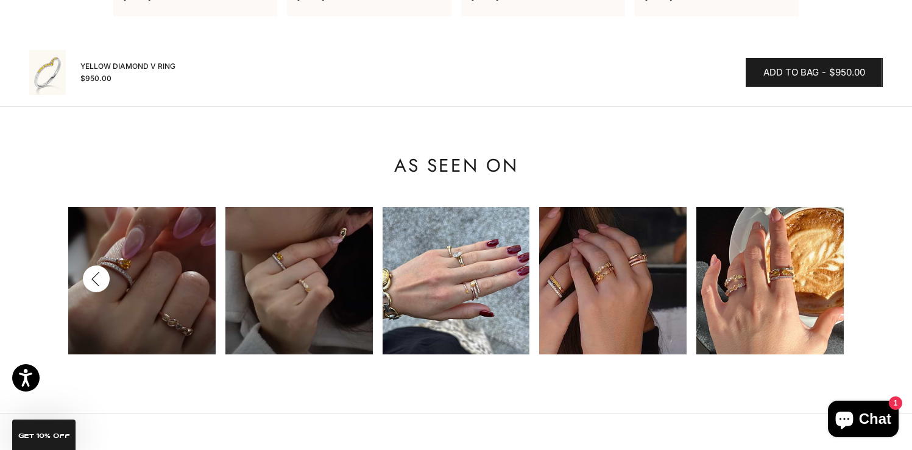
click at [761, 280] on img at bounding box center [770, 280] width 147 height 147
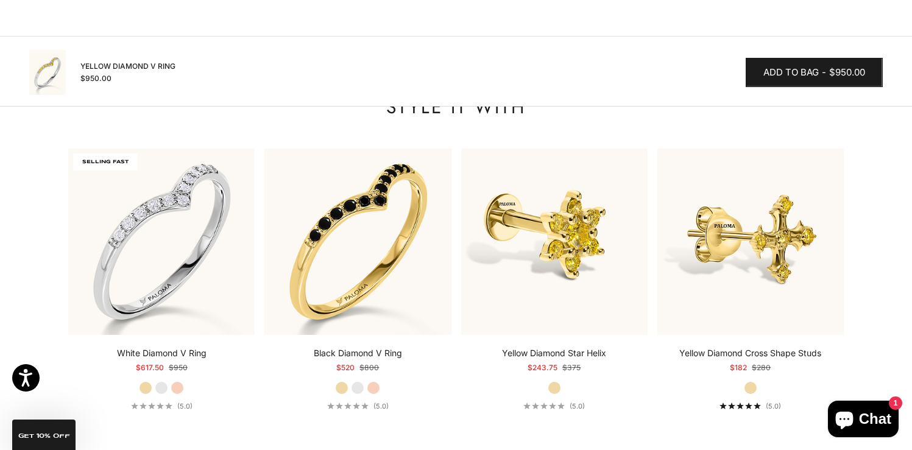
scroll to position [1565, 0]
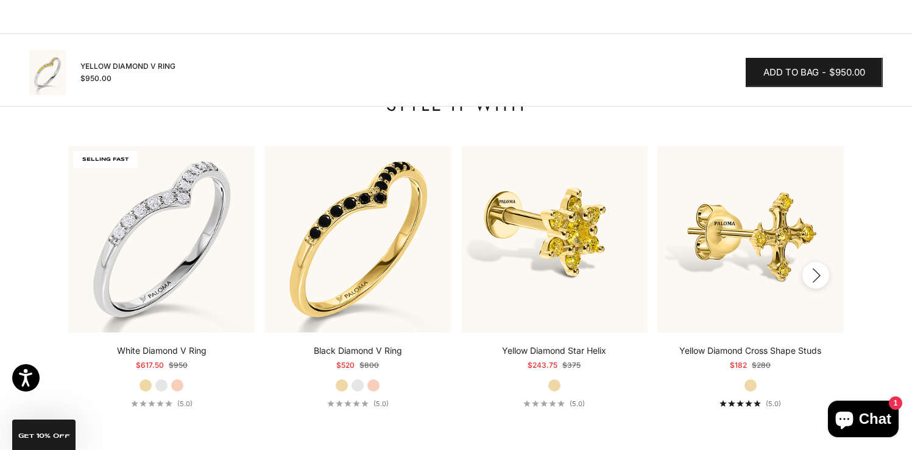
click at [813, 277] on button "Next" at bounding box center [816, 275] width 27 height 27
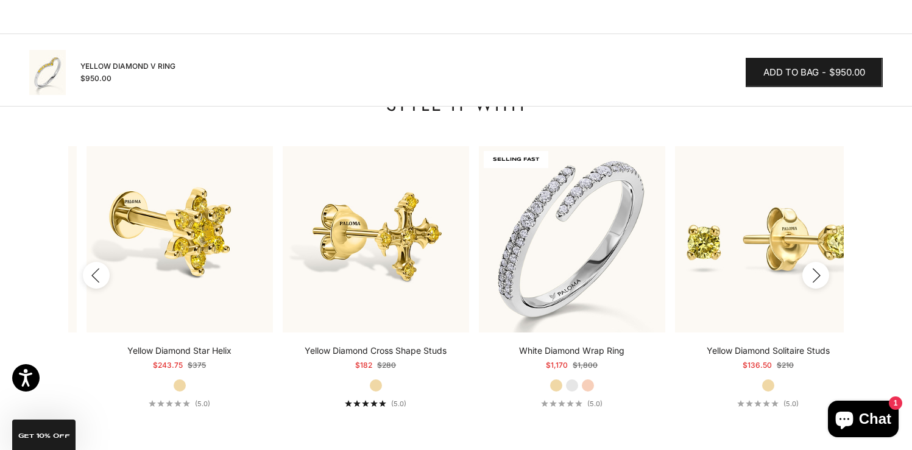
scroll to position [0, 393]
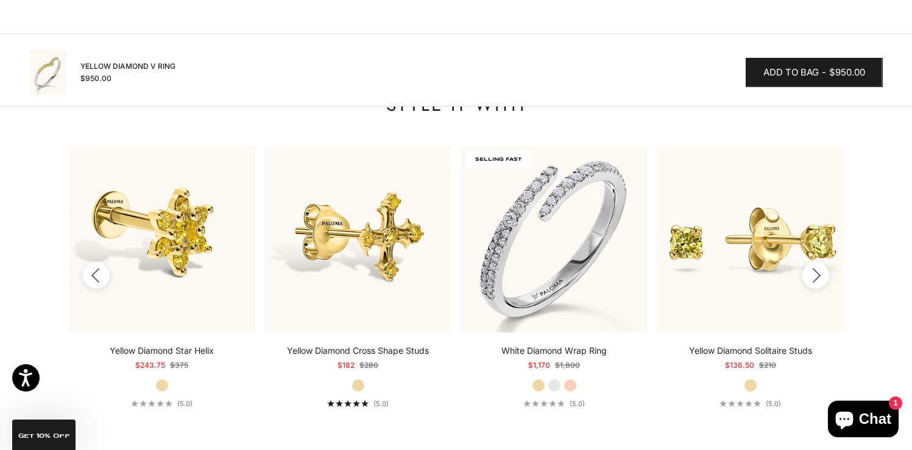
click at [815, 280] on icon "button" at bounding box center [815, 275] width 13 height 15
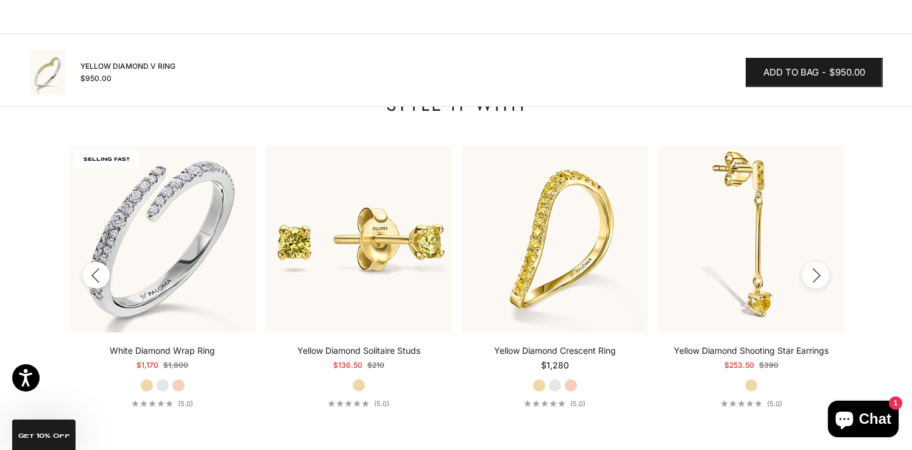
scroll to position [0, 785]
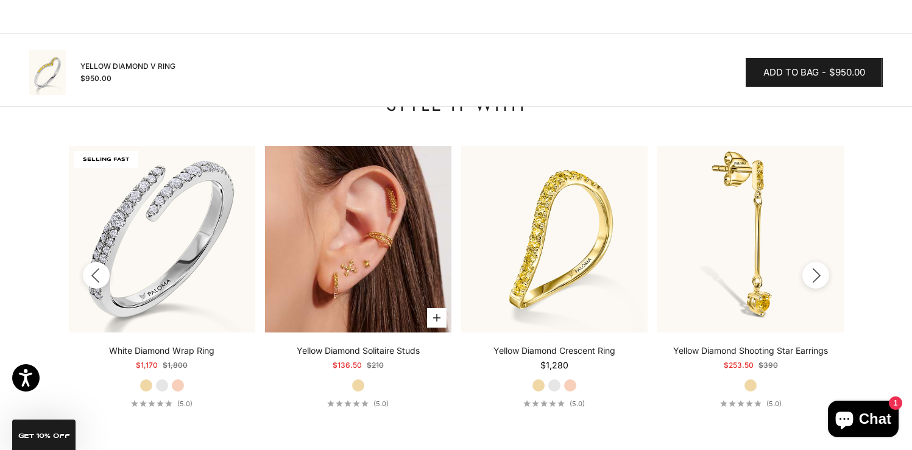
click at [391, 293] on img at bounding box center [358, 239] width 187 height 187
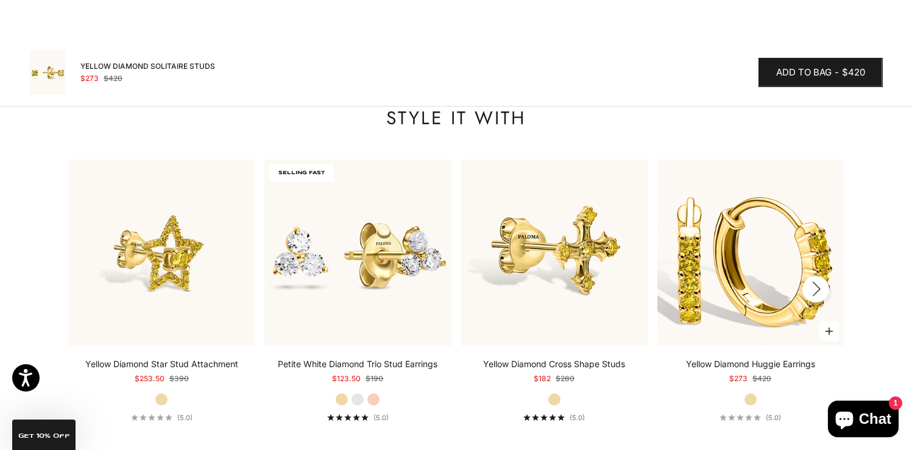
scroll to position [1184, 0]
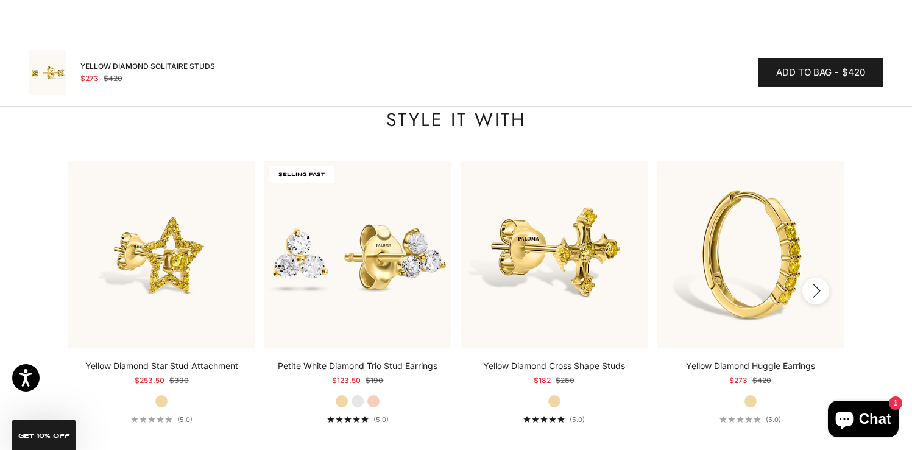
click at [815, 291] on icon "button" at bounding box center [815, 290] width 13 height 15
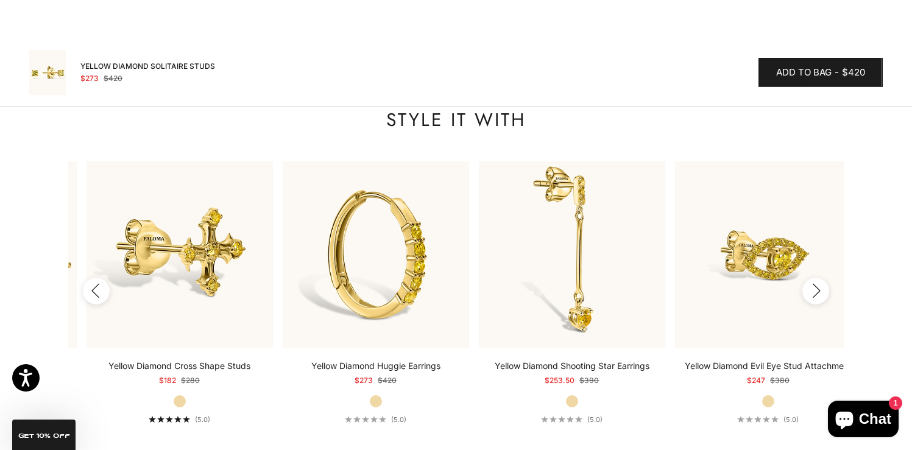
scroll to position [0, 393]
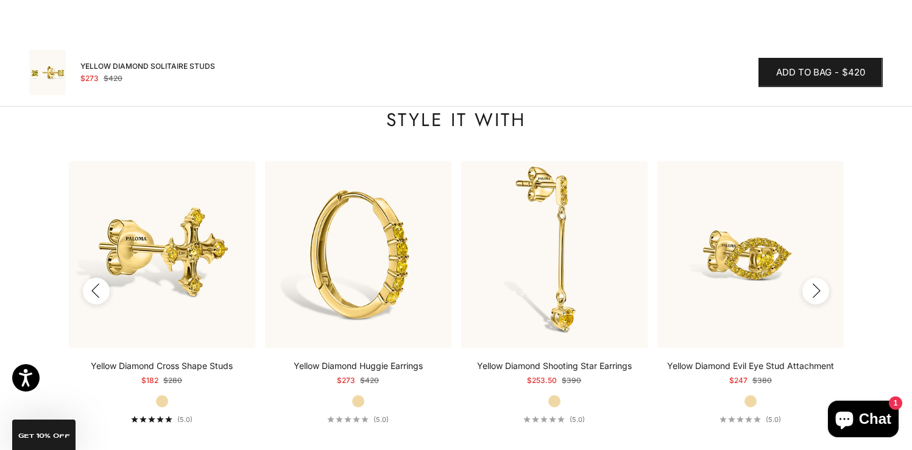
click at [817, 291] on icon "button" at bounding box center [815, 290] width 13 height 15
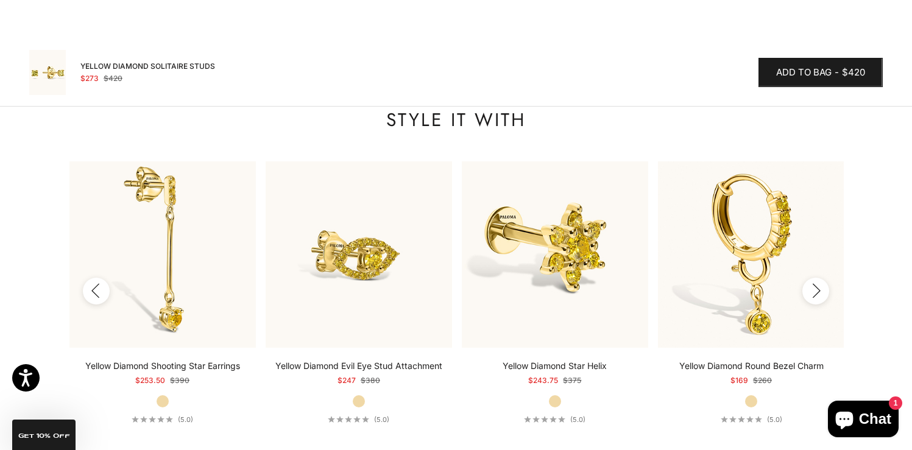
scroll to position [0, 785]
click at [817, 291] on icon "button" at bounding box center [815, 290] width 13 height 15
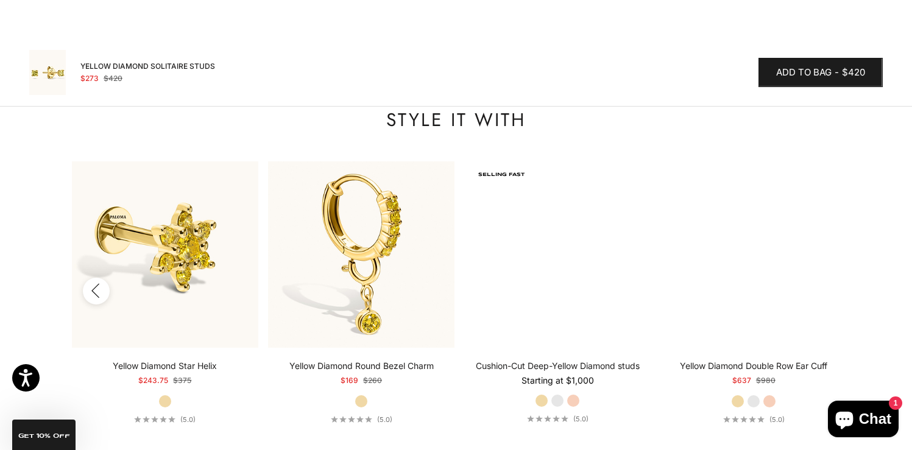
scroll to position [0, 1178]
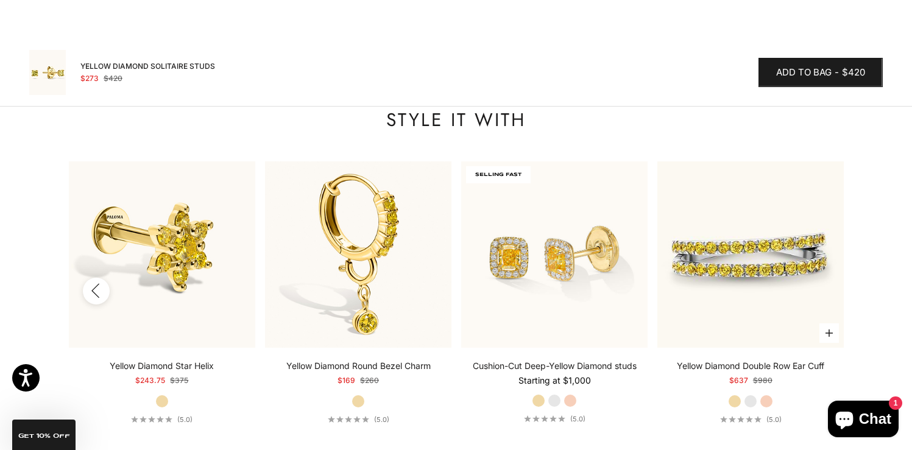
click at [752, 286] on img at bounding box center [751, 255] width 187 height 187
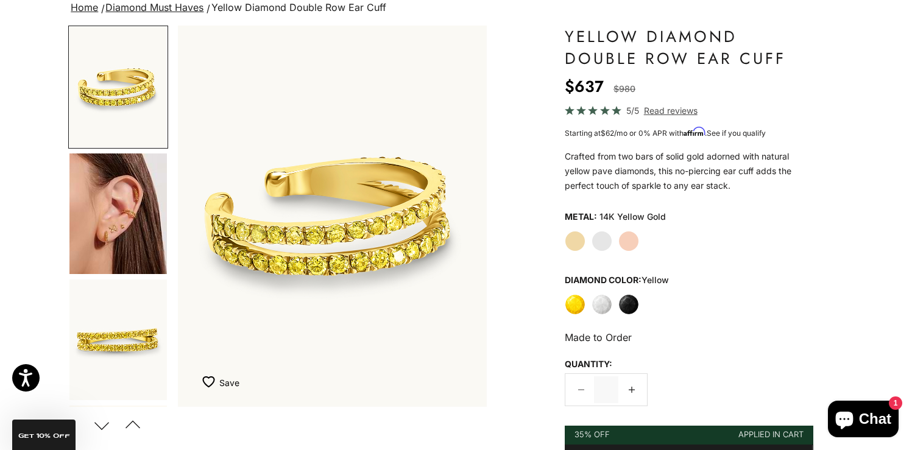
scroll to position [100, 0]
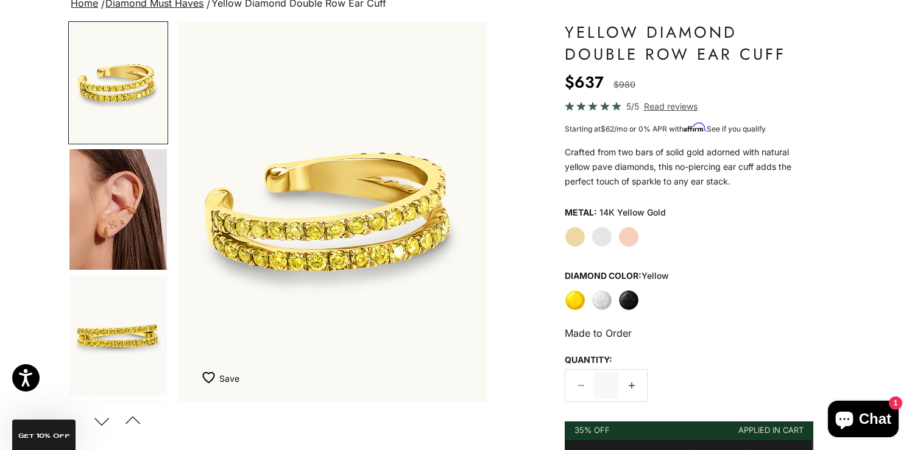
click at [605, 240] on label "White Gold" at bounding box center [602, 237] width 21 height 21
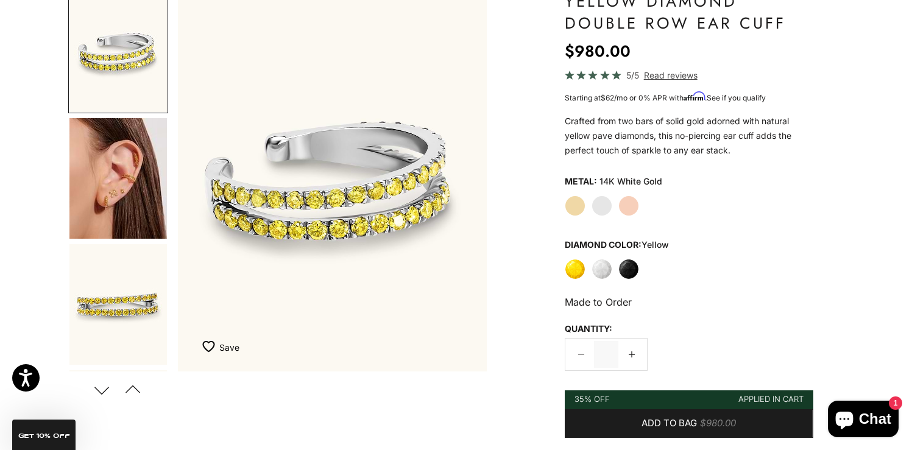
scroll to position [127, 0]
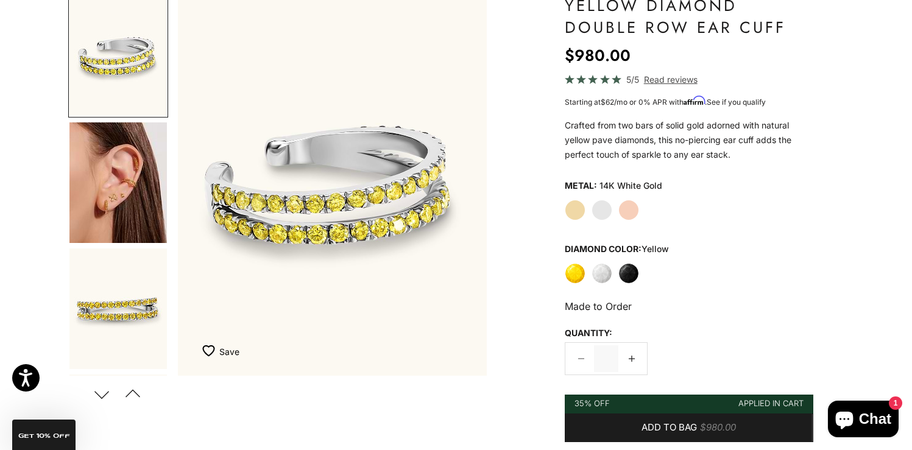
click at [136, 210] on img "Go to item 4" at bounding box center [118, 183] width 98 height 121
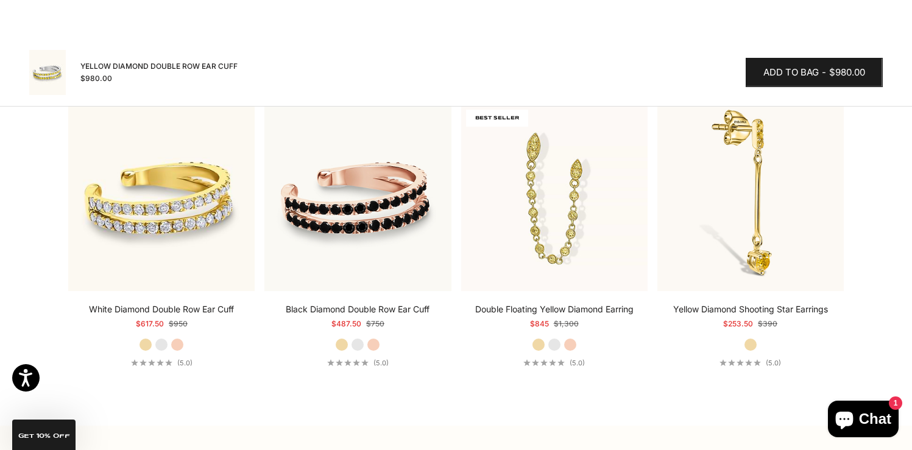
scroll to position [1309, 0]
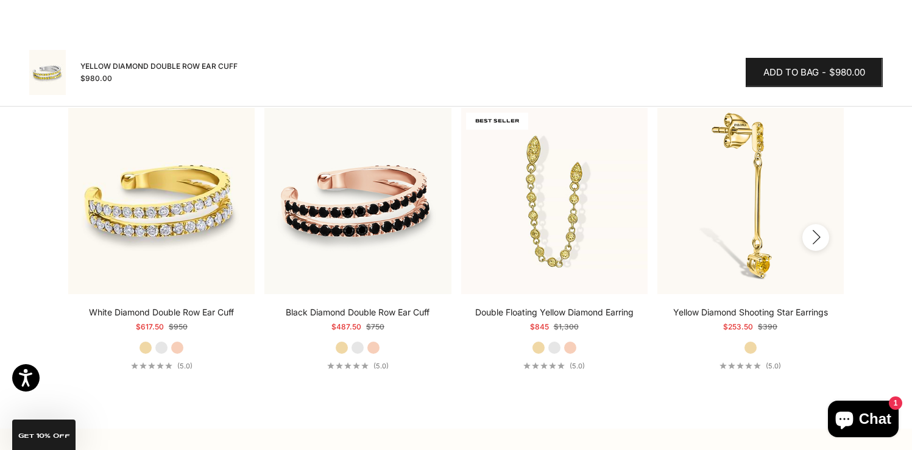
click at [818, 244] on button "Next" at bounding box center [816, 237] width 27 height 27
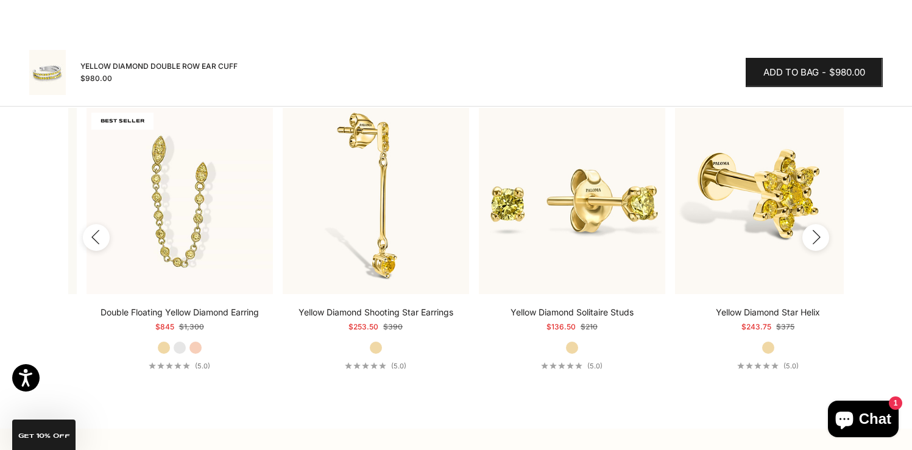
scroll to position [0, 393]
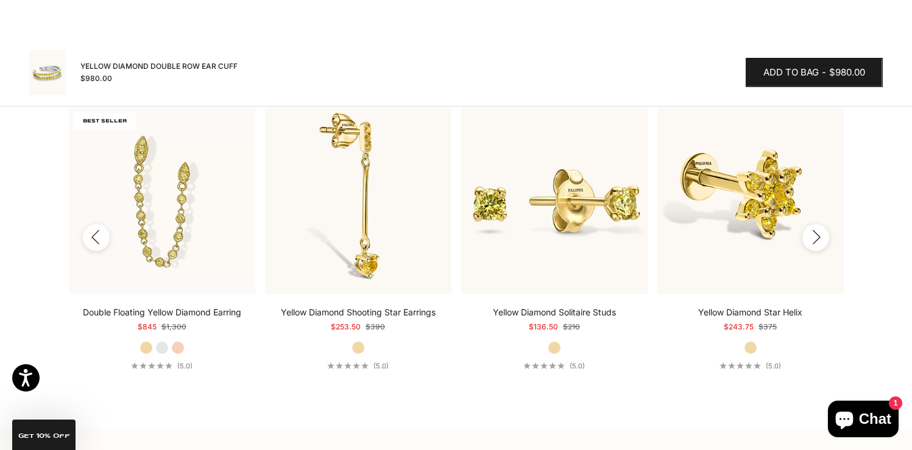
click at [819, 245] on button "Next" at bounding box center [816, 237] width 27 height 27
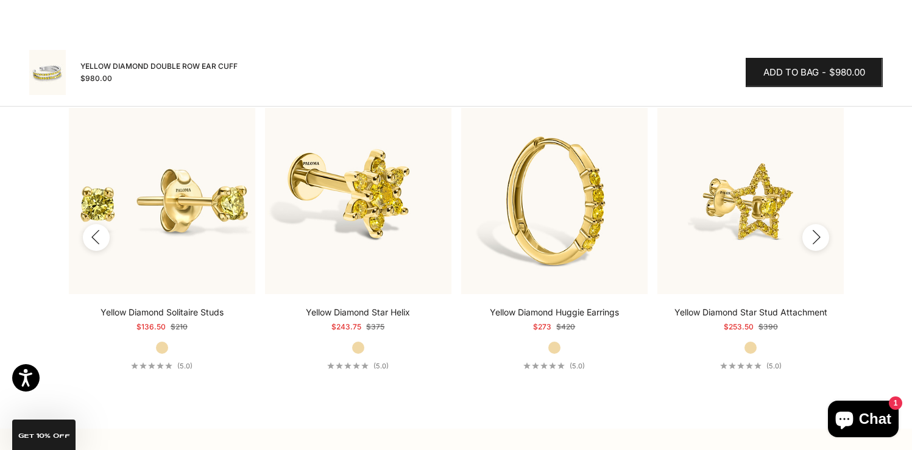
click at [819, 245] on button "Next" at bounding box center [816, 237] width 27 height 27
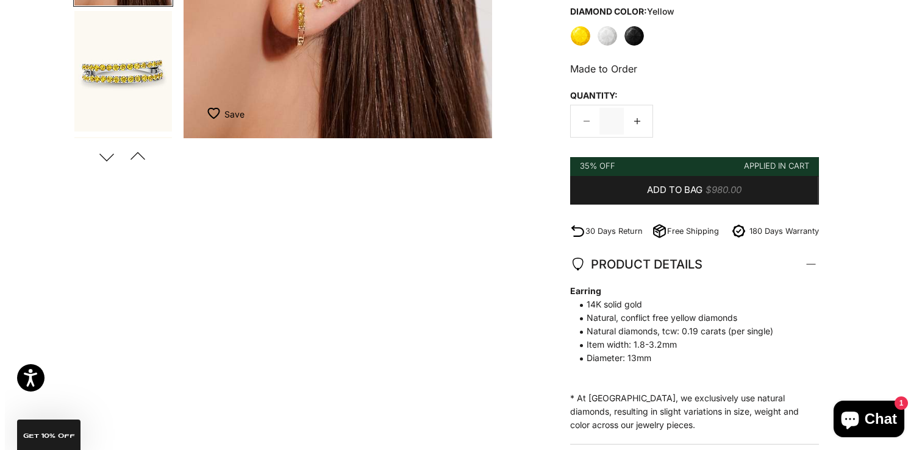
scroll to position [0, 0]
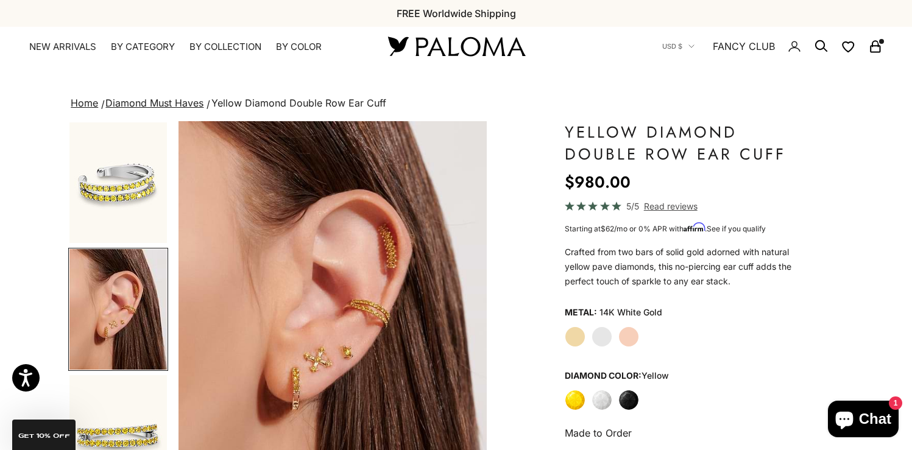
click at [887, 54] on x-header "Paloma Diamonds Open navigation menu Open search NEW ARRIVALS By Category Categ…" at bounding box center [456, 46] width 912 height 39
click at [882, 52] on icon "Secondary navigation" at bounding box center [876, 46] width 15 height 15
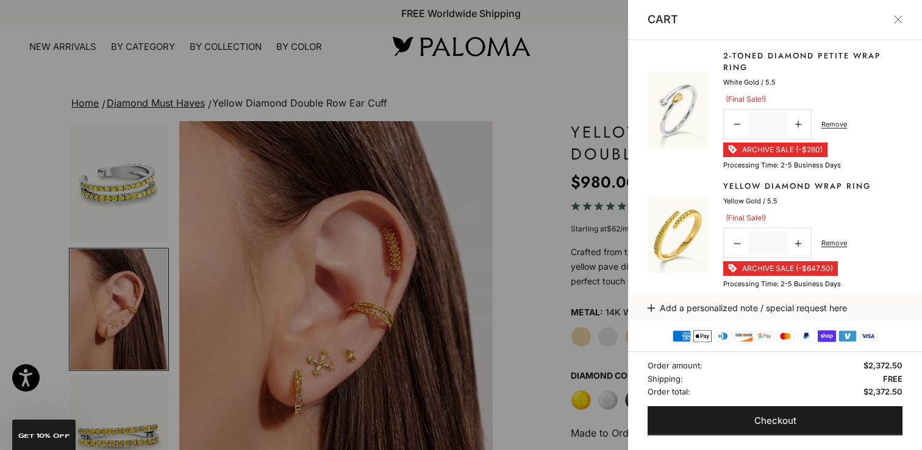
click at [688, 218] on img at bounding box center [677, 234] width 61 height 75
click at [745, 184] on link "Yellow Diamond Wrap Ring" at bounding box center [796, 186] width 147 height 12
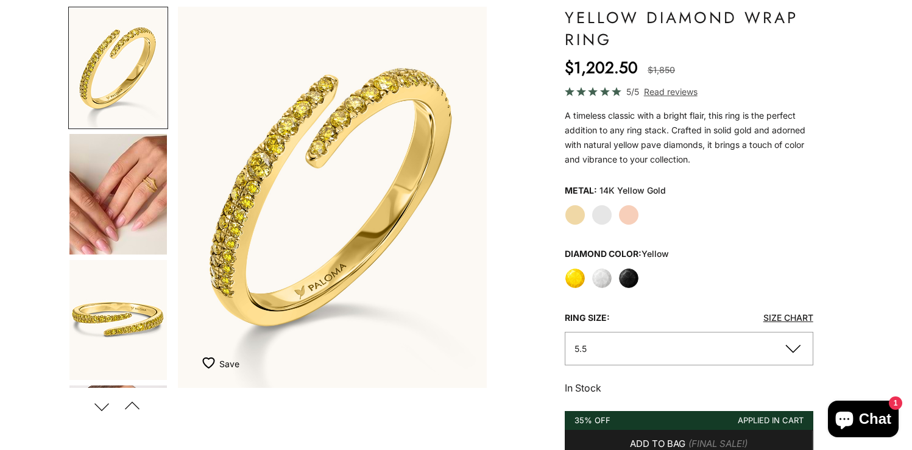
scroll to position [114, 0]
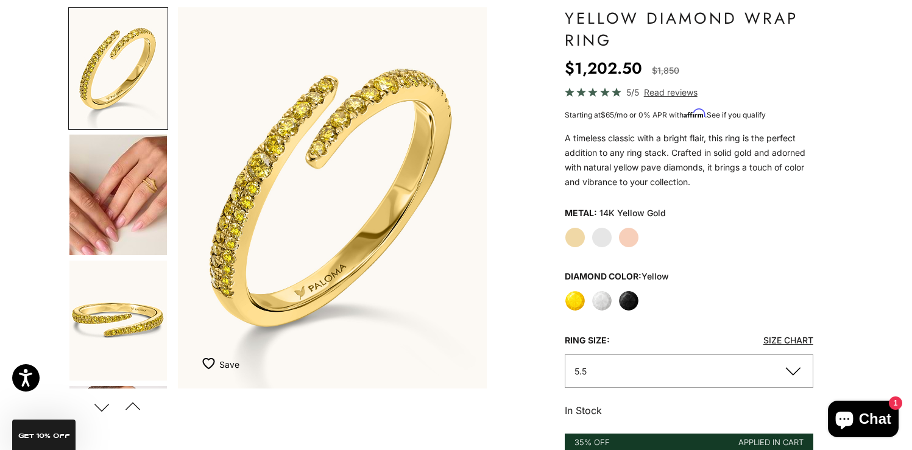
click at [598, 297] on label "White" at bounding box center [602, 301] width 21 height 21
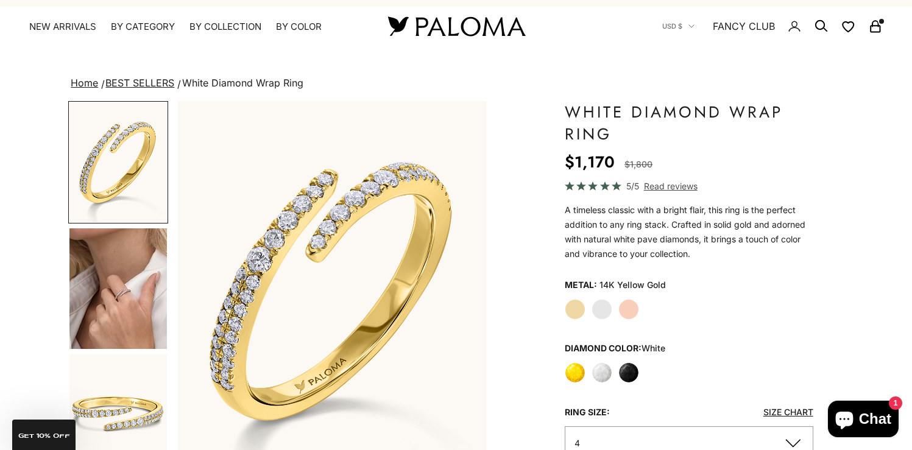
scroll to position [22, 0]
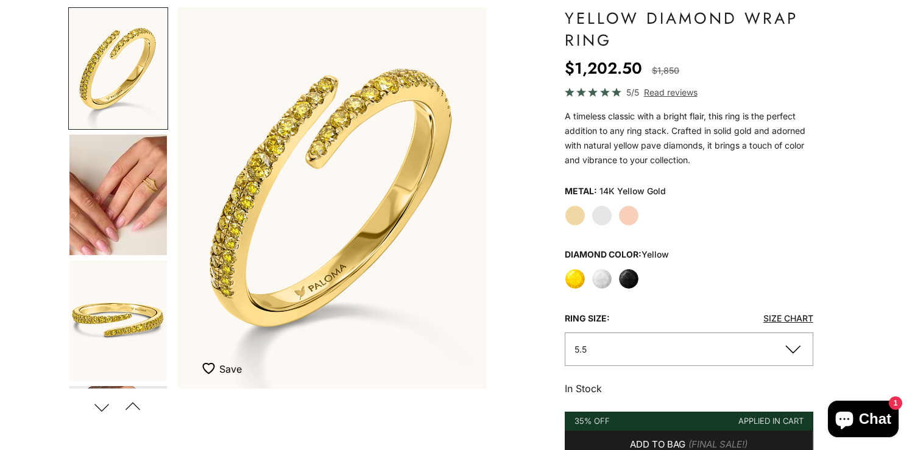
scroll to position [114, 0]
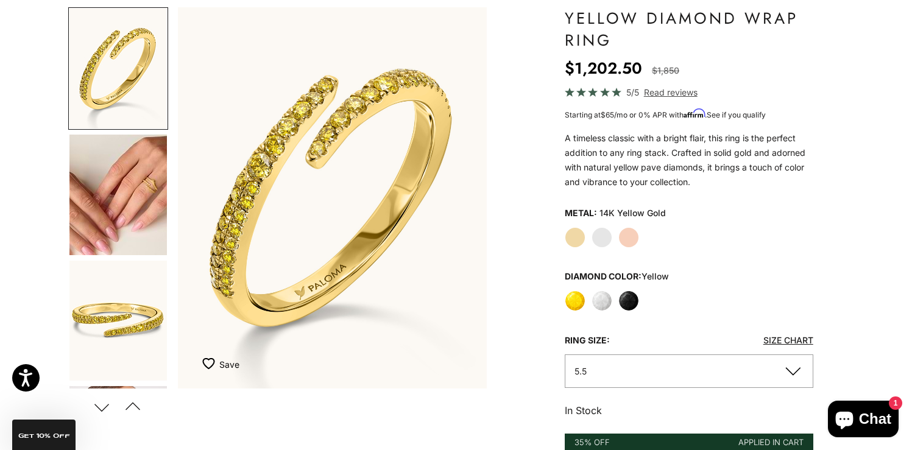
click at [602, 230] on label "White Gold" at bounding box center [602, 237] width 21 height 21
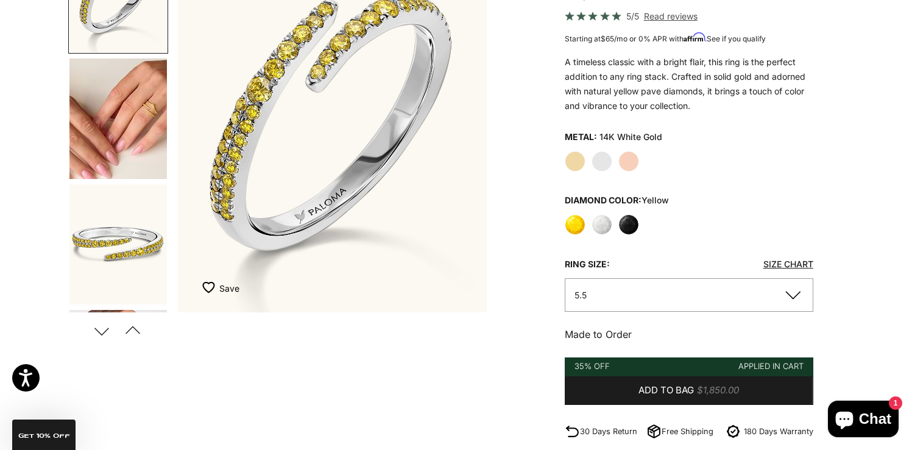
scroll to position [191, 0]
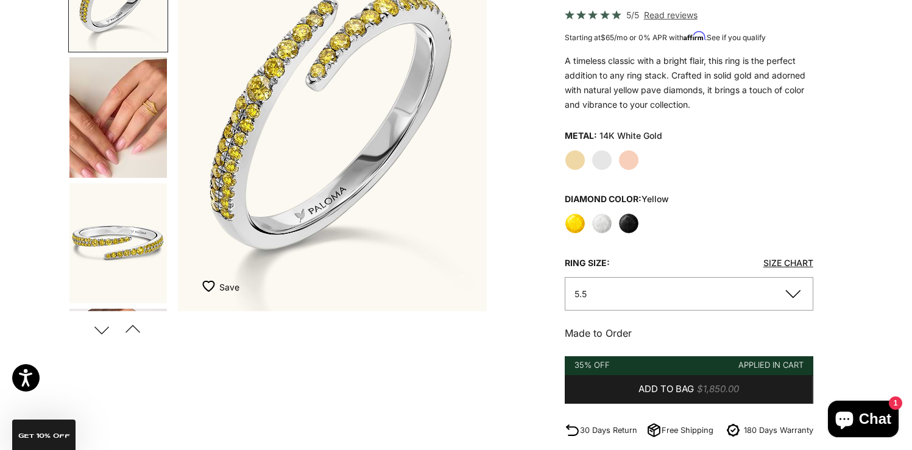
click at [593, 294] on button "5.5" at bounding box center [689, 294] width 249 height 34
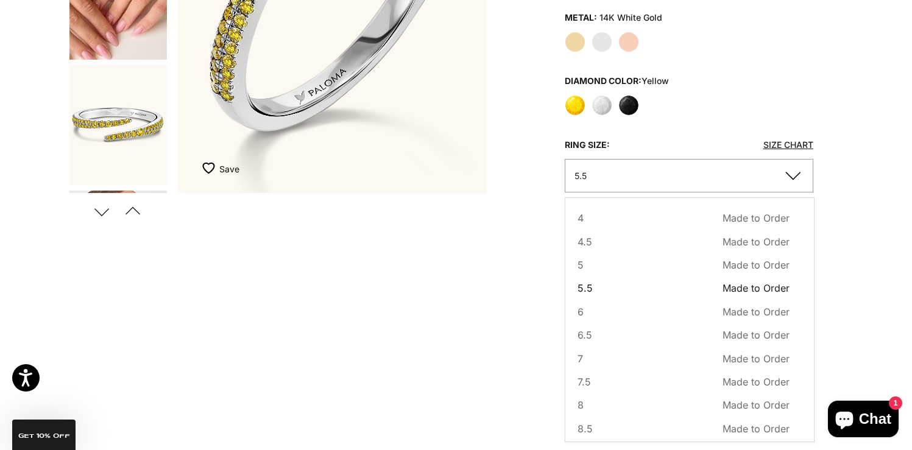
scroll to position [314, 0]
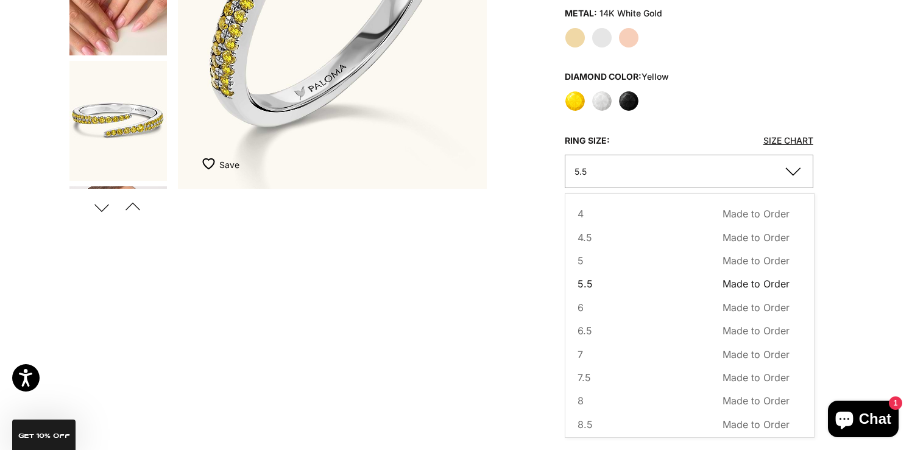
click at [875, 236] on div "Home BEST SELLERS Yellow Diamond Wrap Ring Zoom picture Save Add to wishlist Ne…" at bounding box center [456, 209] width 912 height 857
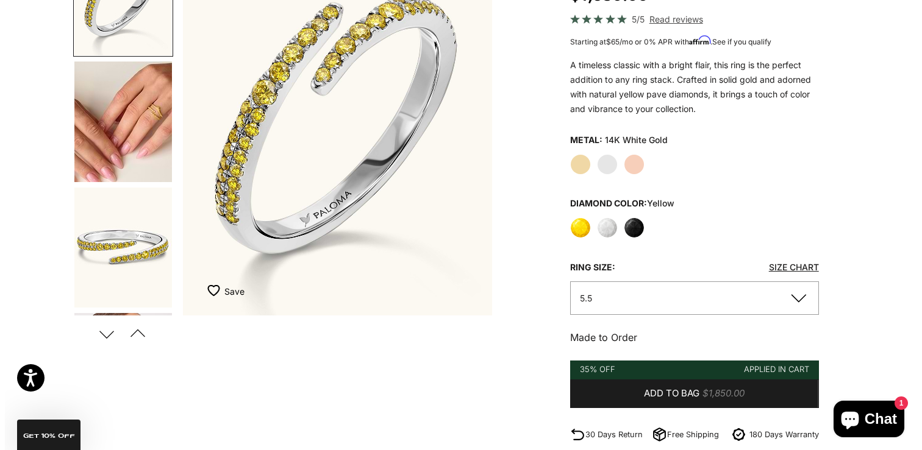
scroll to position [190, 0]
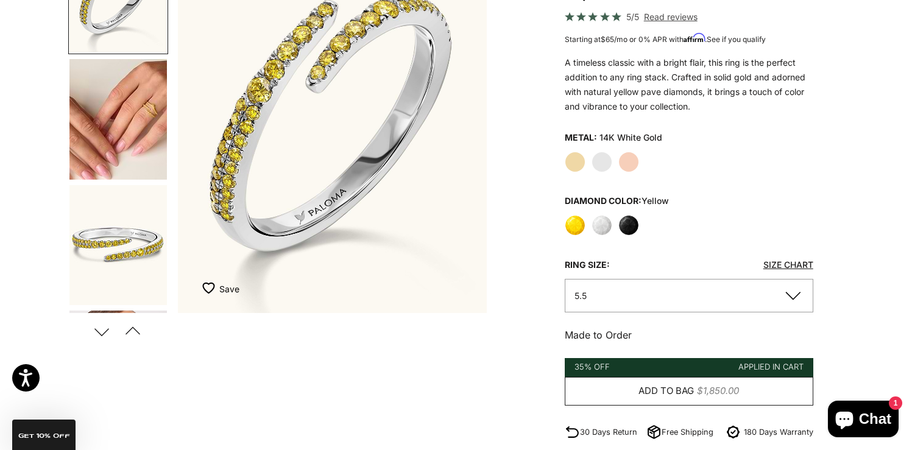
click at [672, 394] on span "Add to bag" at bounding box center [666, 391] width 55 height 15
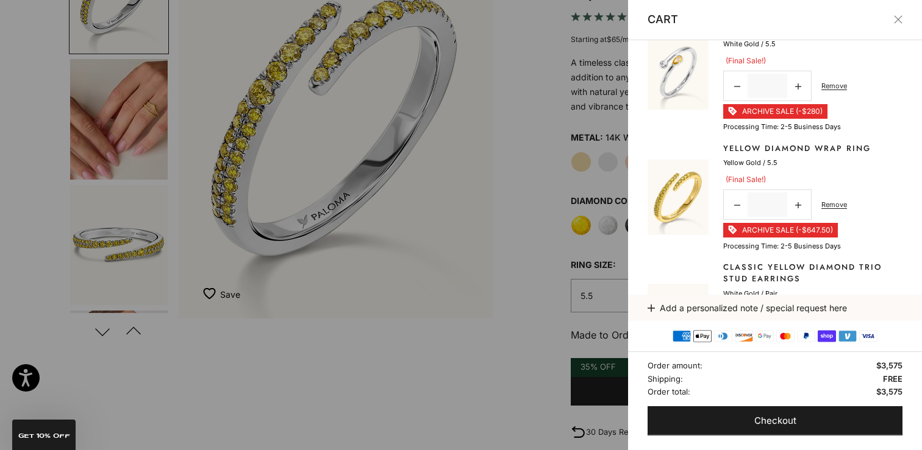
scroll to position [171, 0]
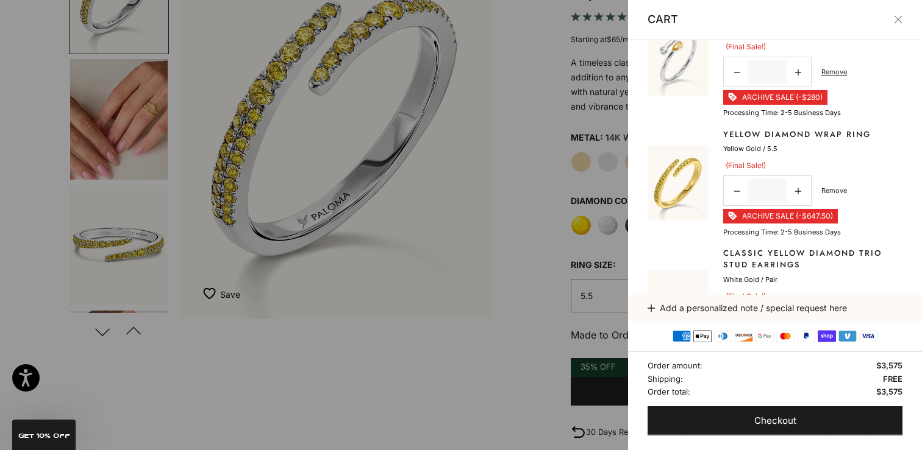
click at [828, 192] on link "Remove" at bounding box center [834, 190] width 26 height 11
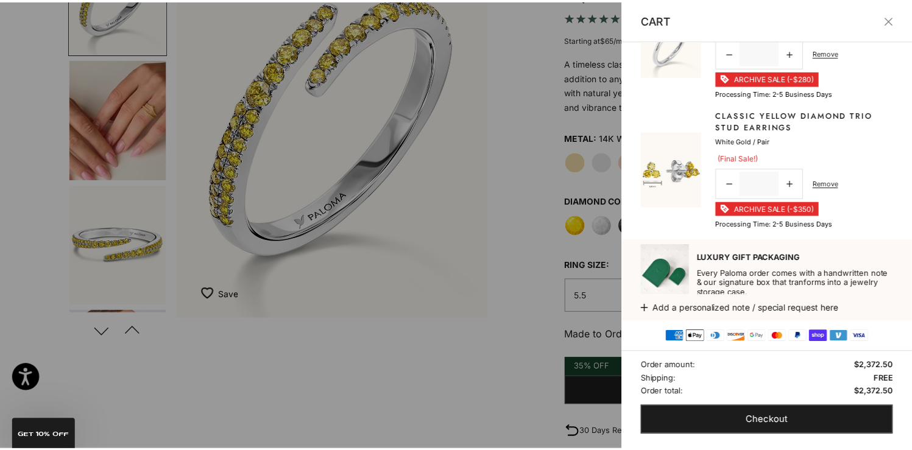
scroll to position [257, 0]
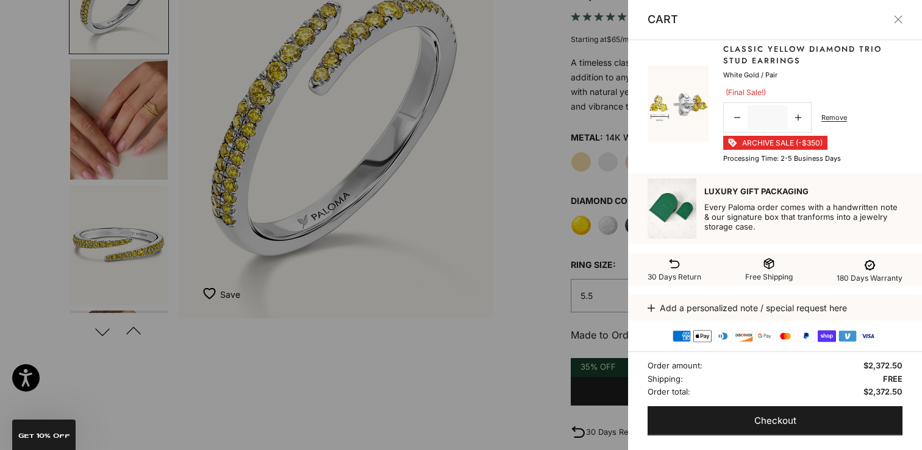
click at [514, 343] on div at bounding box center [461, 225] width 922 height 450
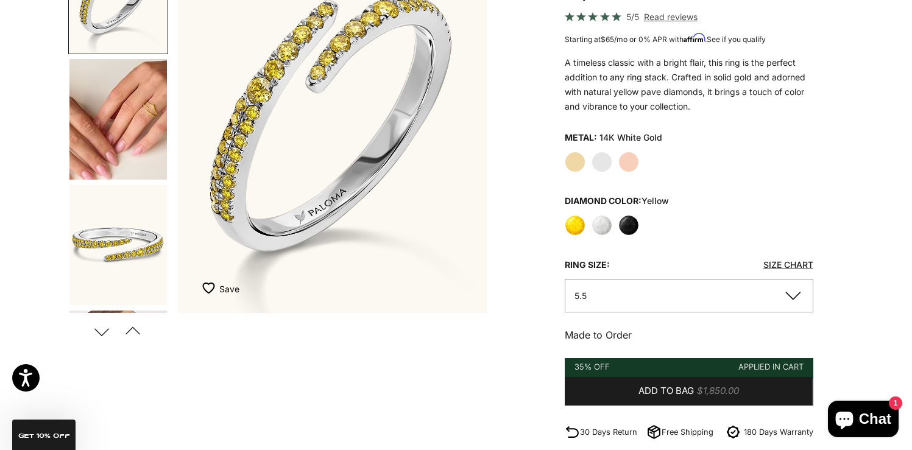
scroll to position [0, 0]
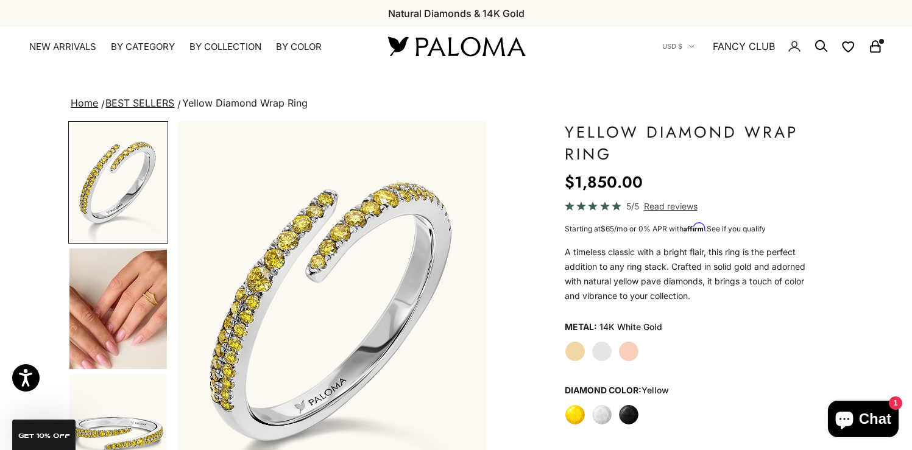
click at [469, 42] on img at bounding box center [456, 47] width 146 height 26
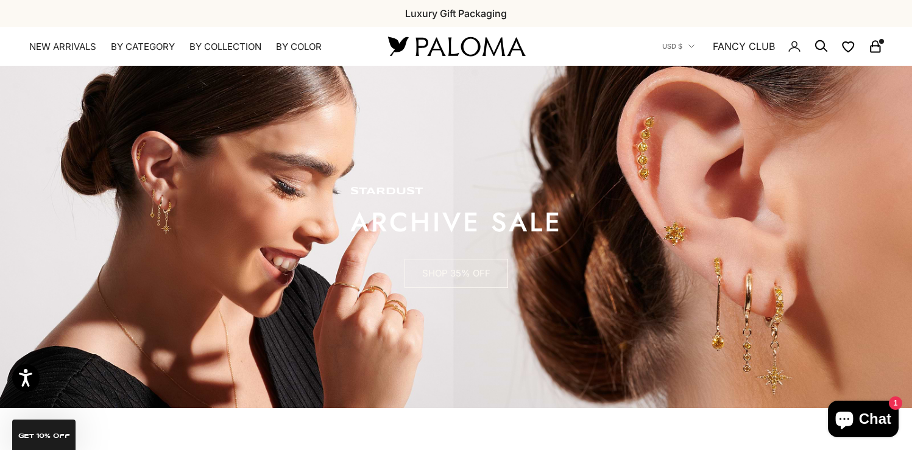
click at [439, 267] on link "SHOP 35% OFF" at bounding box center [457, 273] width 104 height 29
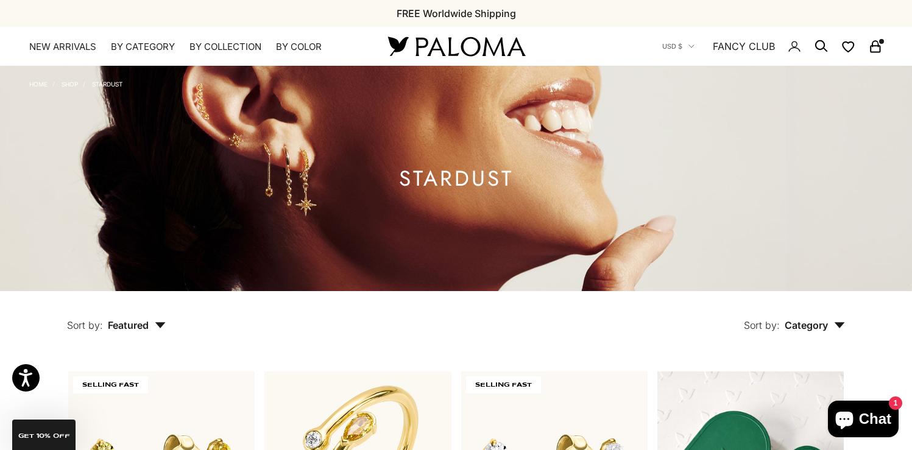
click at [879, 52] on rect "Secondary navigation" at bounding box center [875, 49] width 9 height 6
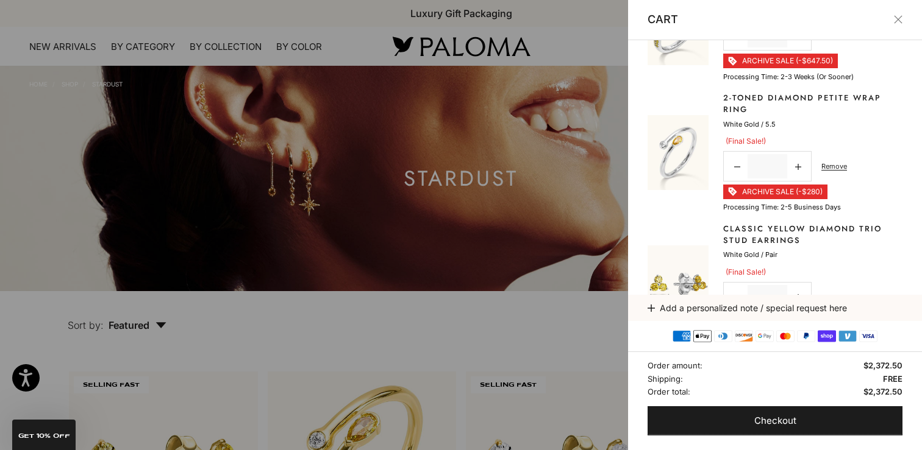
scroll to position [145, 0]
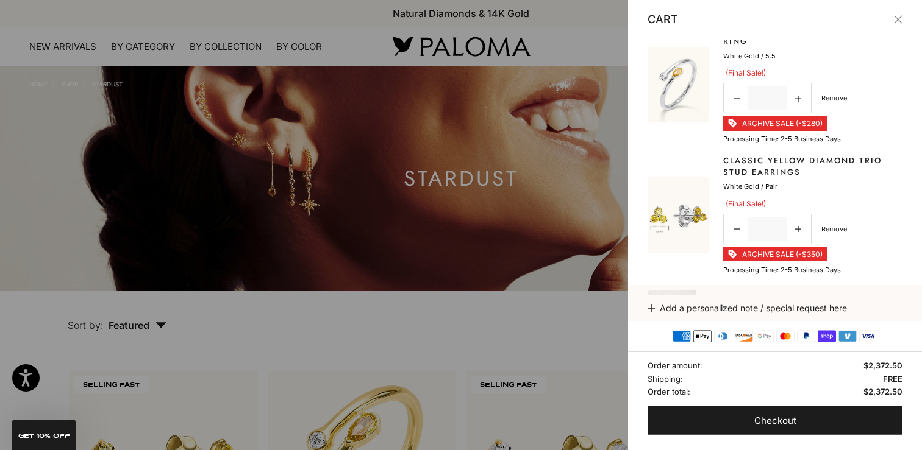
click at [745, 168] on link "Classic Yellow Diamond Trio Stud Earrings" at bounding box center [812, 167] width 179 height 24
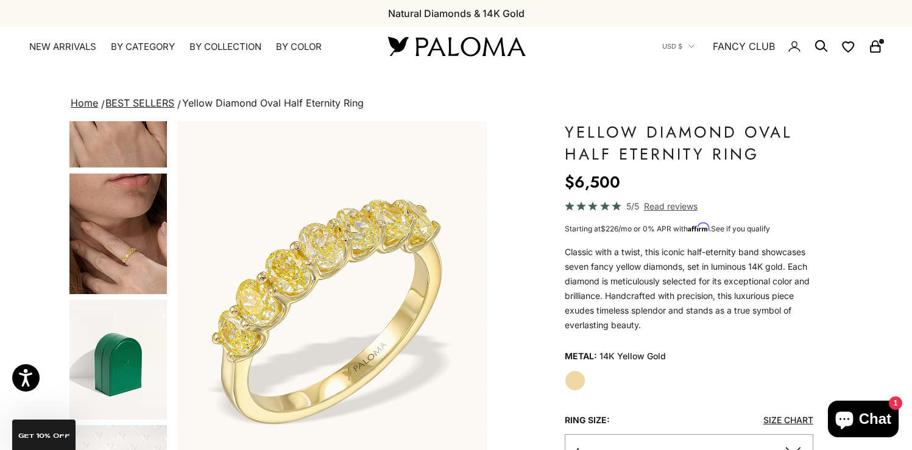
click at [877, 54] on icon "Secondary navigation" at bounding box center [876, 46] width 15 height 15
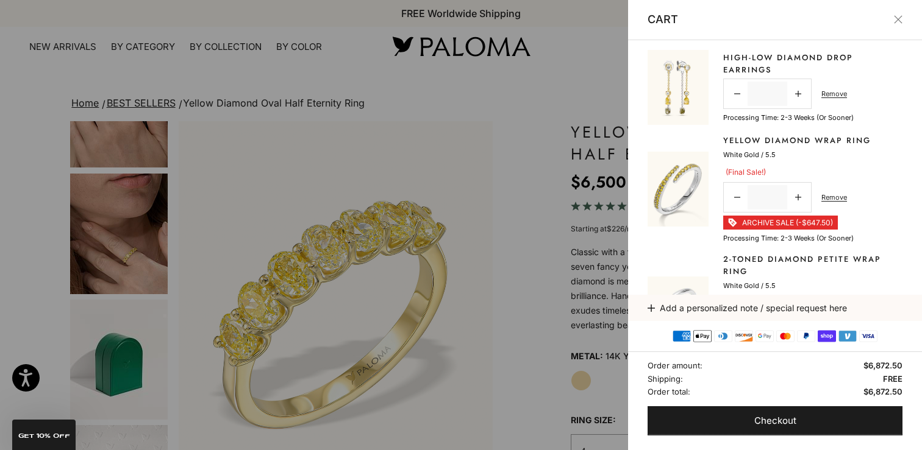
click at [683, 88] on img at bounding box center [677, 87] width 61 height 75
click at [747, 60] on link "High-low Diamond Drop Earrings" at bounding box center [812, 64] width 179 height 24
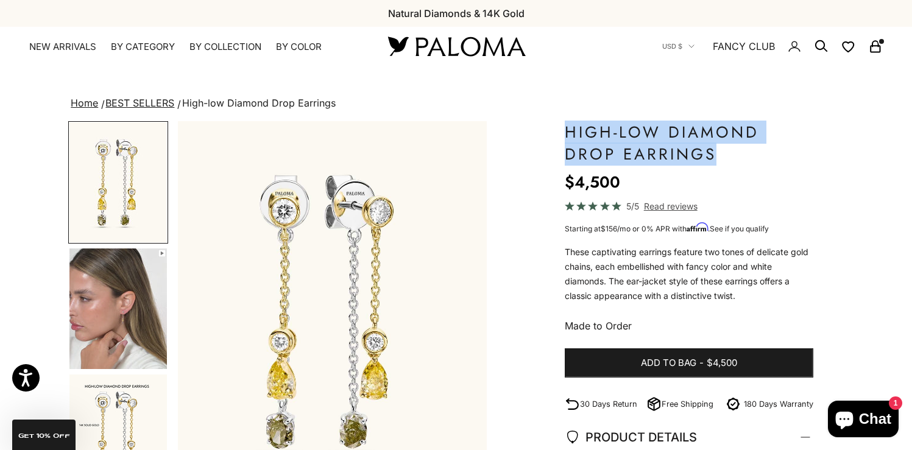
drag, startPoint x: 563, startPoint y: 130, endPoint x: 753, endPoint y: 158, distance: 192.8
copy h1 "High-low Diamond Drop Earrings"
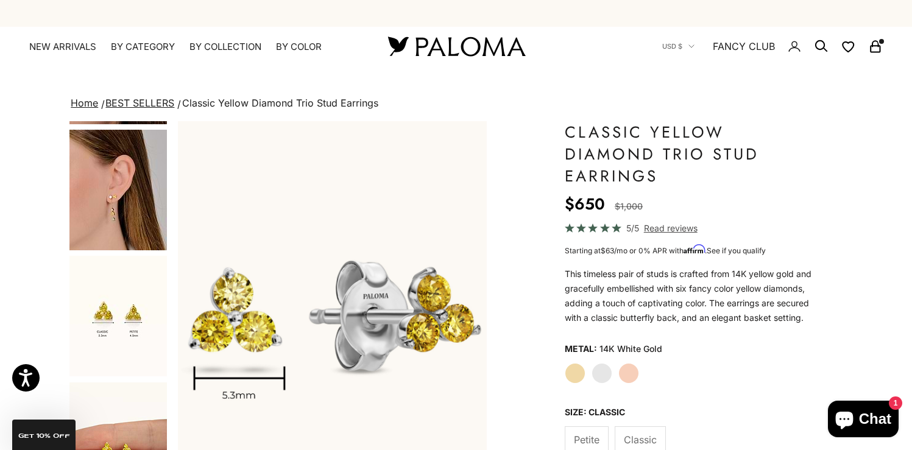
scroll to position [240, 0]
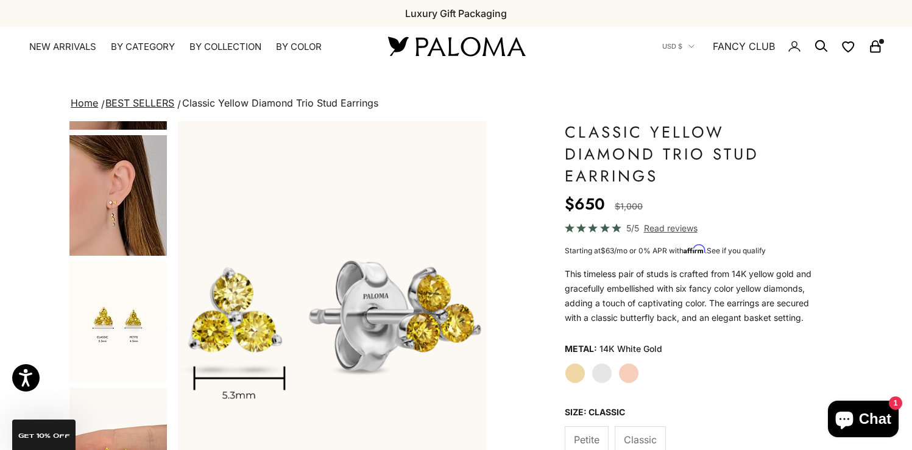
click at [122, 229] on img "Go to item 6" at bounding box center [118, 195] width 98 height 121
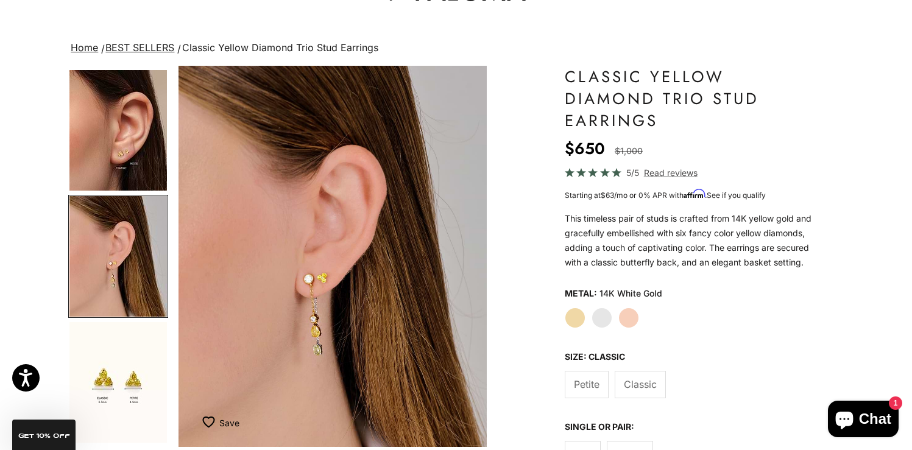
scroll to position [55, 0]
click at [588, 393] on span "Petite" at bounding box center [587, 385] width 26 height 16
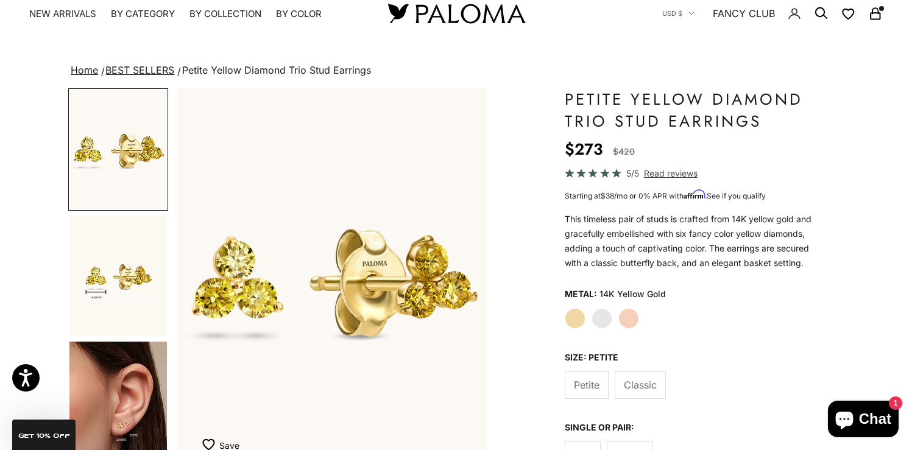
scroll to position [176, 0]
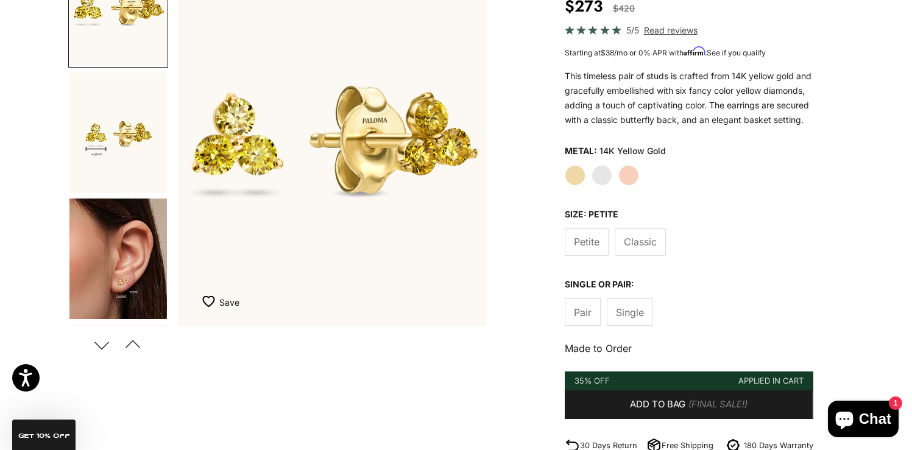
drag, startPoint x: 152, startPoint y: 296, endPoint x: 416, endPoint y: 3, distance: 394.0
